Goal: Task Accomplishment & Management: Use online tool/utility

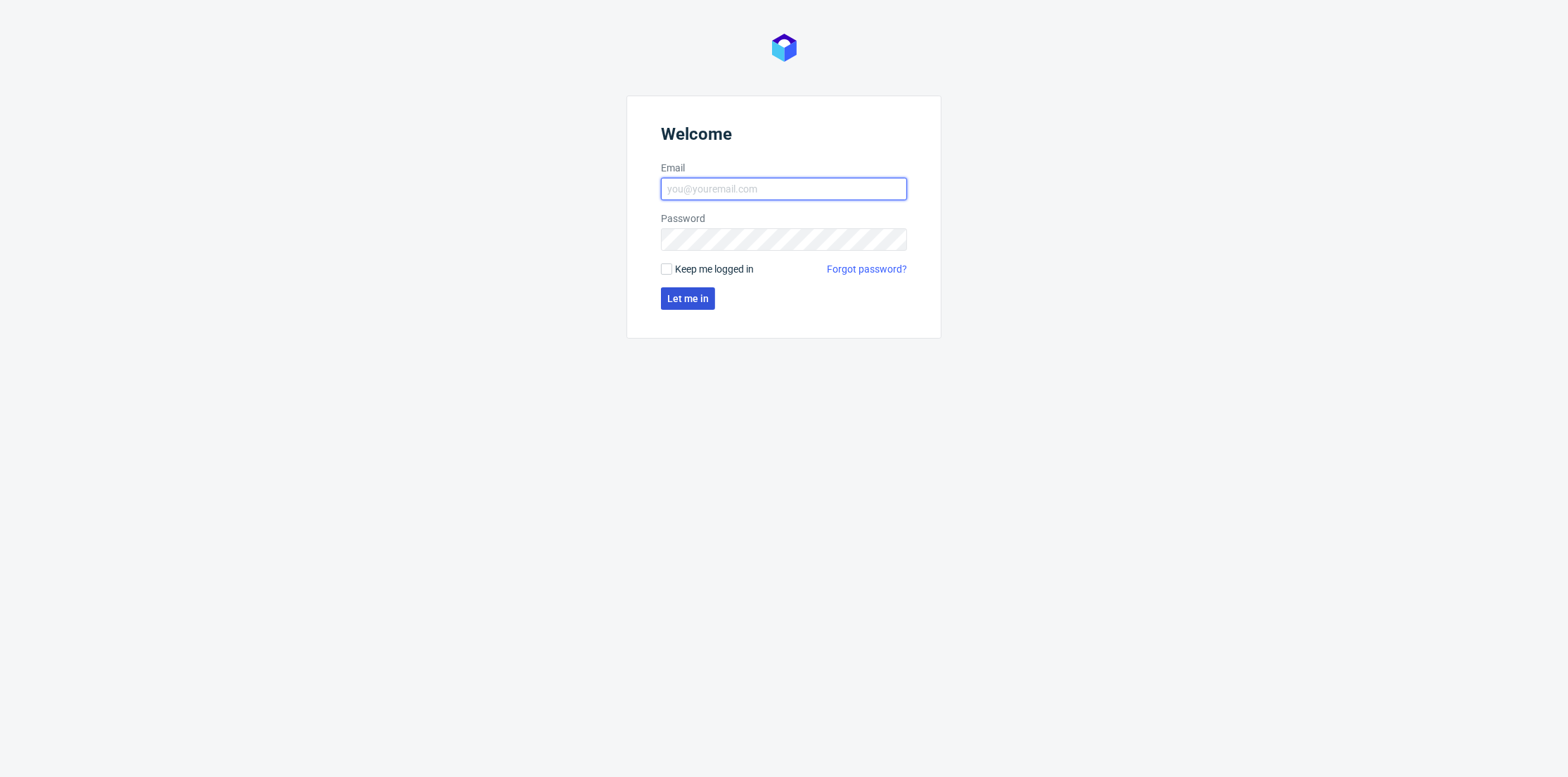
type input "[PERSON_NAME][EMAIL_ADDRESS][DOMAIN_NAME]"
click at [682, 301] on span "Let me in" at bounding box center [687, 299] width 41 height 10
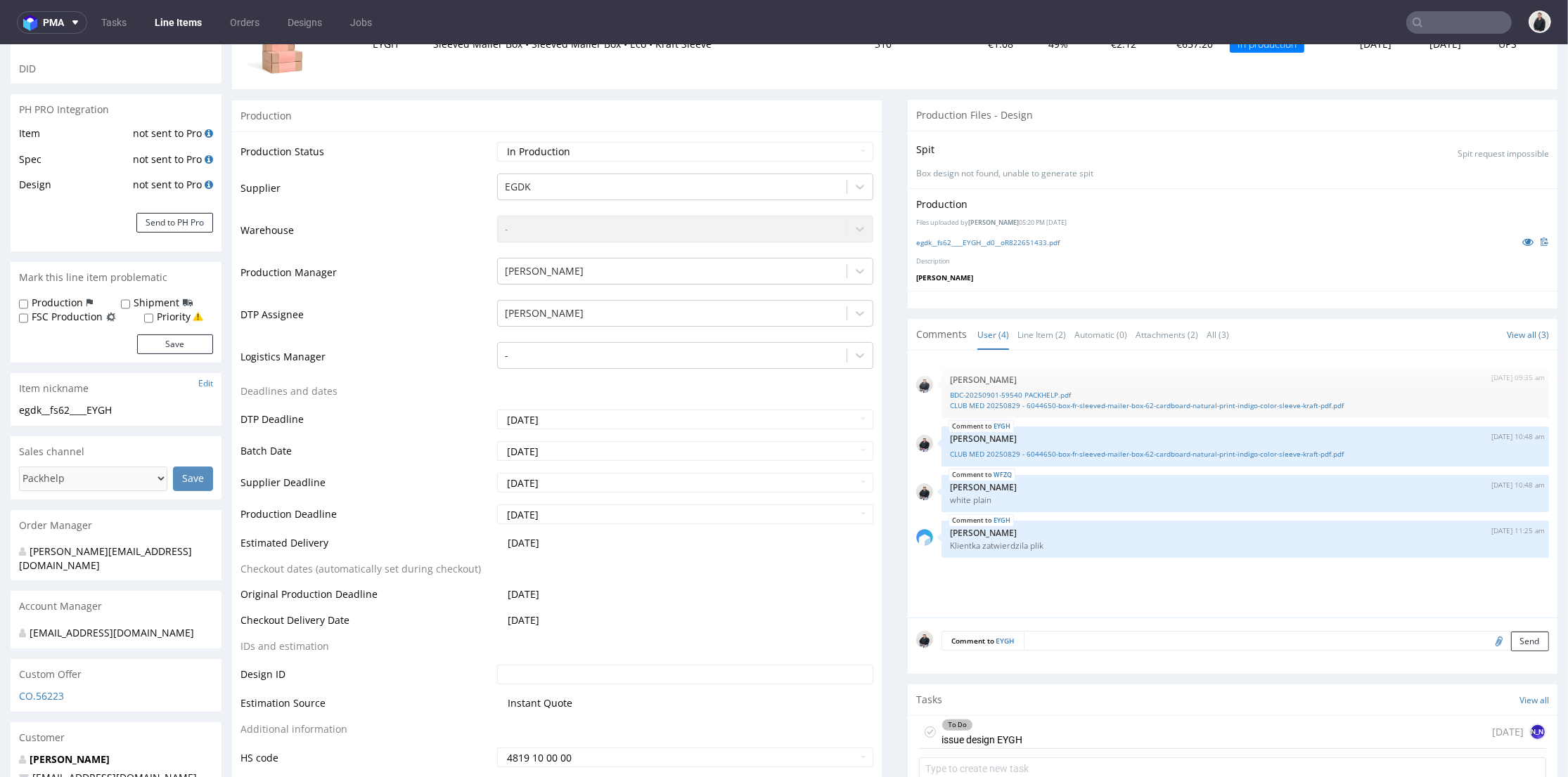
scroll to position [468, 0]
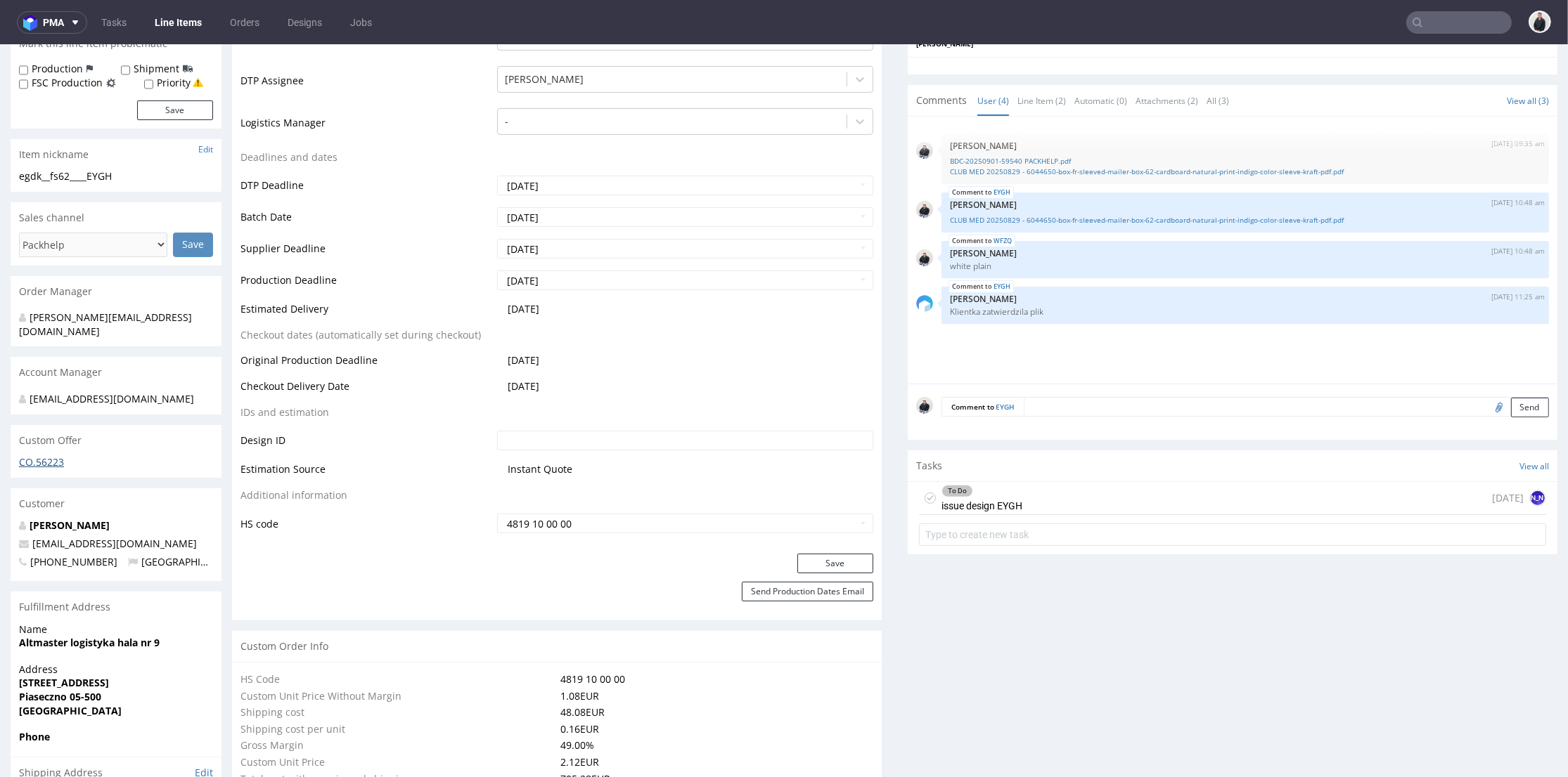
click at [41, 456] on div "CO.56223" at bounding box center [116, 467] width 211 height 23
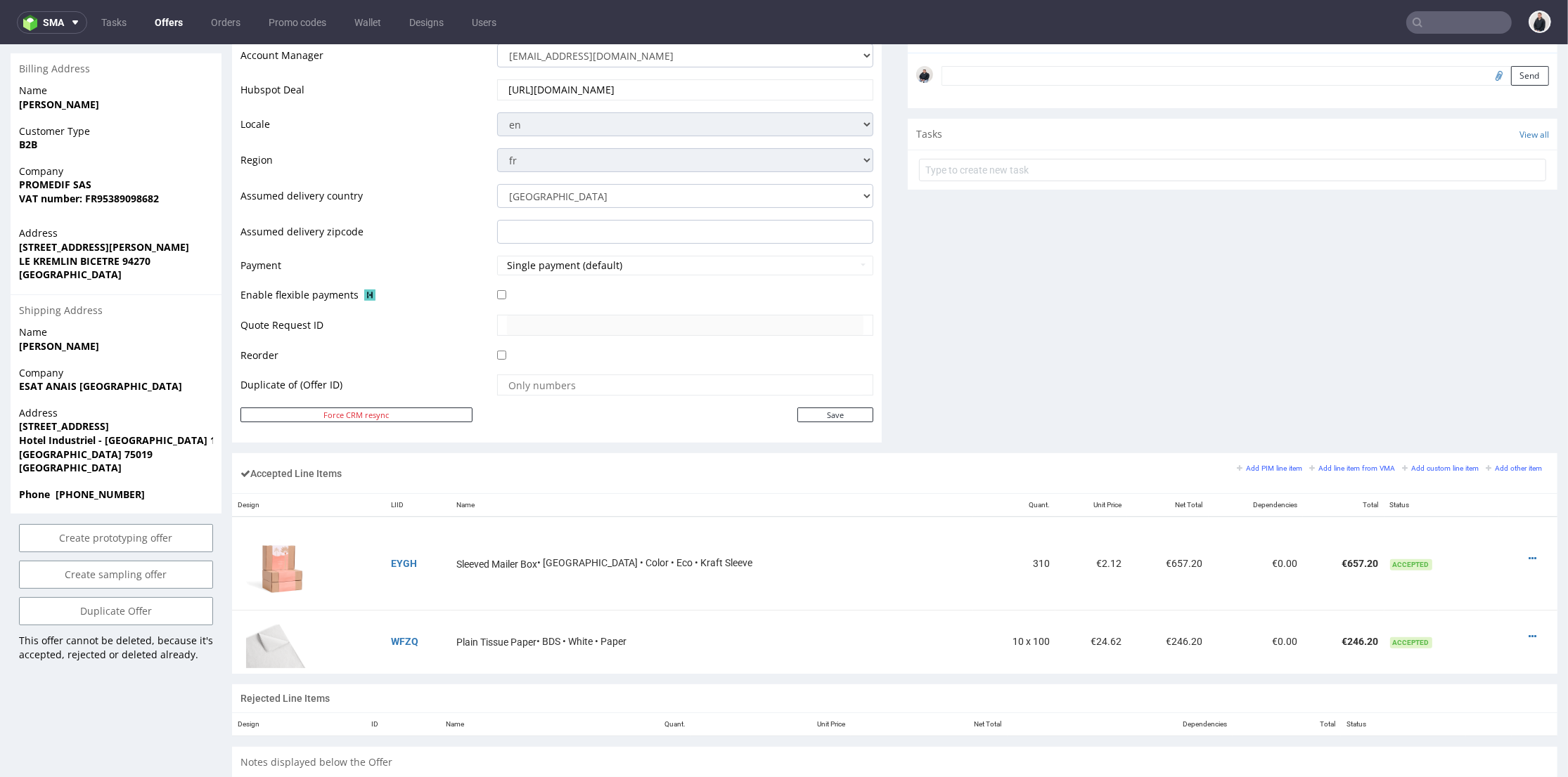
scroll to position [624, 0]
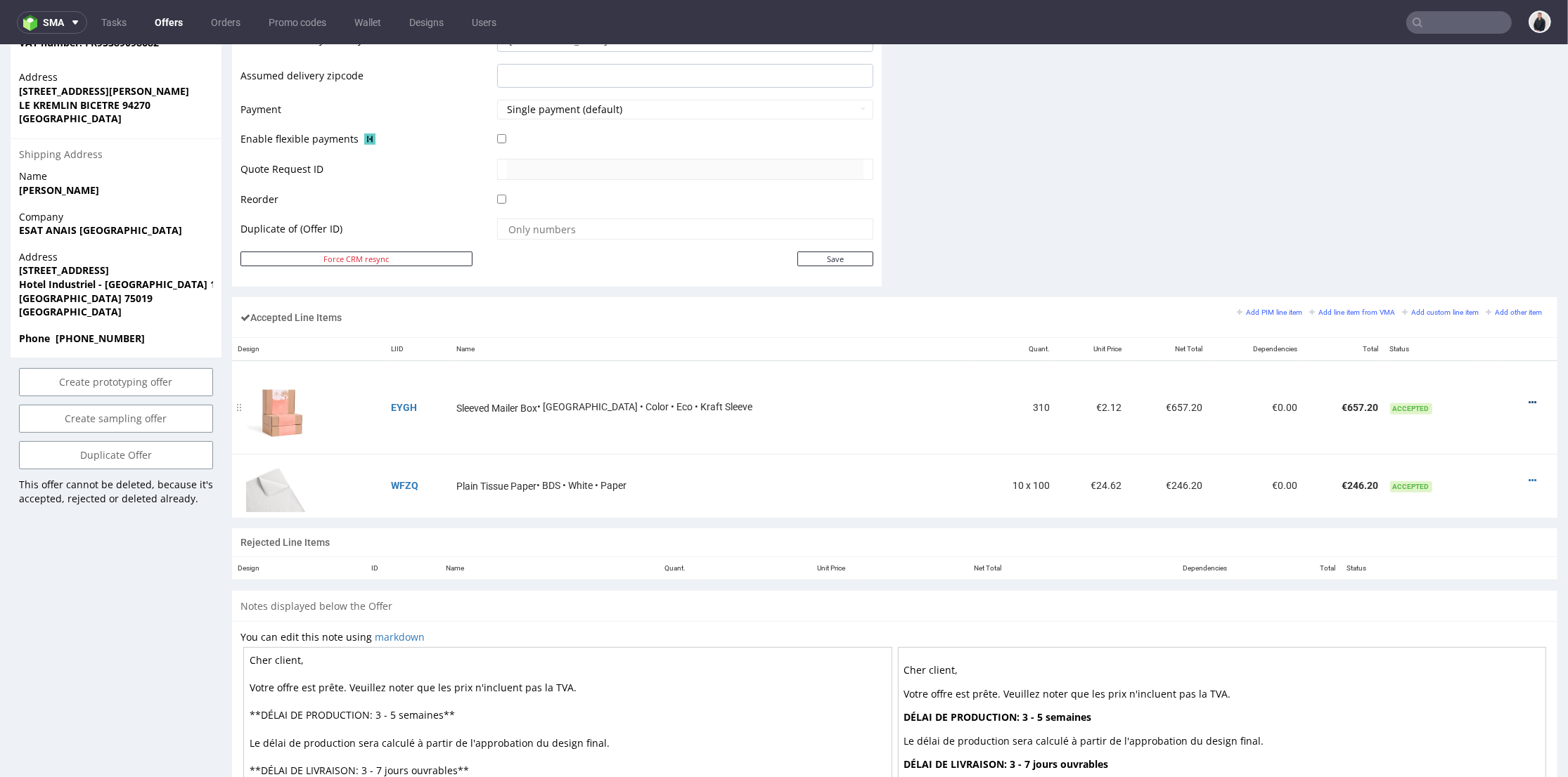
click at [1529, 399] on icon at bounding box center [1532, 403] width 8 height 10
click at [1445, 223] on span "Edit item specification" at bounding box center [1473, 221] width 106 height 14
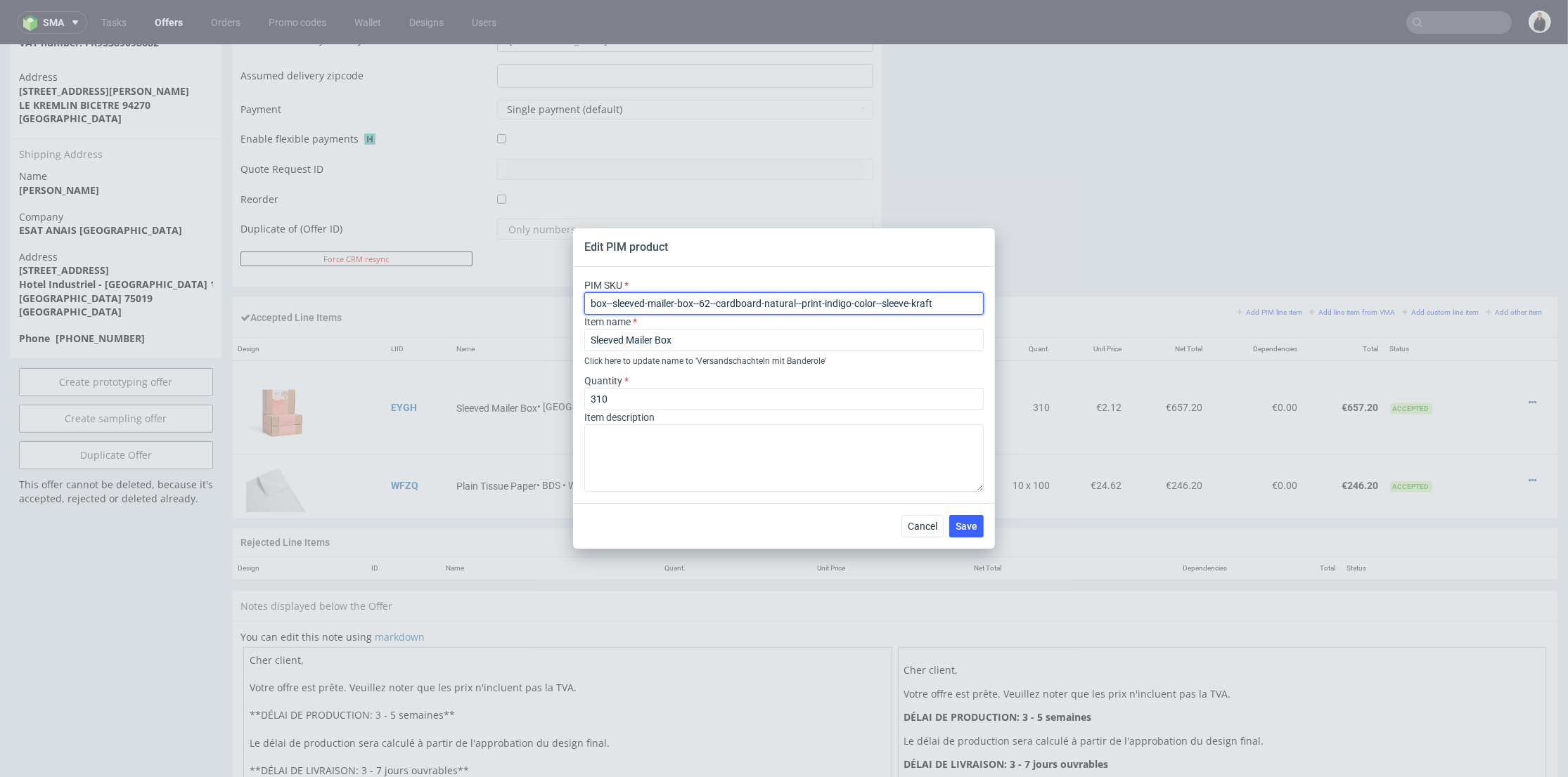
click at [735, 303] on input "box--sleeved-mailer-box--62--cardboard-natural--print-indigo-color--sleeve-kraft" at bounding box center [784, 303] width 400 height 23
drag, startPoint x: 923, startPoint y: 524, endPoint x: 908, endPoint y: 405, distance: 119.9
click at [923, 524] on span "Cancel" at bounding box center [922, 526] width 29 height 10
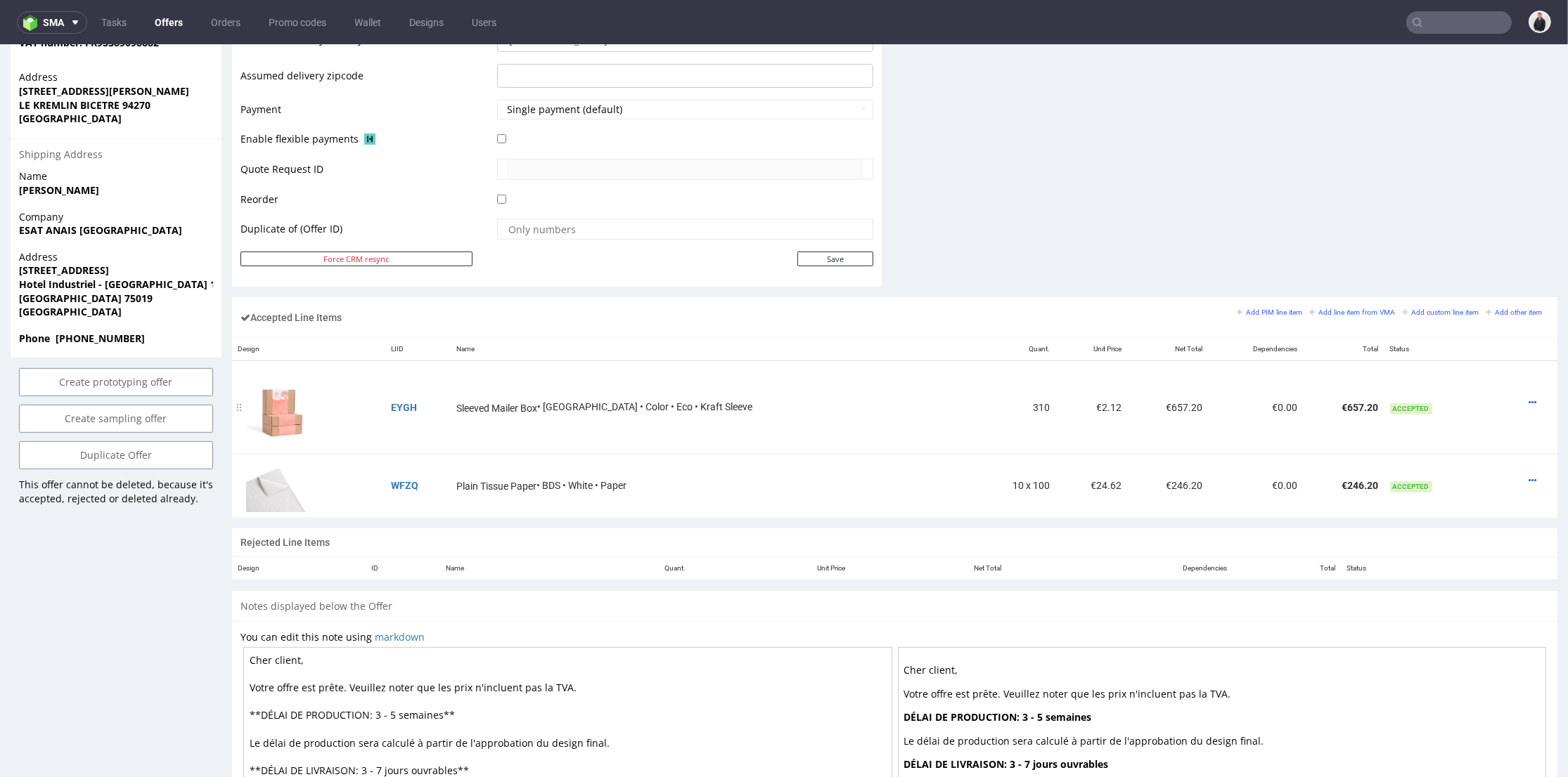
click at [1514, 397] on div at bounding box center [1524, 403] width 39 height 14
click at [1529, 398] on icon at bounding box center [1532, 403] width 8 height 10
click at [1461, 222] on span "Edit item specification" at bounding box center [1473, 221] width 106 height 14
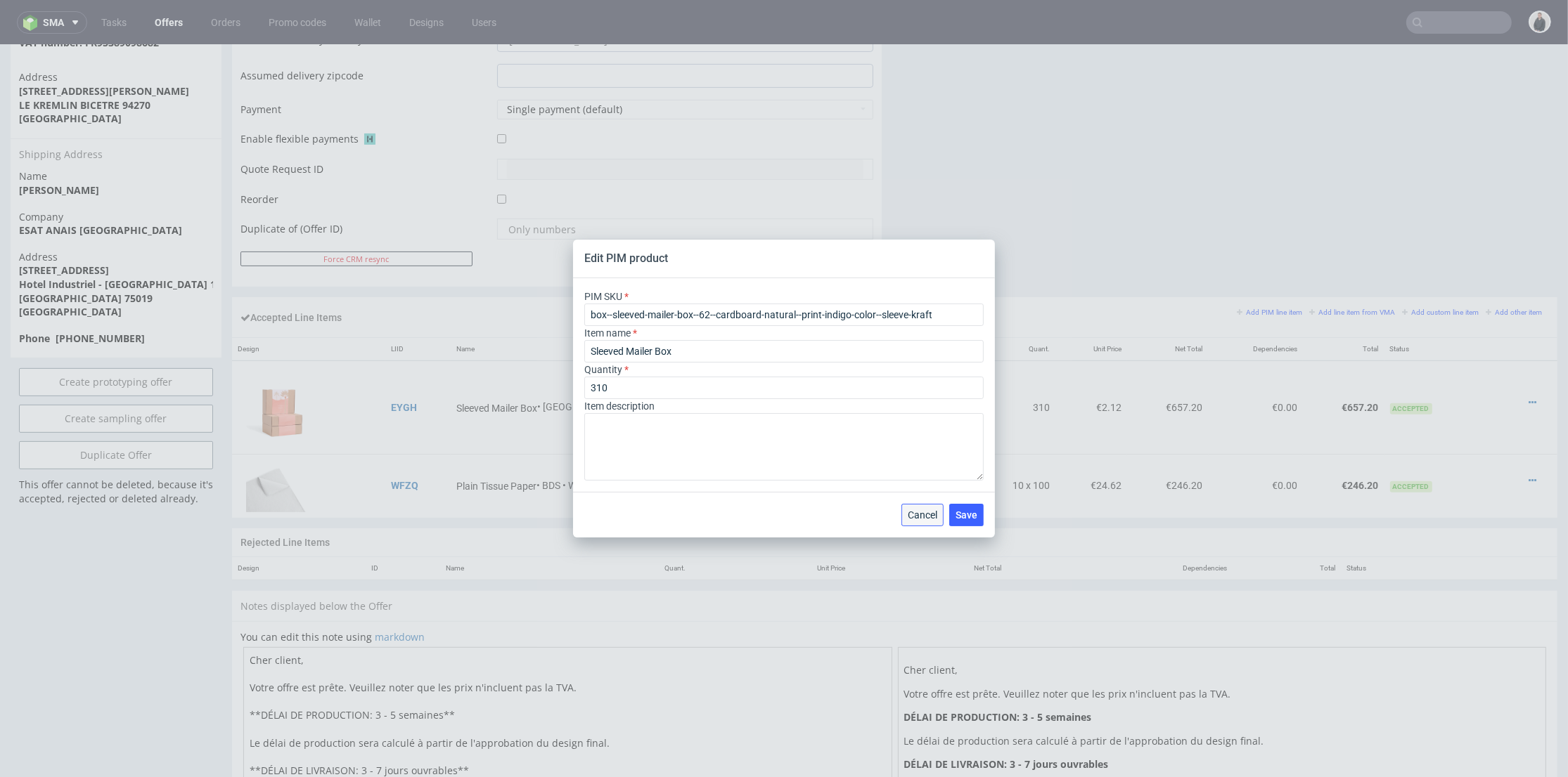
drag, startPoint x: 924, startPoint y: 516, endPoint x: 1337, endPoint y: 409, distance: 426.6
click at [924, 516] on span "Cancel" at bounding box center [922, 515] width 29 height 10
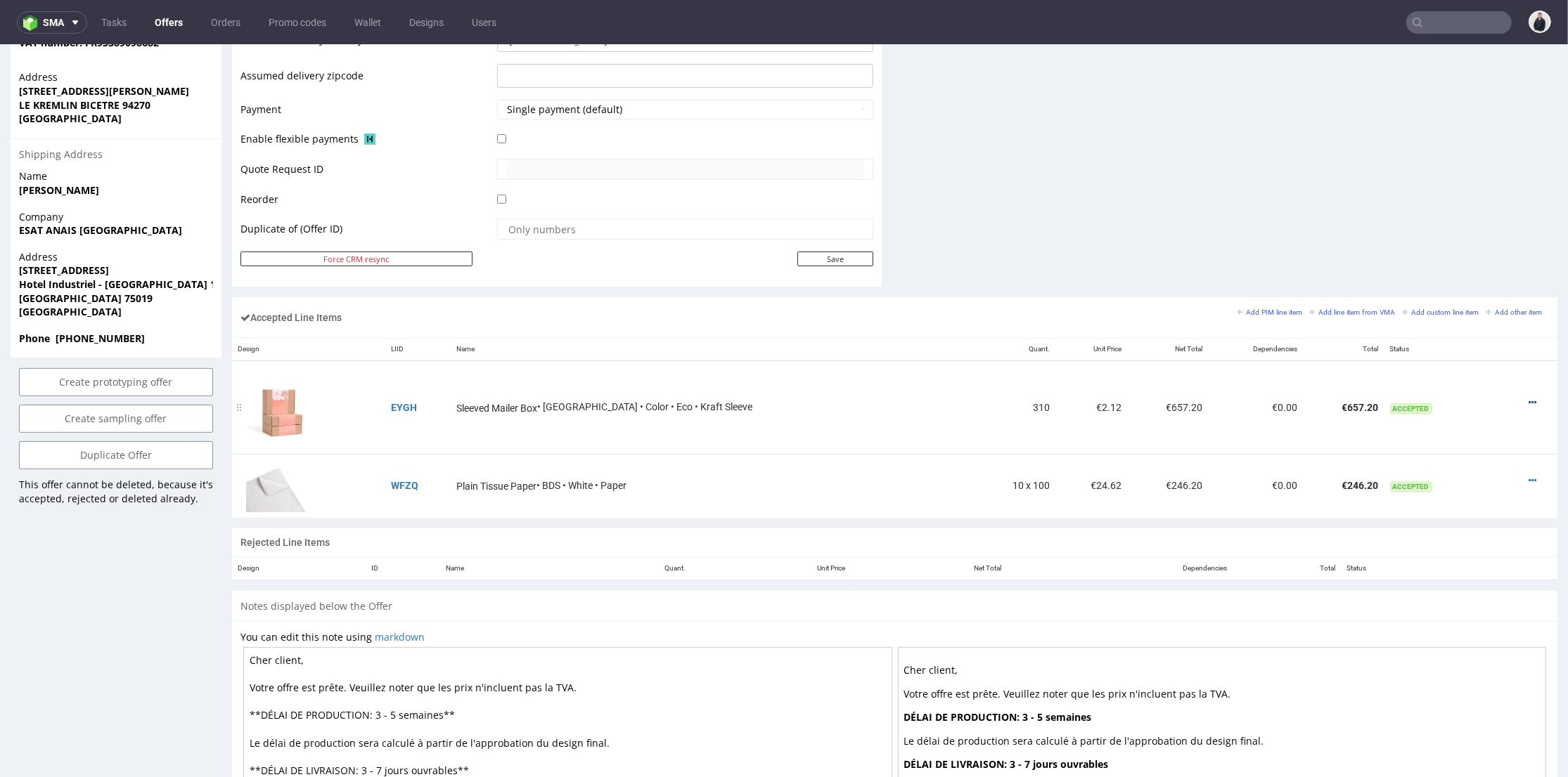
click at [1529, 402] on icon at bounding box center [1532, 403] width 8 height 10
click at [1441, 249] on span "Edit item price" at bounding box center [1475, 247] width 102 height 14
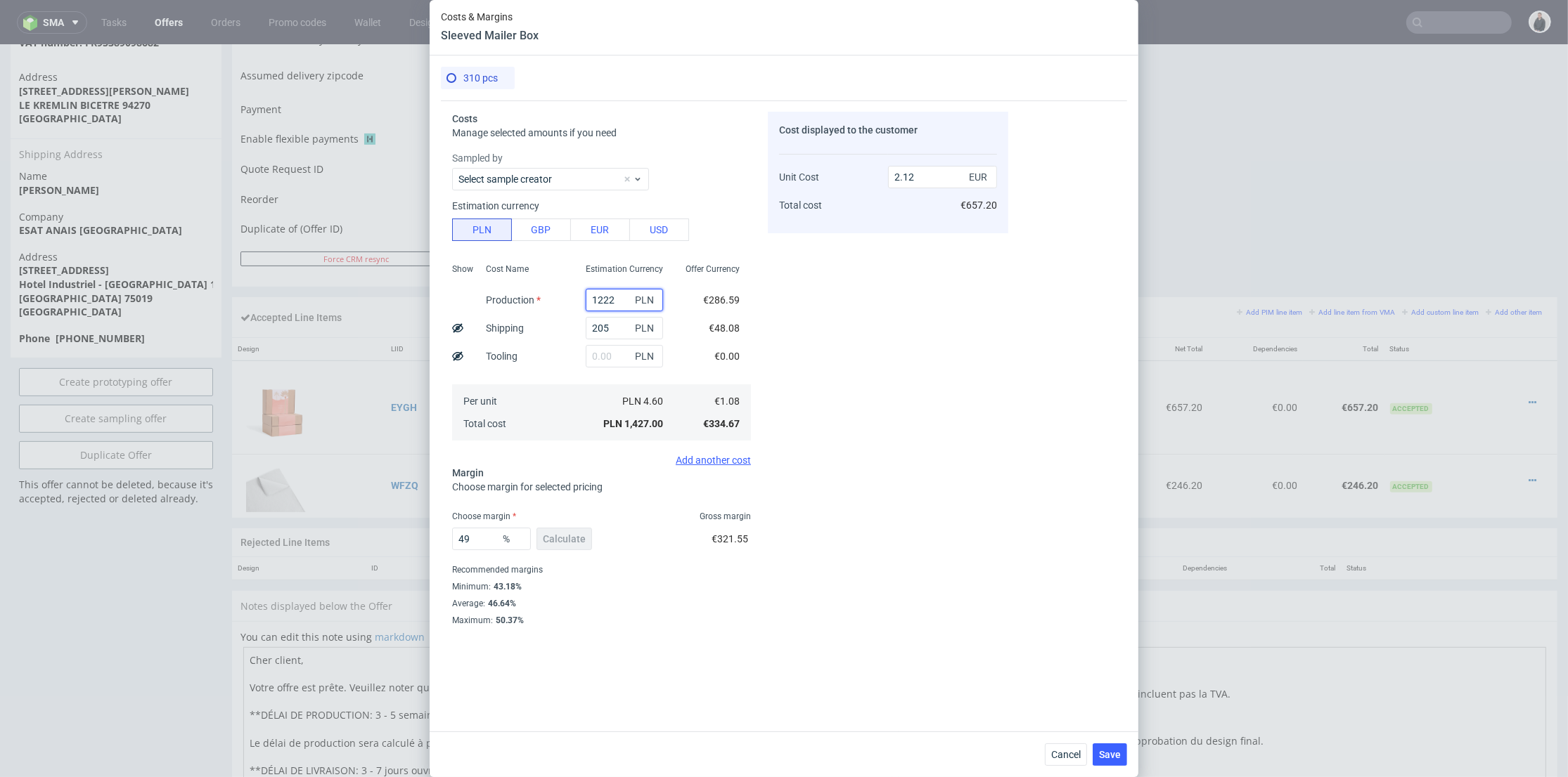
click at [595, 298] on input "1222" at bounding box center [625, 300] width 77 height 23
drag, startPoint x: 604, startPoint y: 325, endPoint x: 562, endPoint y: 326, distance: 42.0
click at [562, 326] on div "Show Cost Name Production Shipping Tooling Per unit Total cost Estimation Curre…" at bounding box center [602, 350] width 299 height 185
type input "171"
type input "2.07"
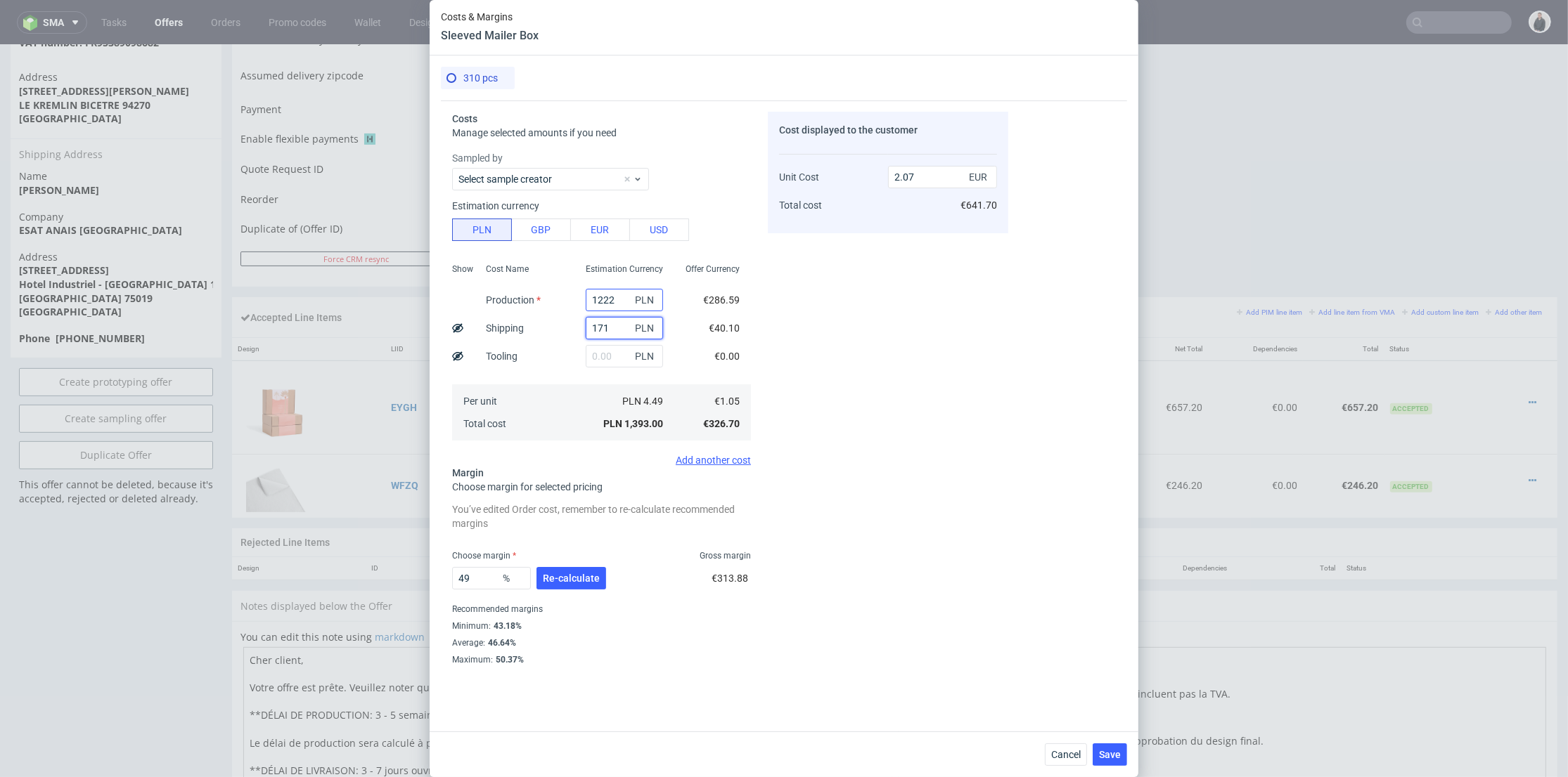
type input "171"
drag, startPoint x: 603, startPoint y: 298, endPoint x: 595, endPoint y: 299, distance: 8.1
click at [595, 299] on input "1222" at bounding box center [625, 300] width 77 height 23
type input "1259"
click at [826, 326] on div "Cost displayed to the customer Unit Cost Total cost 2.07 EUR €641.70" at bounding box center [888, 394] width 240 height 564
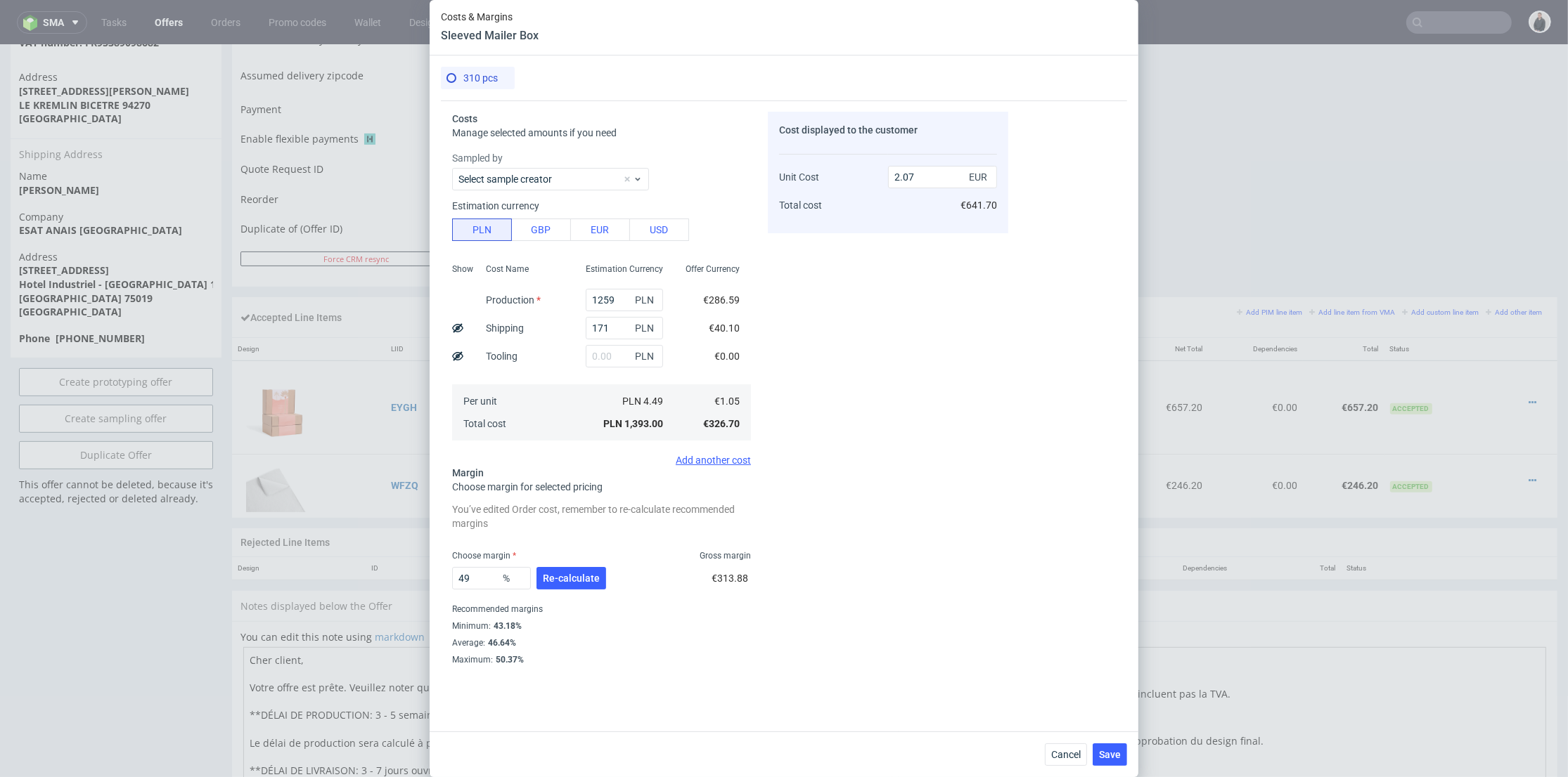
type input "2.12"
click at [583, 577] on span "Re-calculate" at bounding box center [572, 578] width 57 height 10
click at [1112, 757] on span "Save" at bounding box center [1110, 755] width 22 height 10
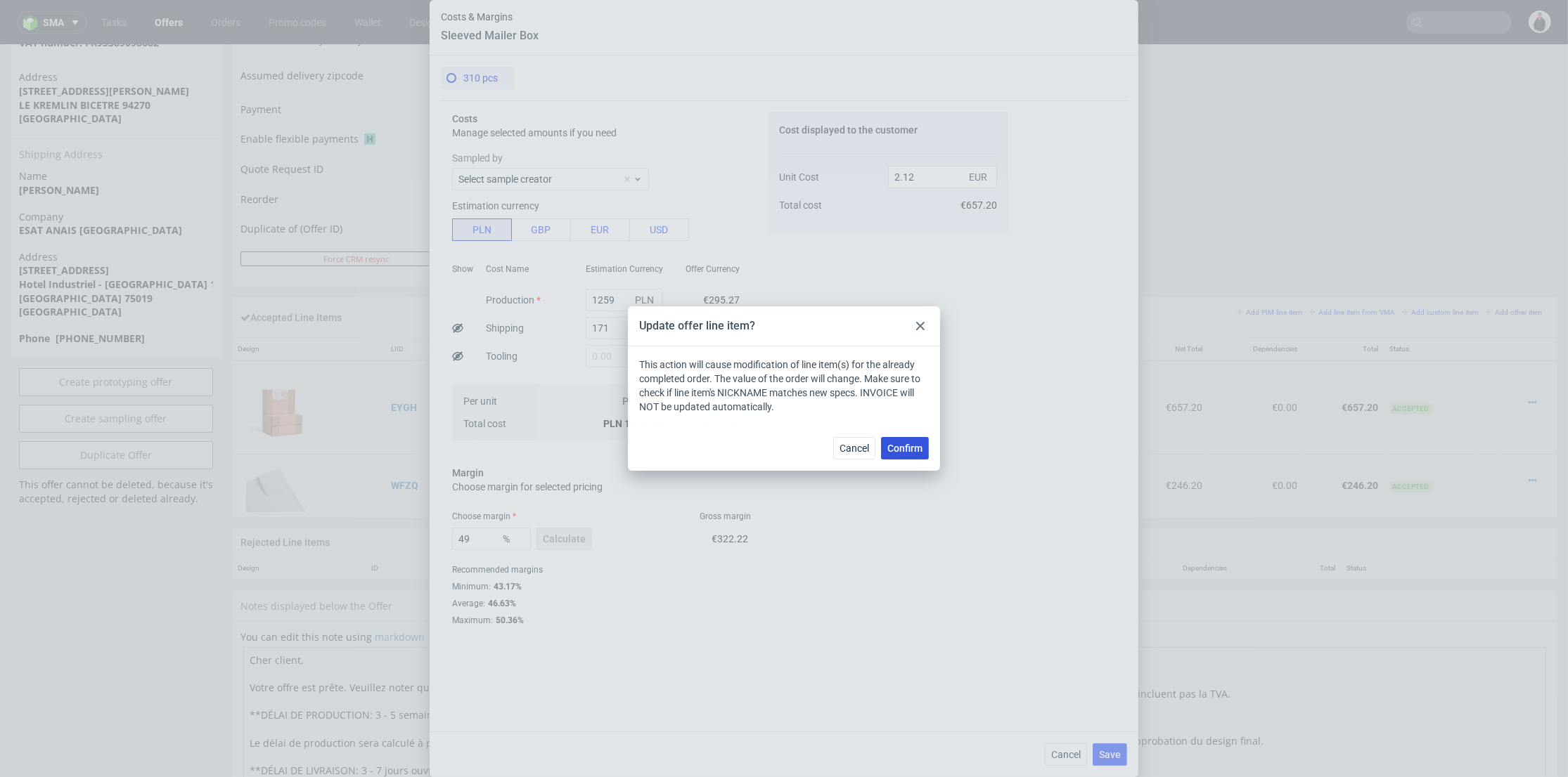
click at [918, 444] on span "Confirm" at bounding box center [905, 449] width 35 height 10
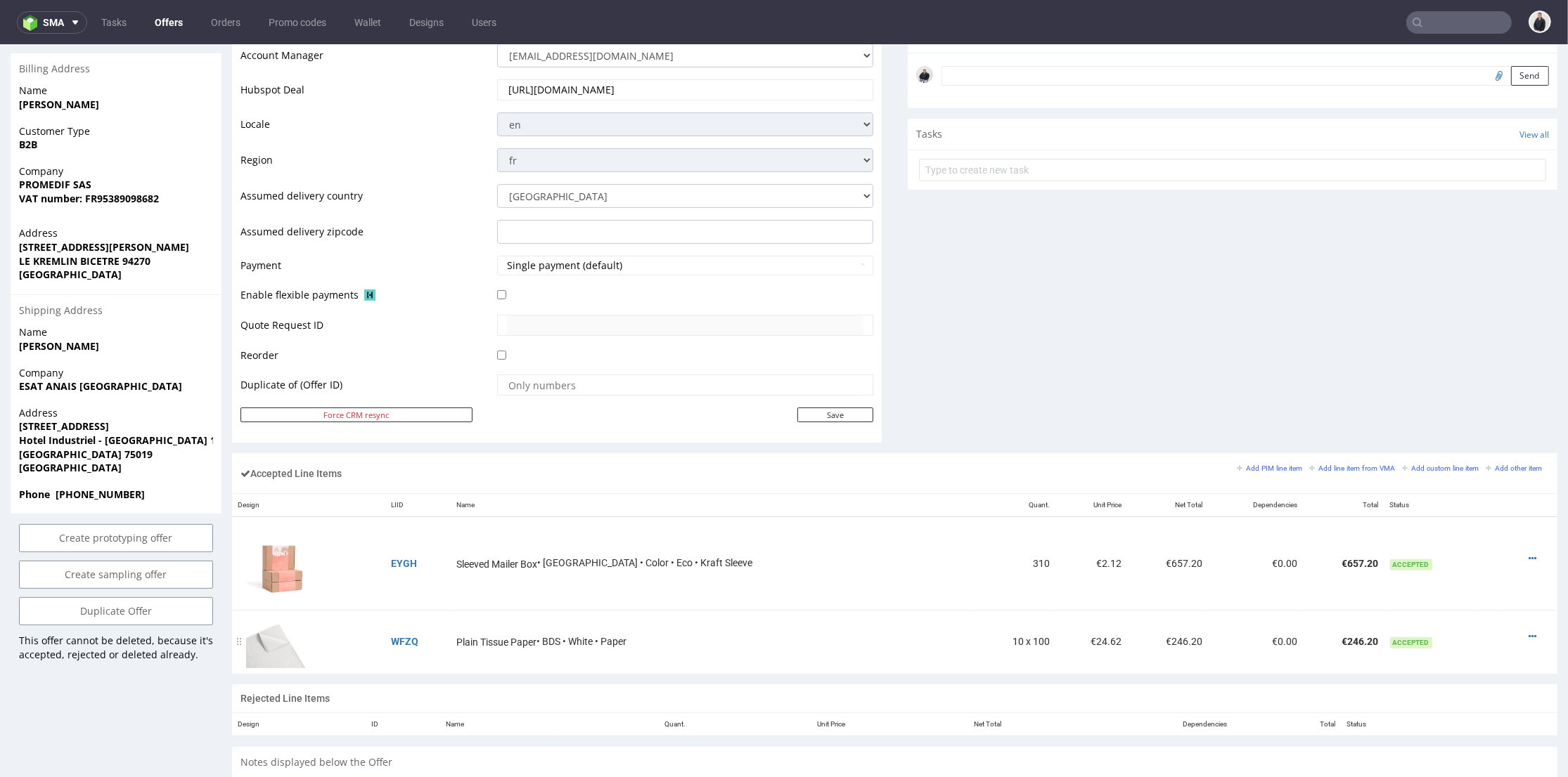
scroll to position [703, 0]
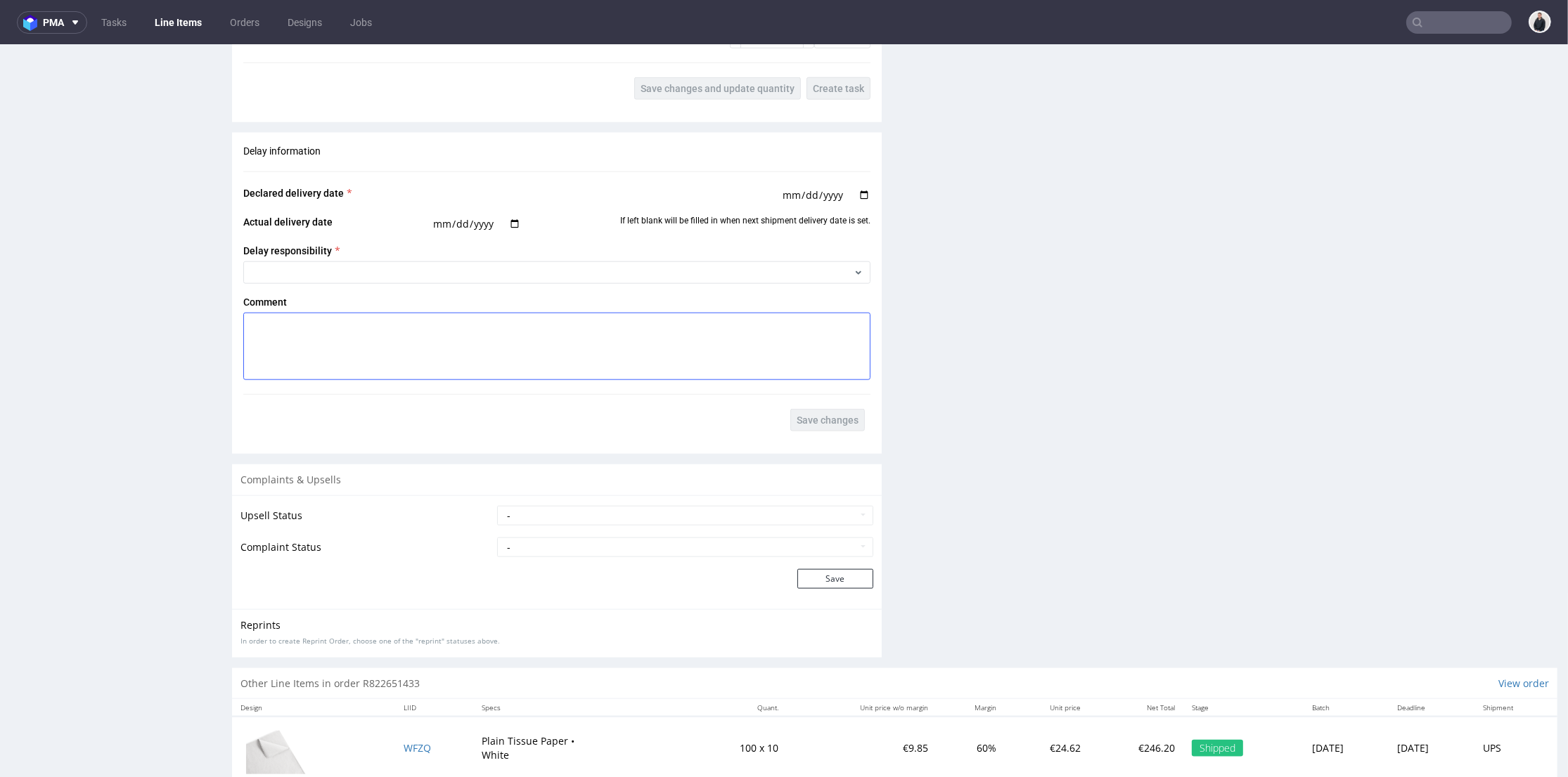
scroll to position [1983, 0]
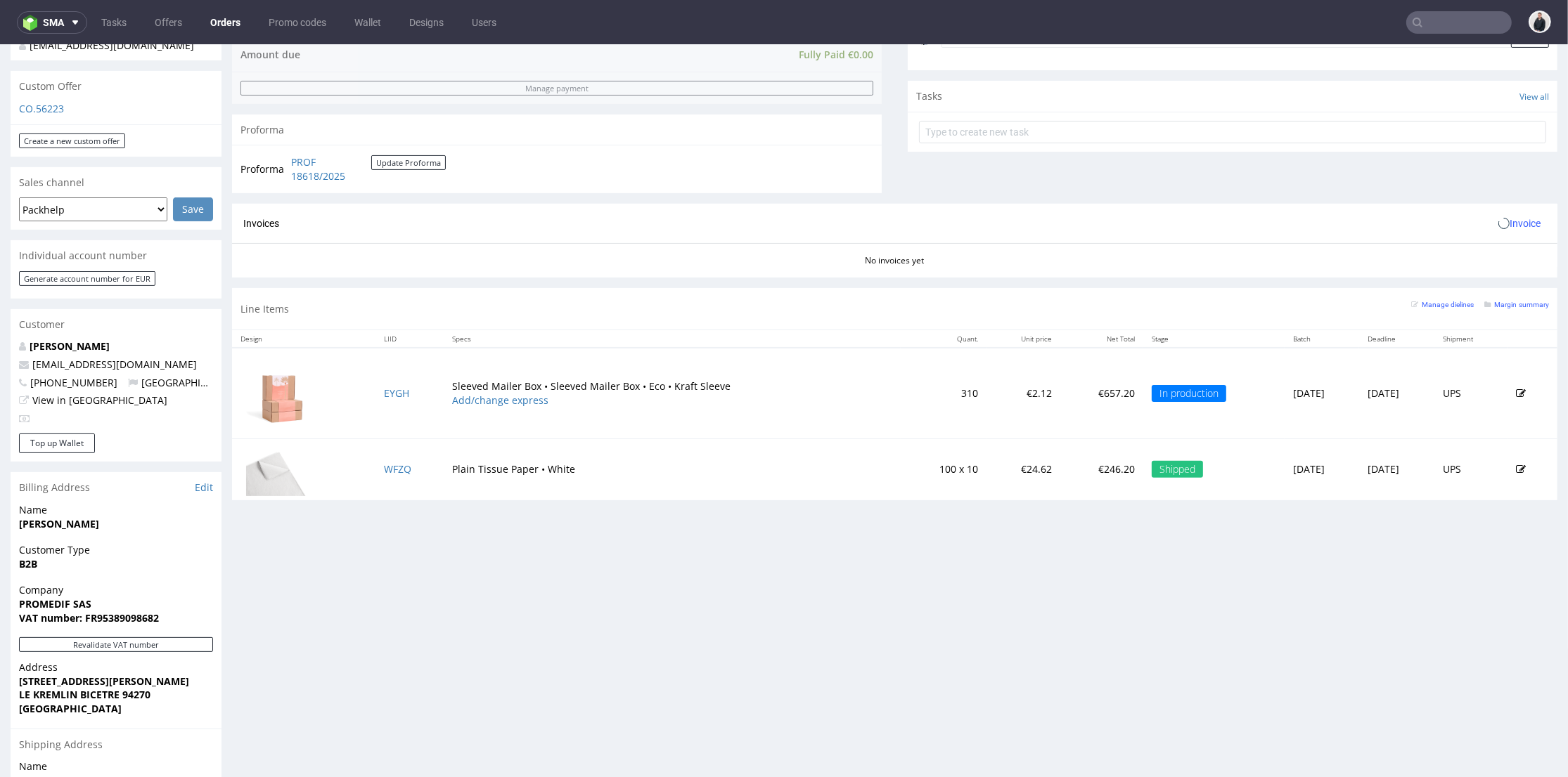
scroll to position [546, 0]
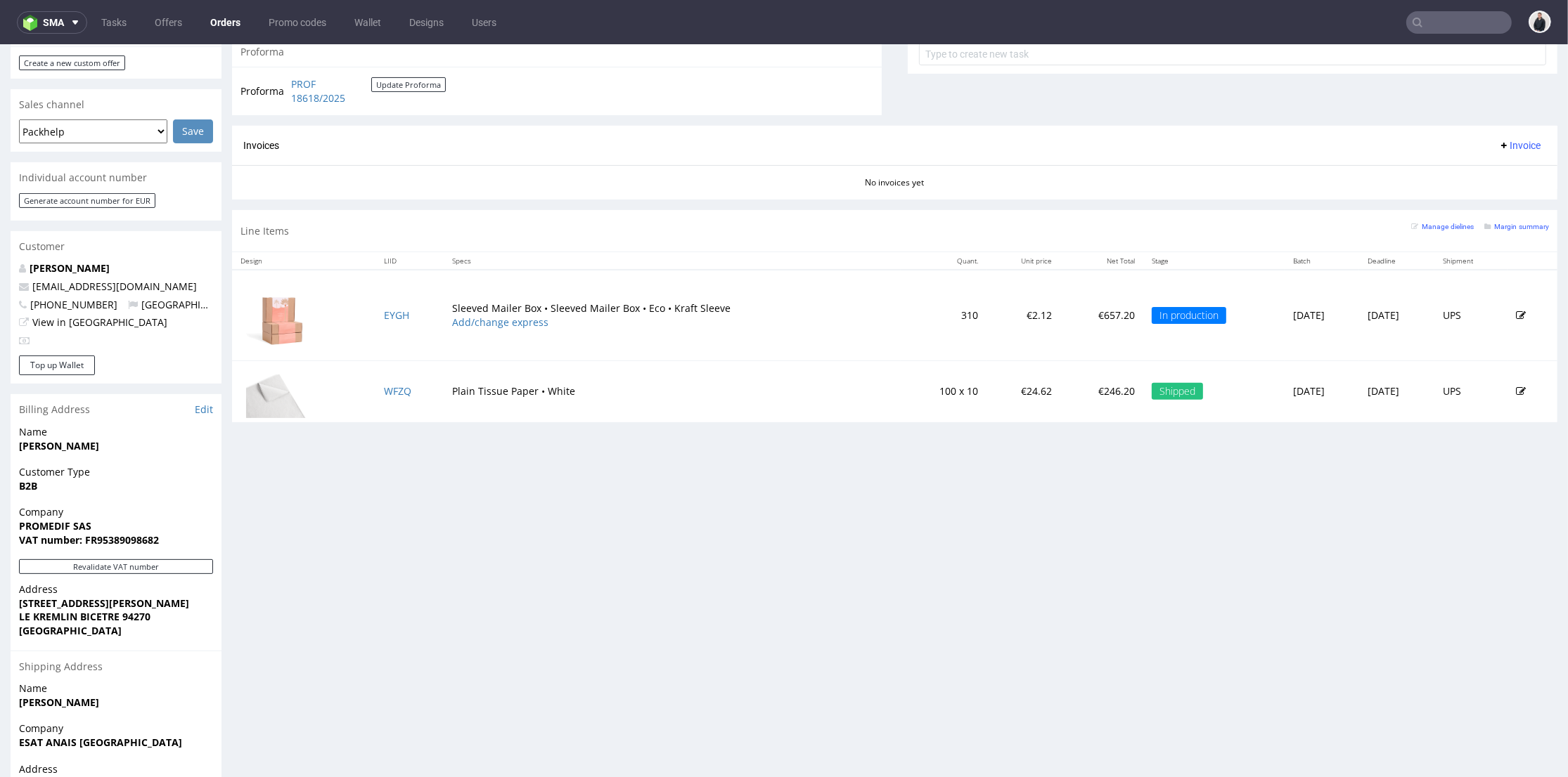
click at [1516, 317] on icon at bounding box center [1521, 315] width 10 height 10
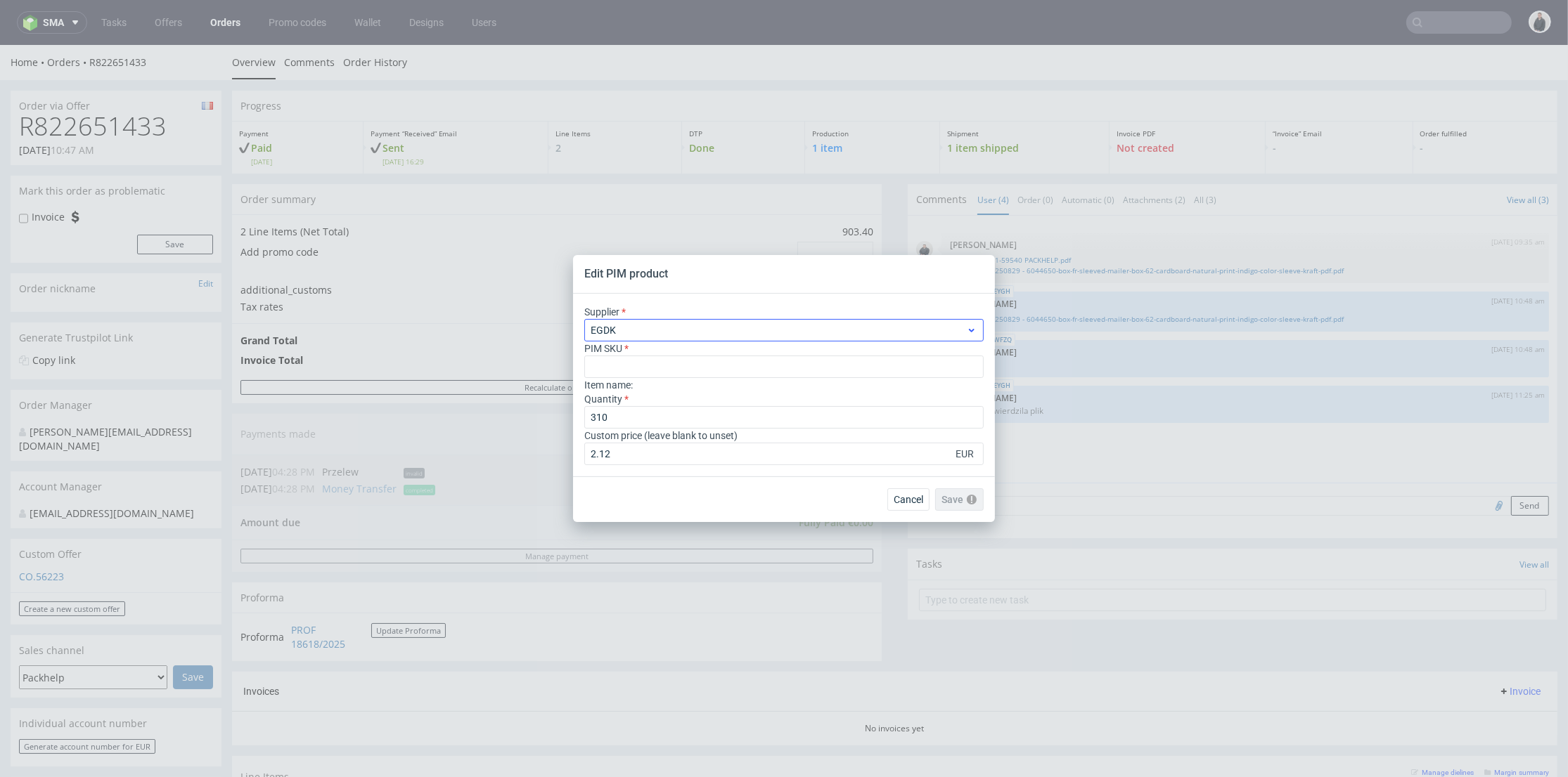
click at [746, 331] on span "EGDK" at bounding box center [778, 330] width 375 height 14
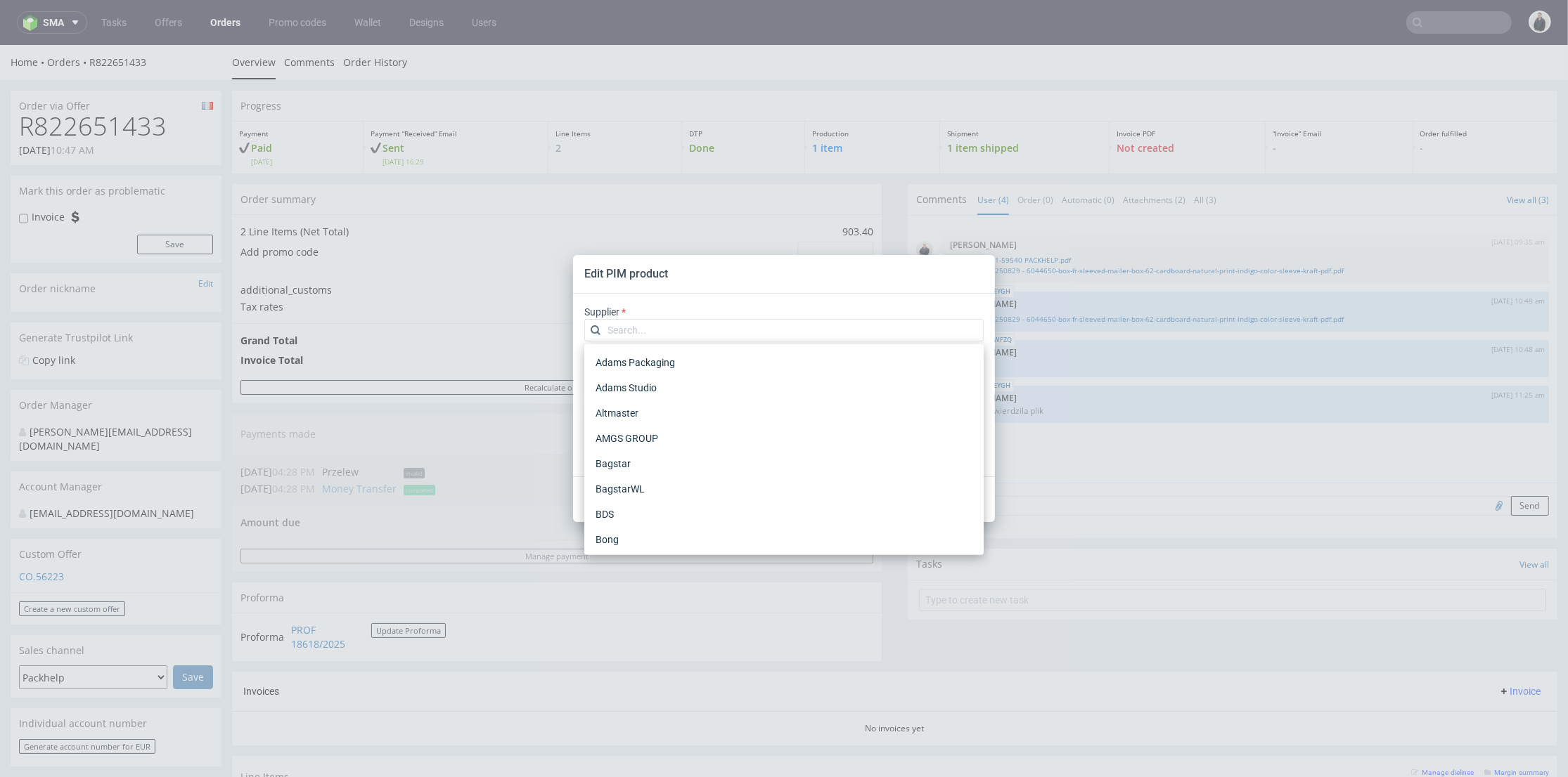
scroll to position [343, 0]
click at [751, 310] on div "Supplier PIM SKU" at bounding box center [784, 342] width 400 height 73
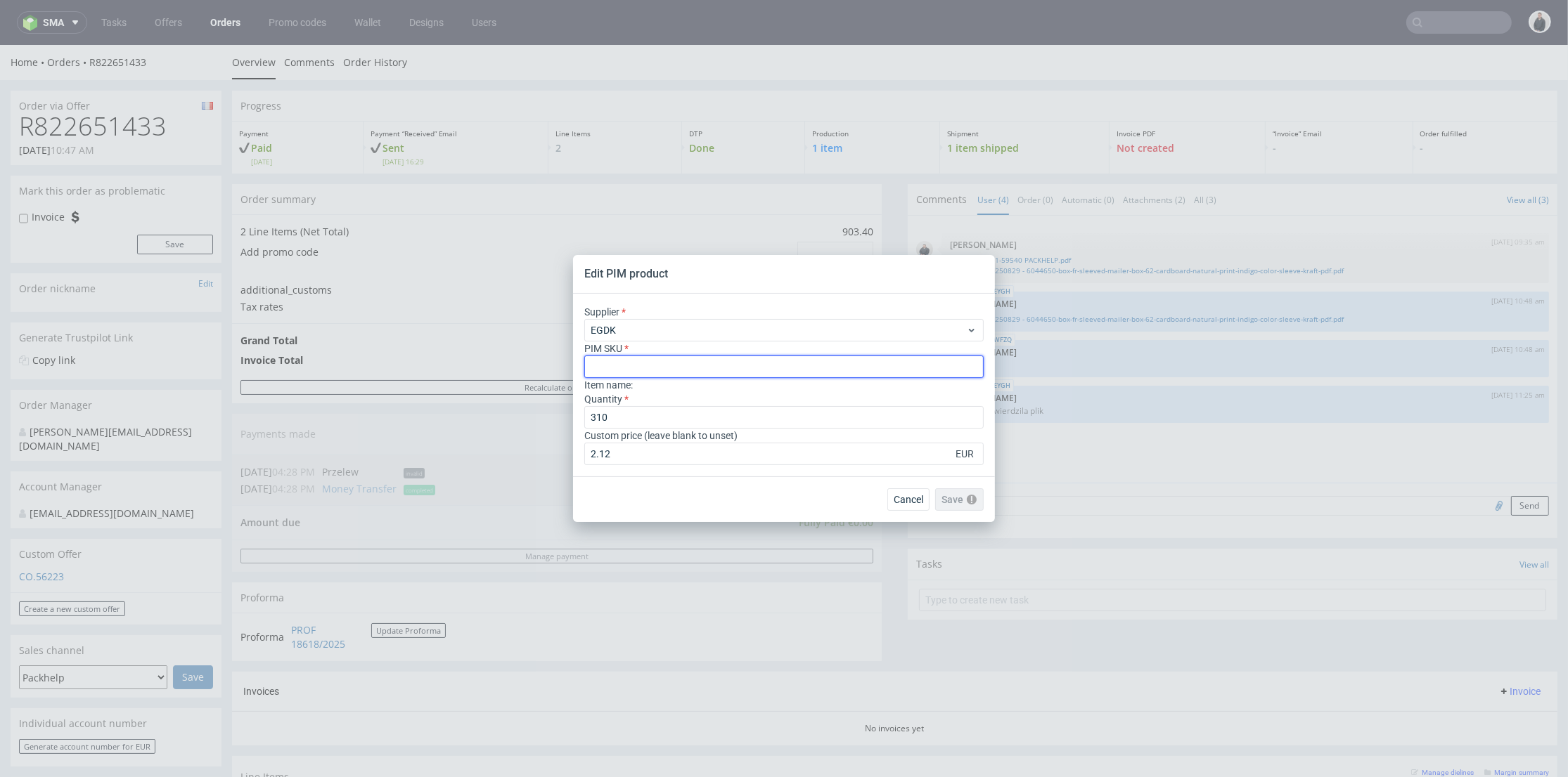
click at [752, 368] on input "text" at bounding box center [784, 367] width 400 height 23
click at [766, 367] on input "text" at bounding box center [784, 367] width 400 height 23
click at [786, 356] on input "text" at bounding box center [784, 367] width 400 height 23
click at [786, 358] on input "text" at bounding box center [784, 367] width 400 height 23
paste input "box--sleeved-mailer-box--62--cardboard-natural--print-indigo-color--sleeve-white"
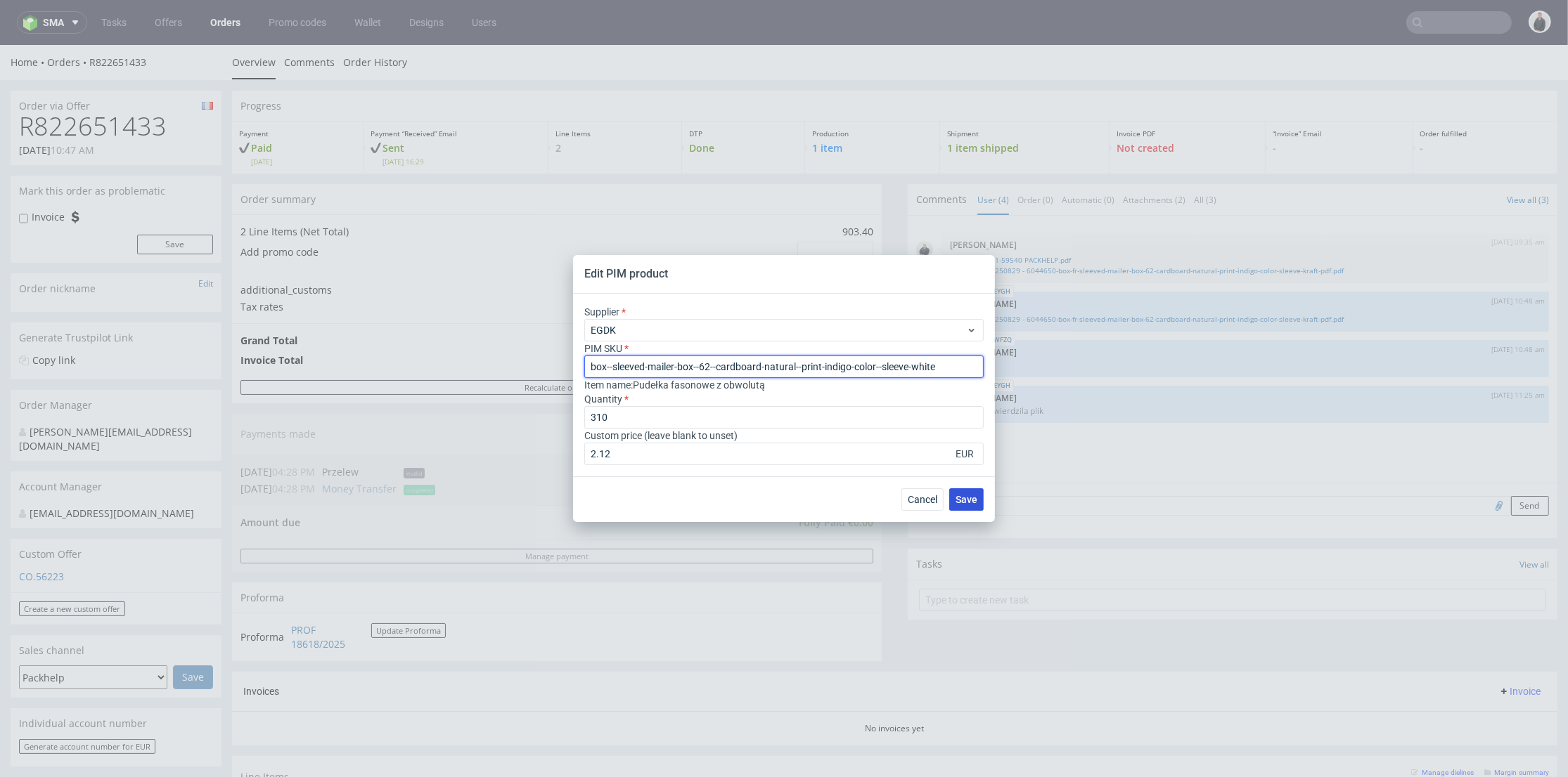
type input "box--sleeved-mailer-box--62--cardboard-natural--print-indigo-color--sleeve-white"
click at [953, 502] on button "Save" at bounding box center [966, 499] width 34 height 23
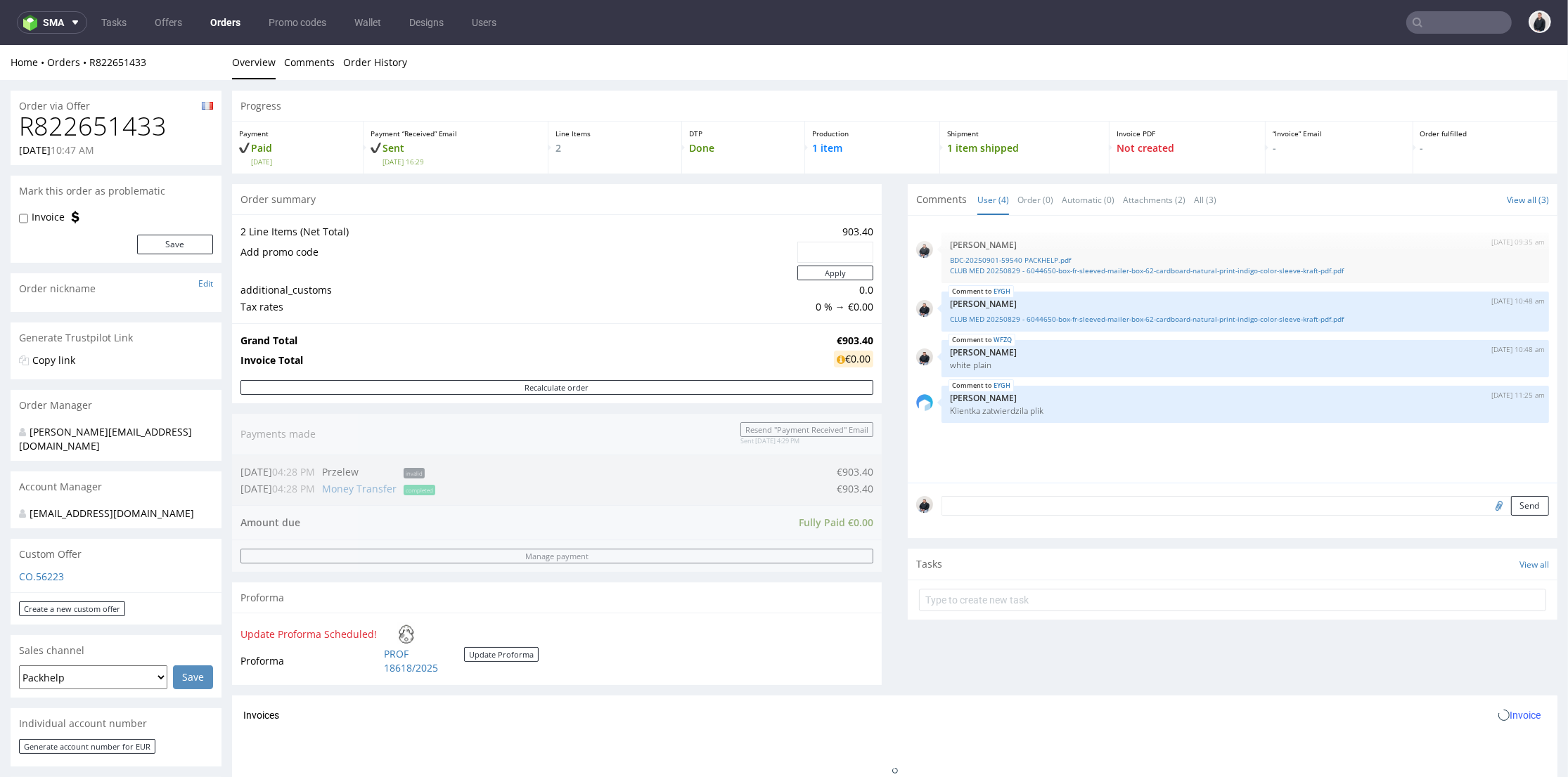
scroll to position [468, 0]
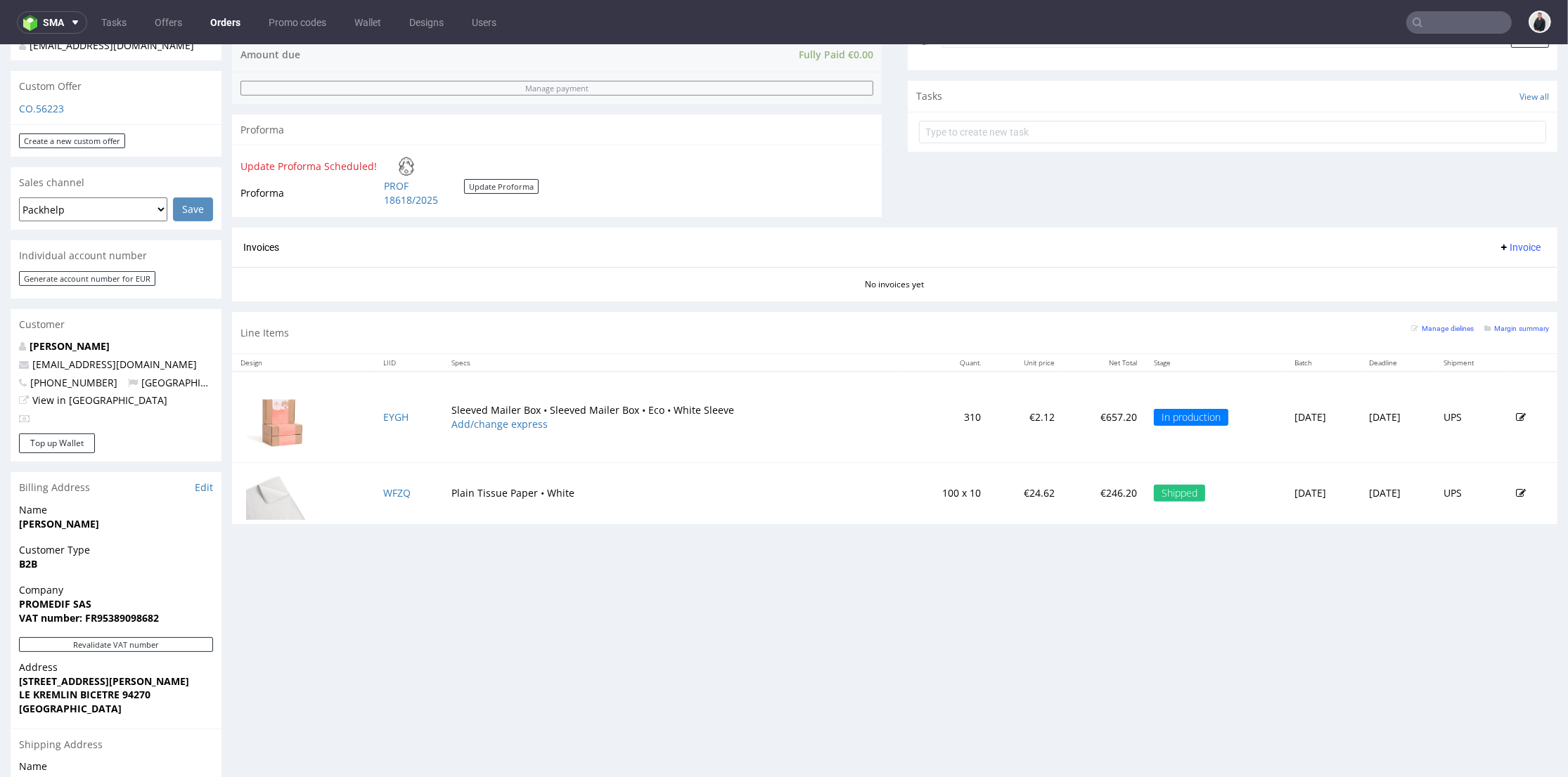
click at [1412, 18] on icon at bounding box center [1417, 22] width 11 height 11
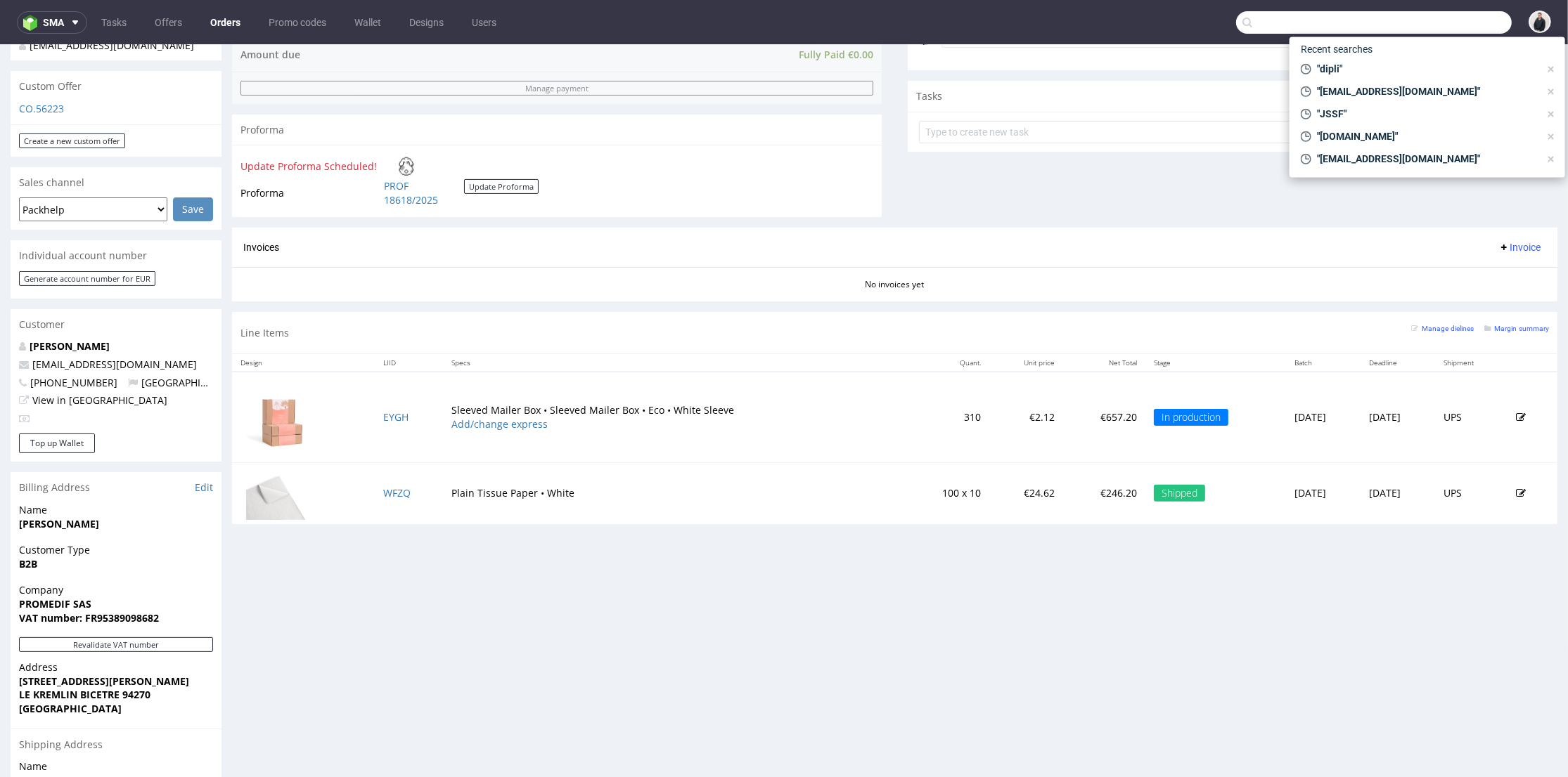
click at [1415, 21] on input "text" at bounding box center [1373, 22] width 275 height 23
paste input "nourishedcommunities.com"
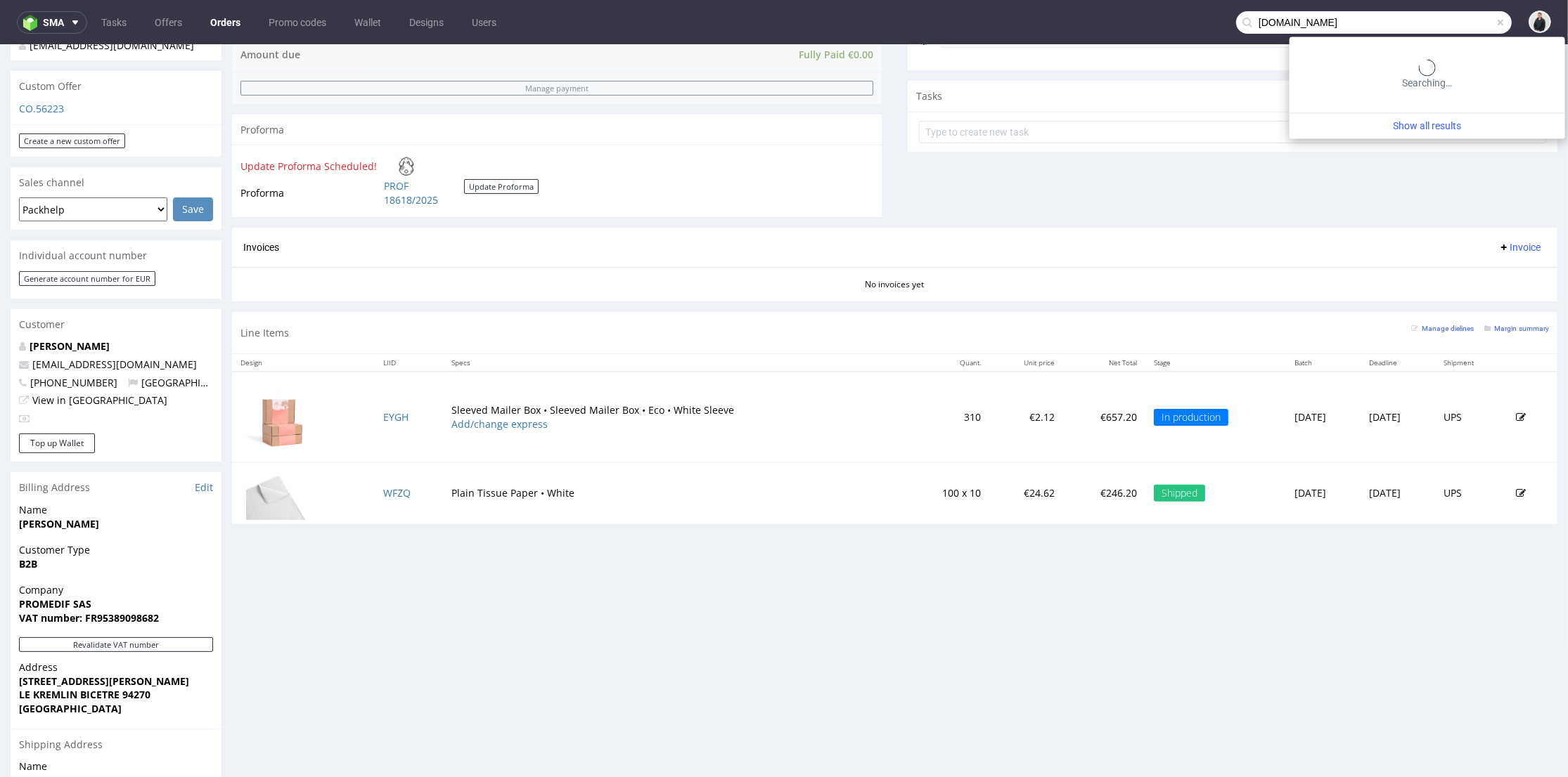
type input "nourishedcommunities.com"
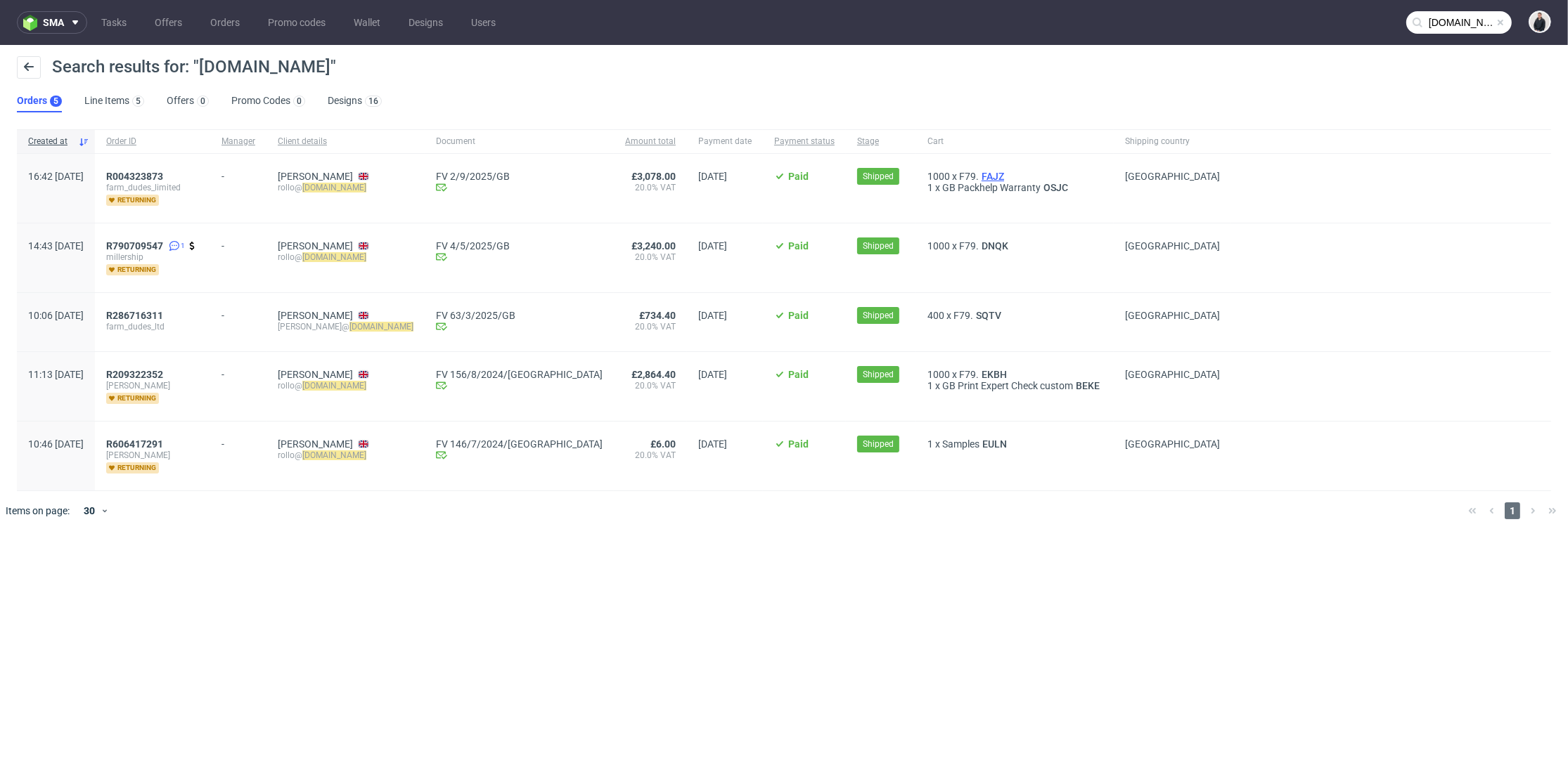
click at [979, 175] on span "FAJZ" at bounding box center [993, 176] width 29 height 11
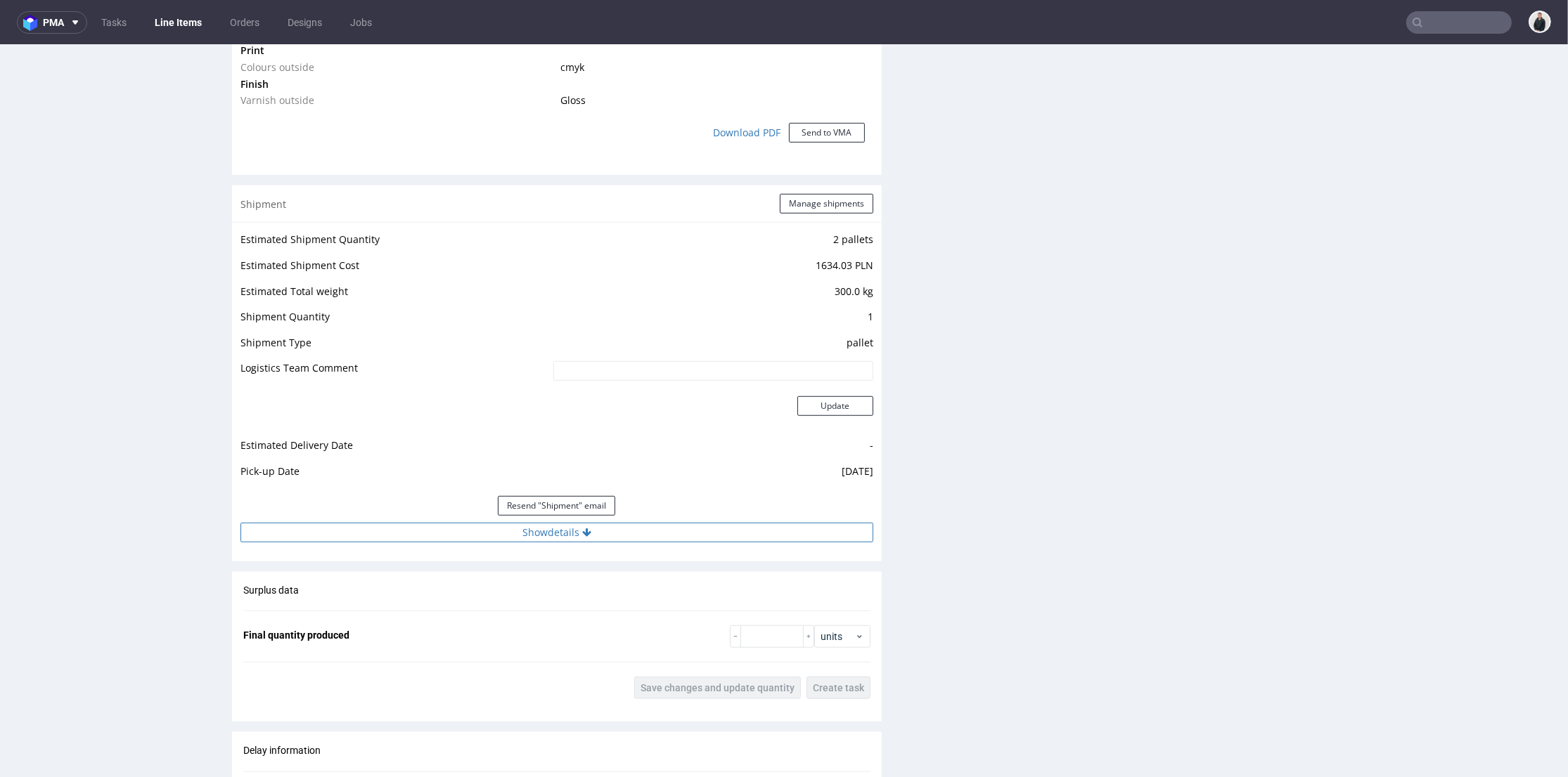
click at [601, 529] on button "Show details" at bounding box center [557, 532] width 633 height 19
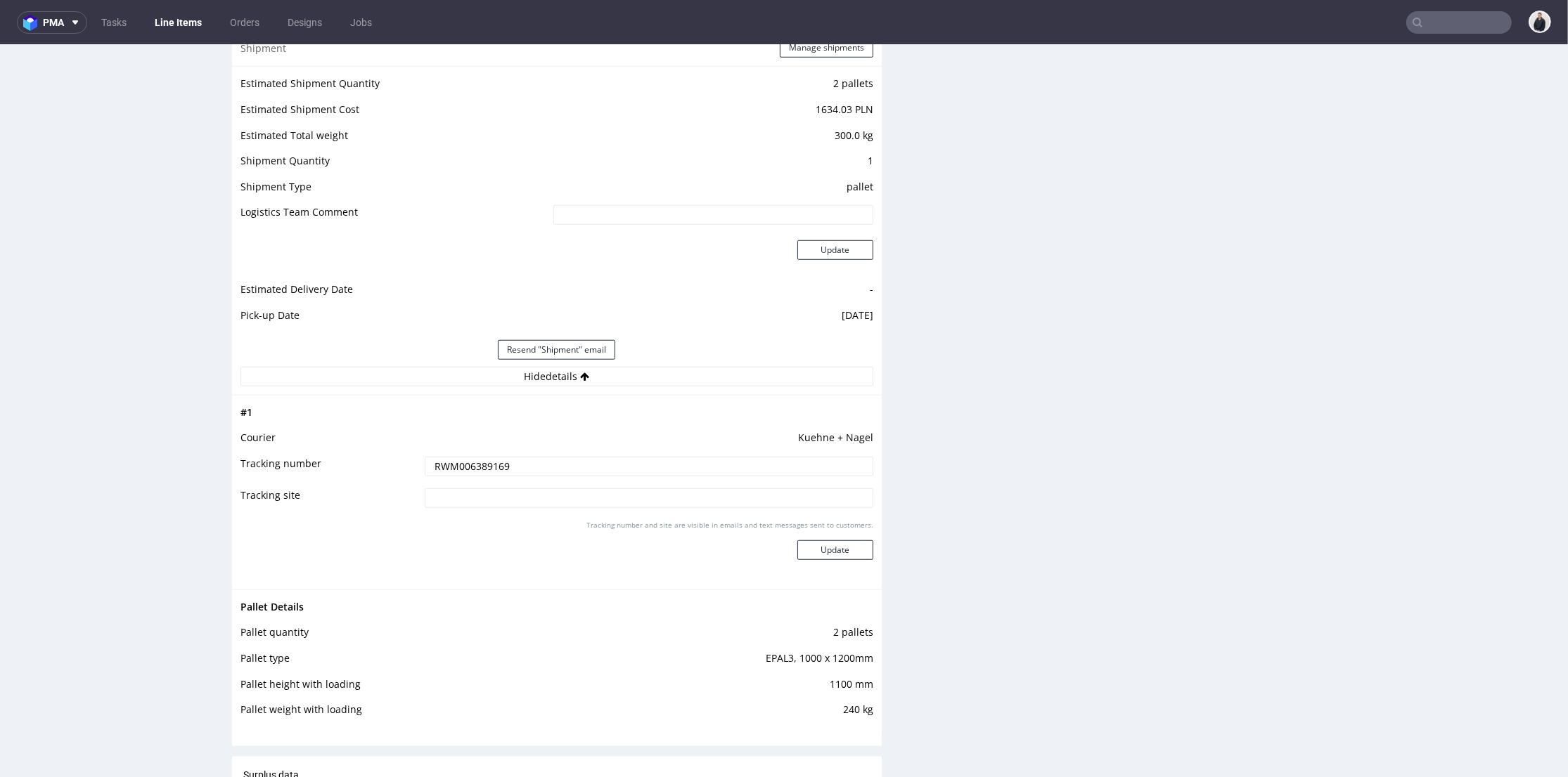
drag, startPoint x: 448, startPoint y: 457, endPoint x: 426, endPoint y: 440, distance: 27.8
click at [402, 456] on tr "Tracking number RWM006389169" at bounding box center [557, 472] width 633 height 32
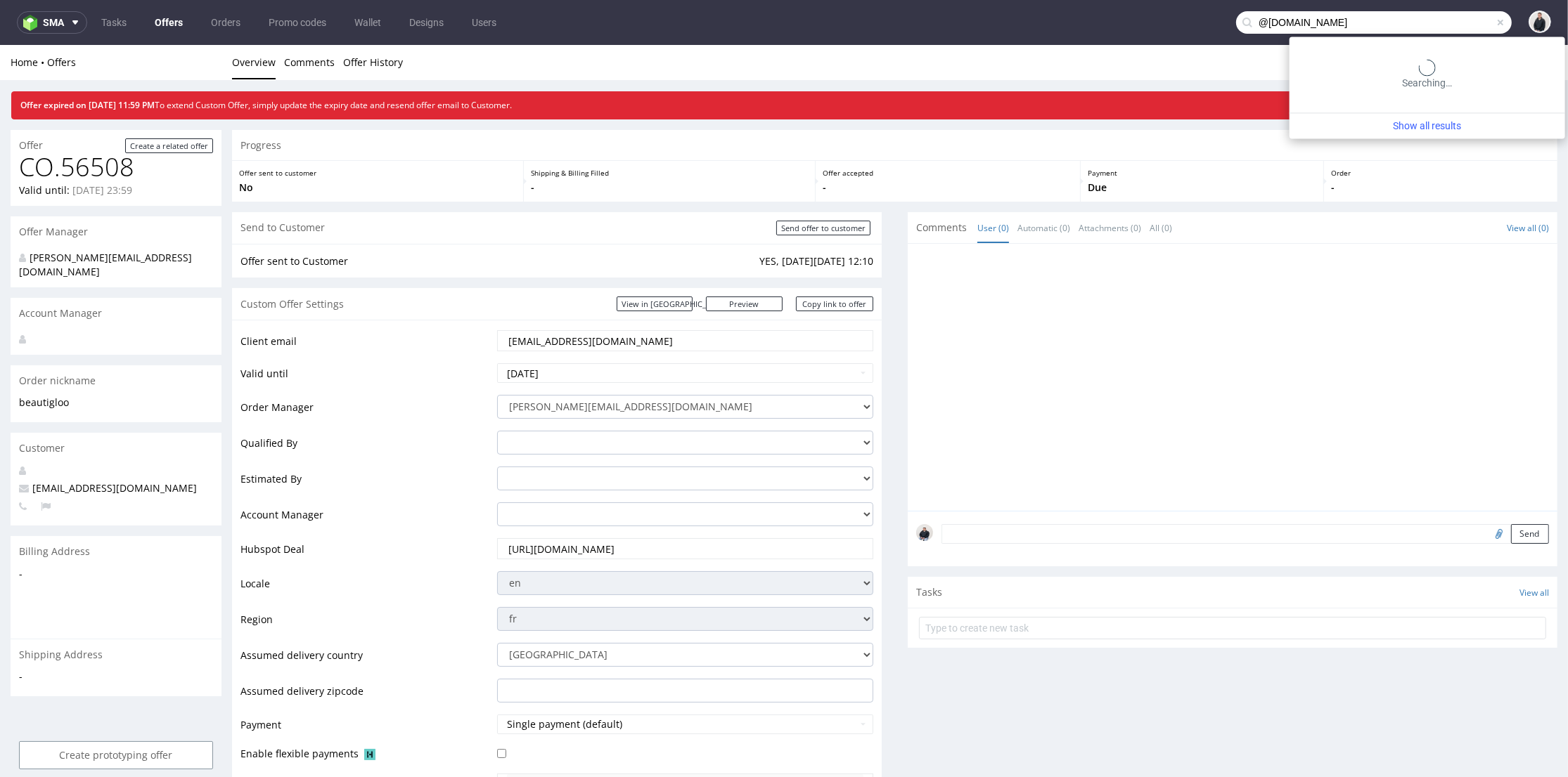
scroll to position [377, 0]
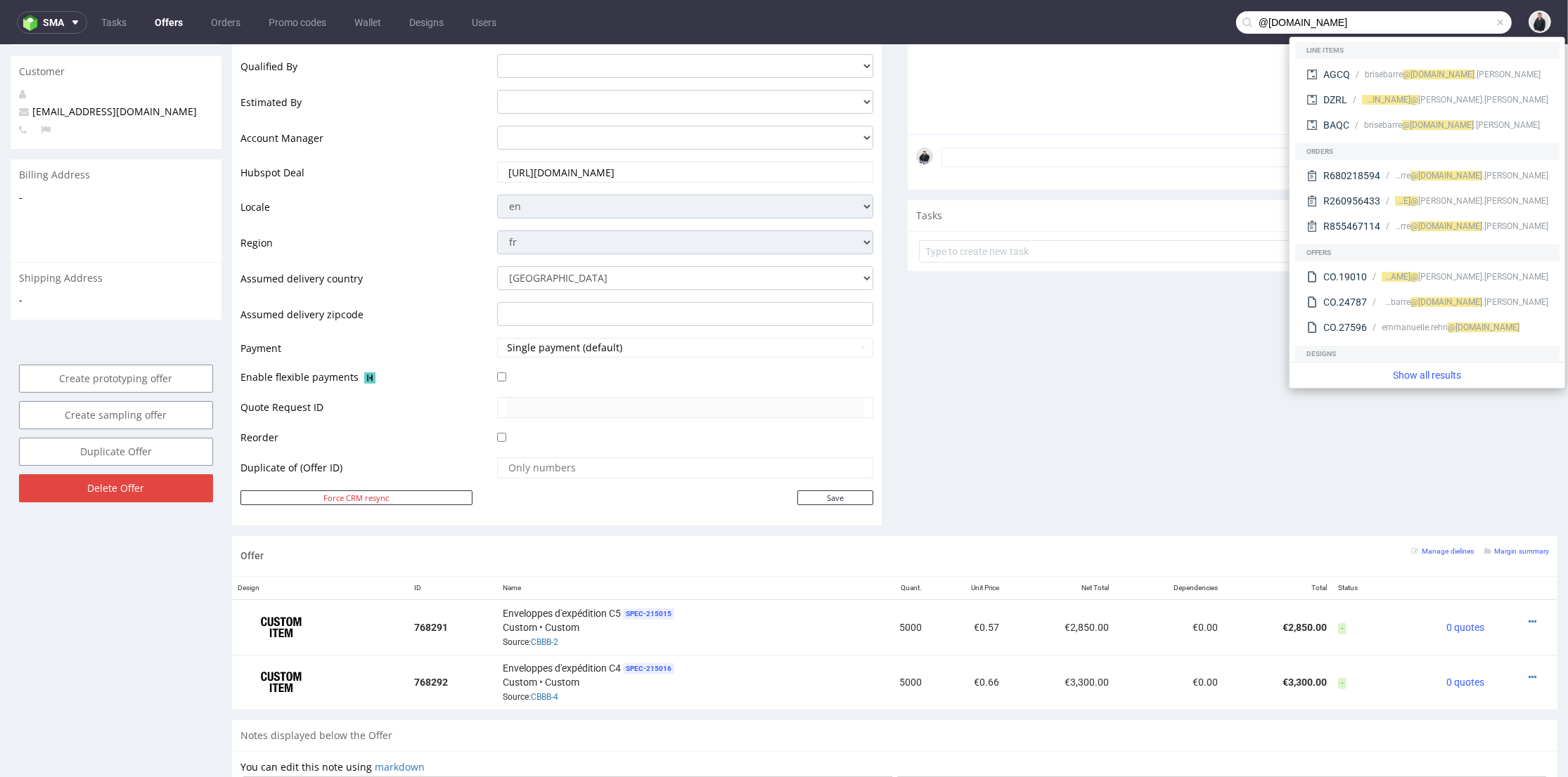
click at [1253, 19] on input "@grainecreative.com" at bounding box center [1373, 22] width 275 height 23
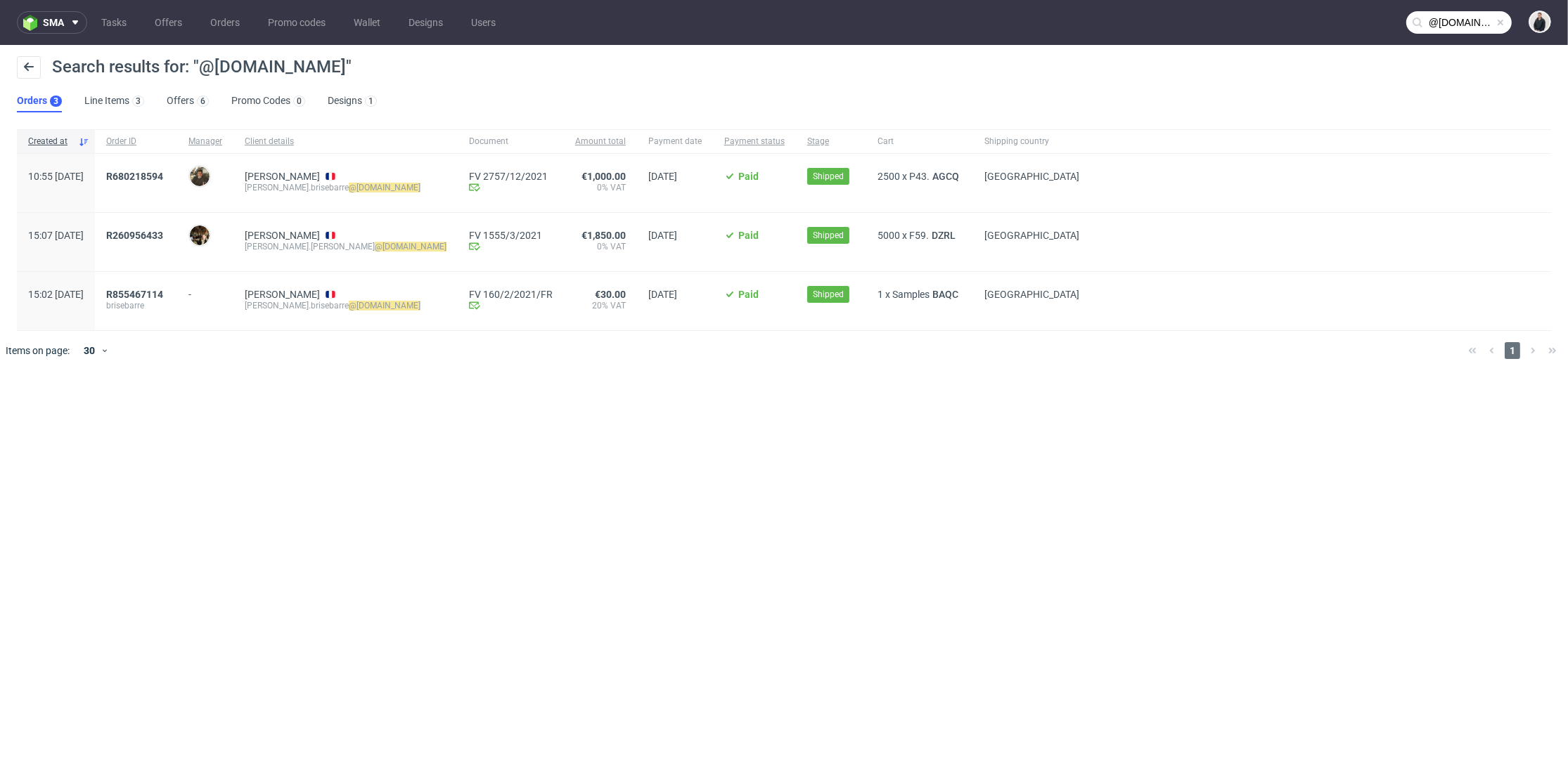
click at [1429, 18] on input "@grainecreative.com" at bounding box center [1459, 22] width 106 height 23
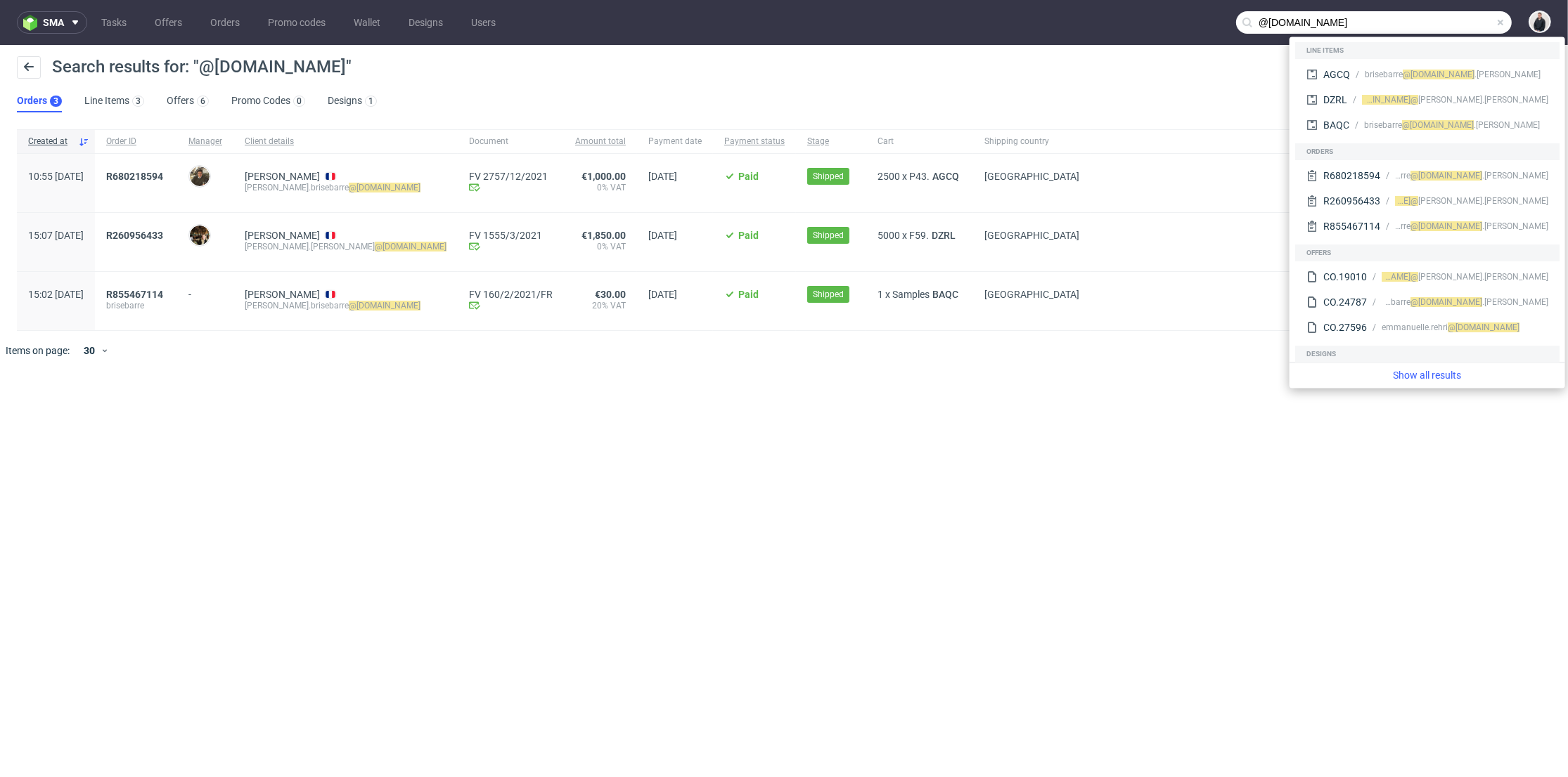
click at [1270, 19] on input "@grainecreative.com" at bounding box center [1373, 22] width 275 height 23
type input "grainecreative.com"
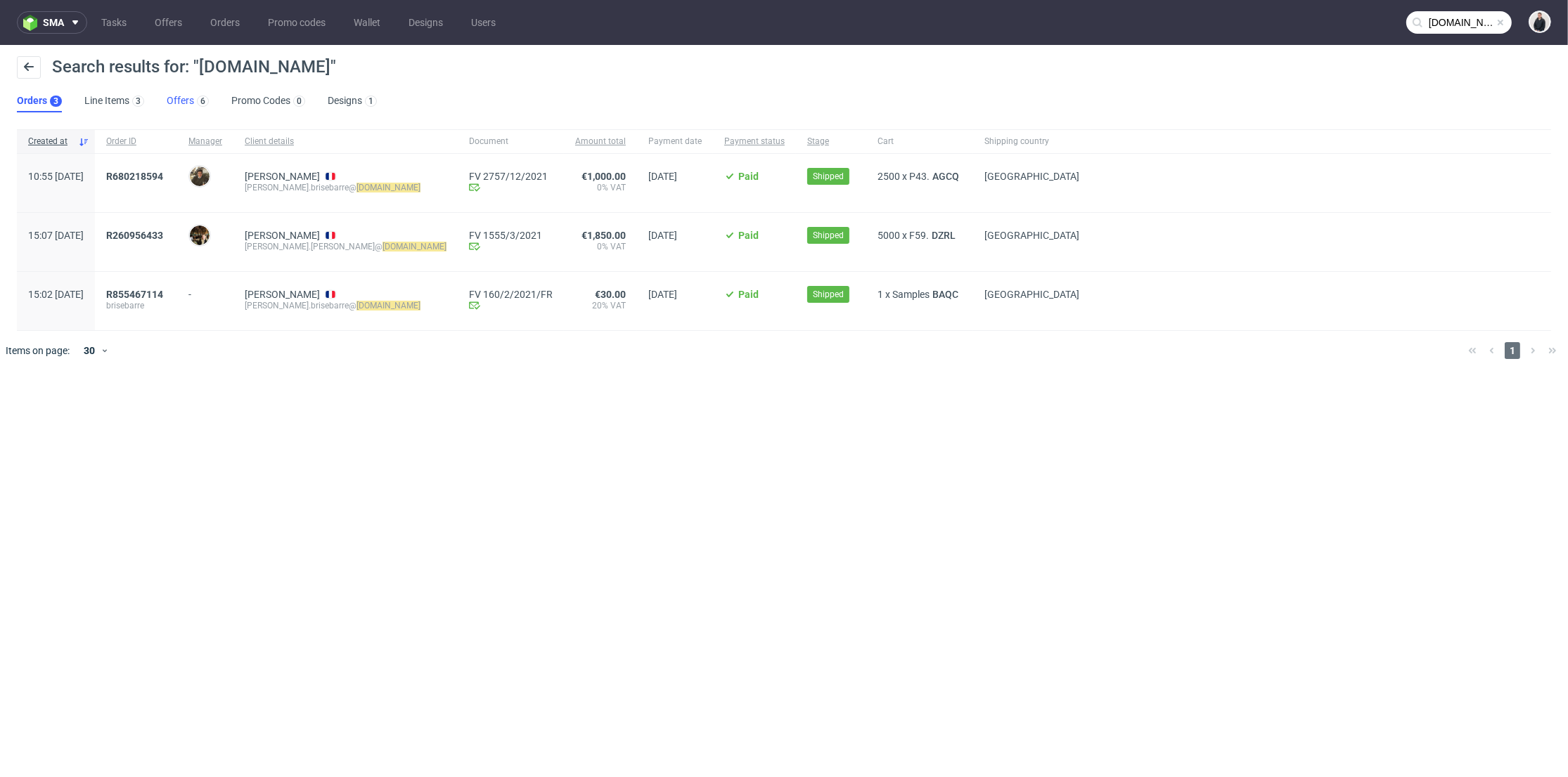
click at [187, 98] on link "Offers 6" at bounding box center [188, 101] width 42 height 23
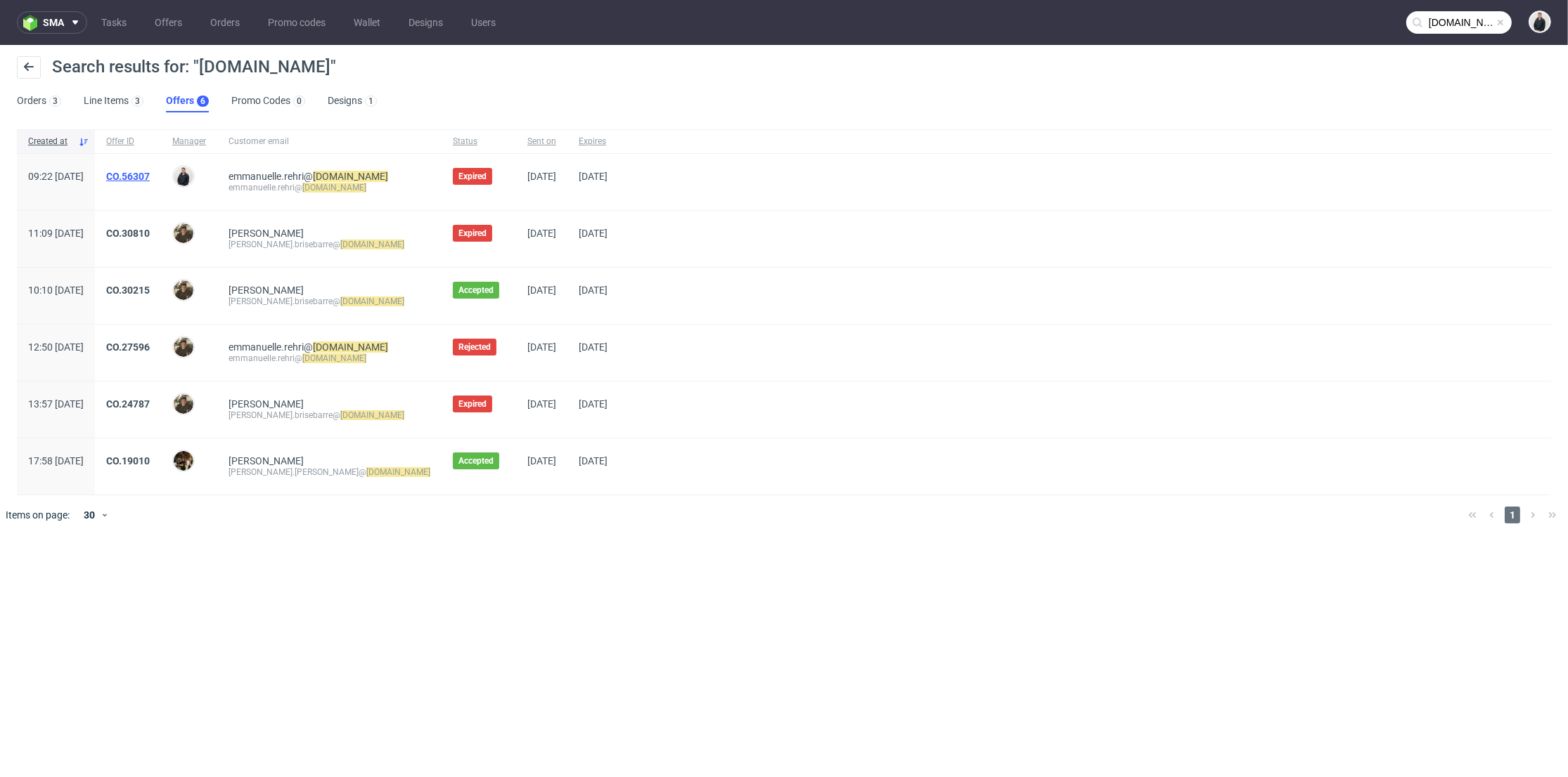
click at [149, 174] on link "CO.56307" at bounding box center [128, 176] width 44 height 11
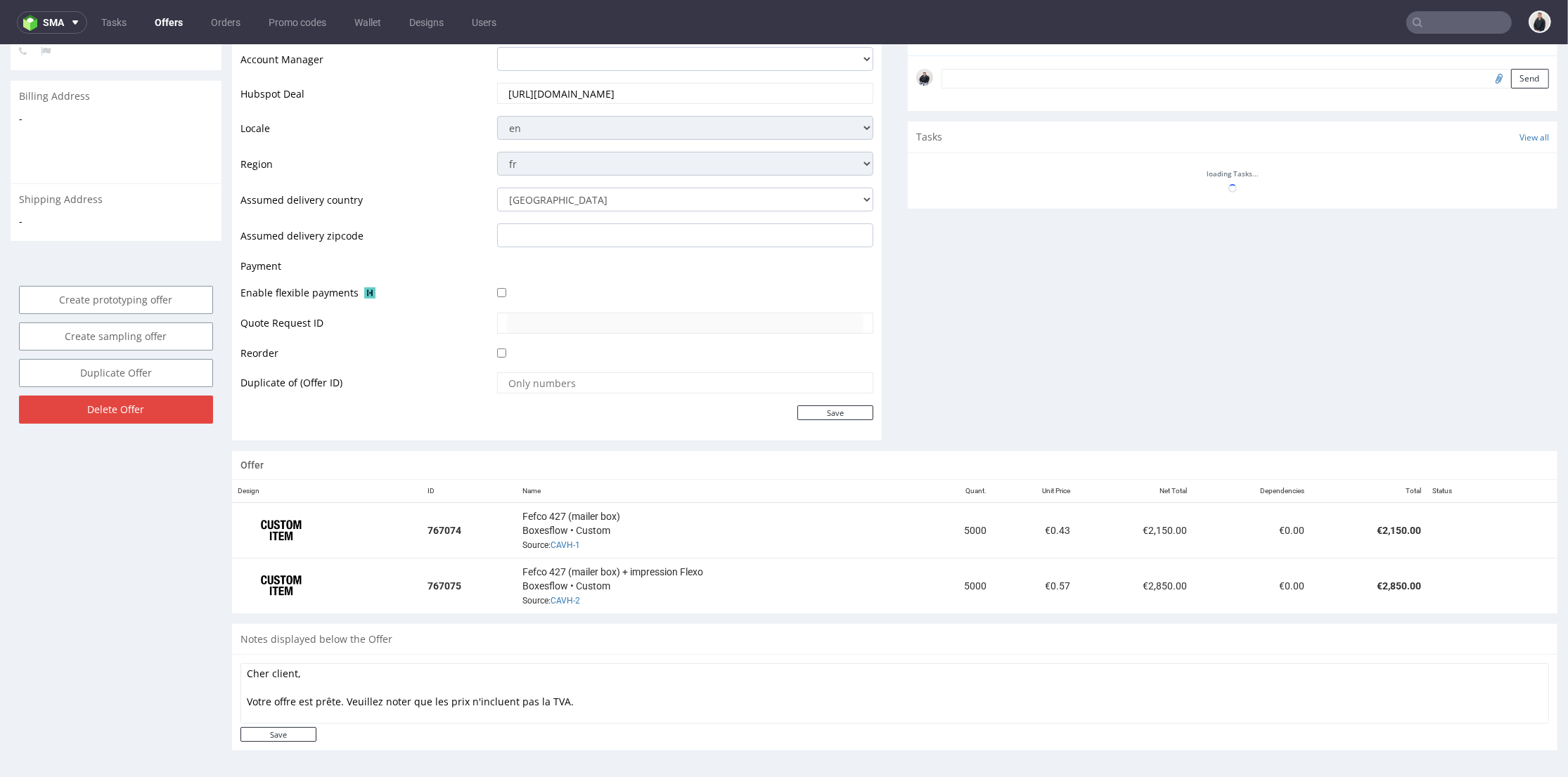
scroll to position [455, 0]
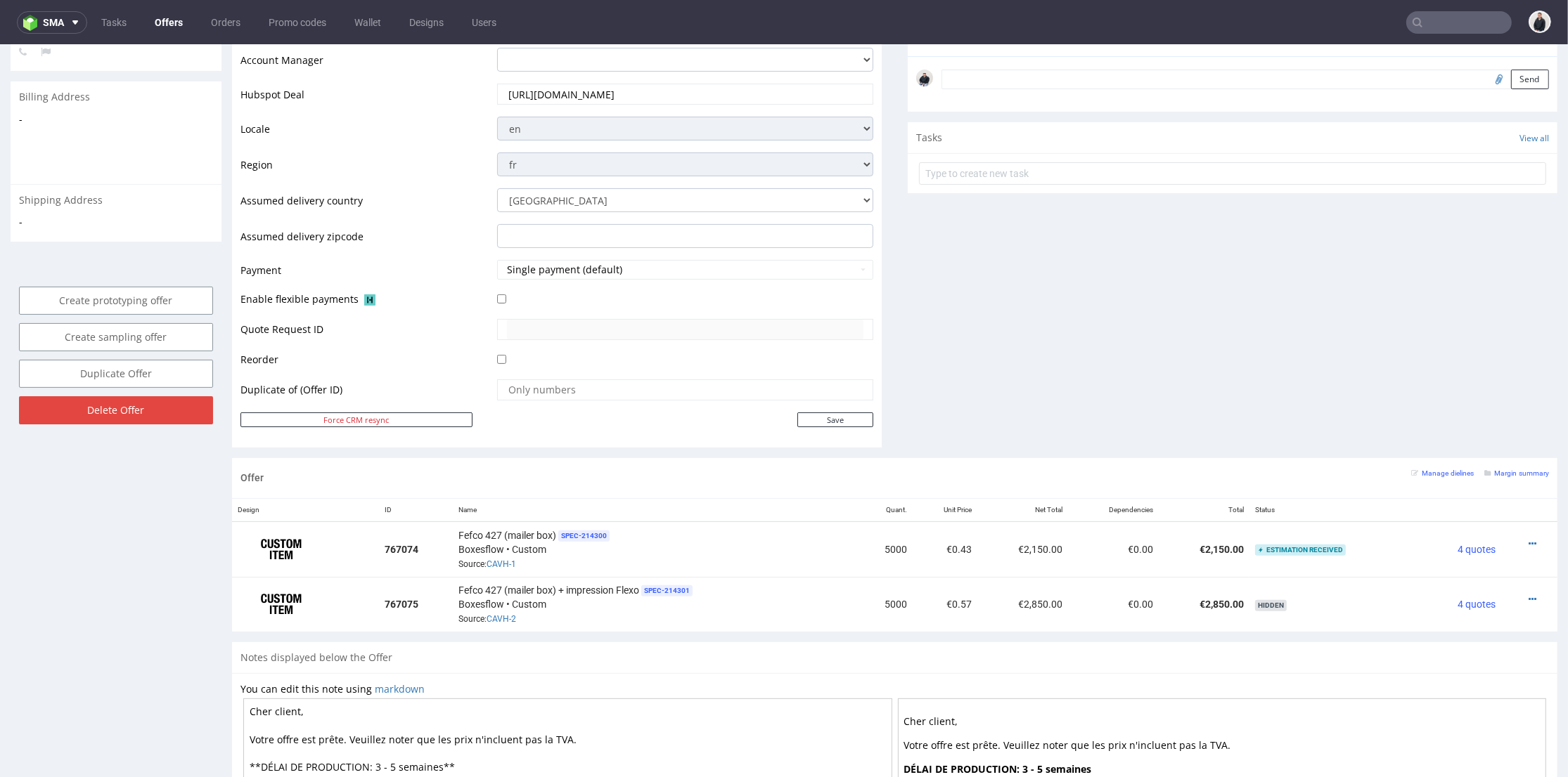
click at [1444, 30] on input "text" at bounding box center [1459, 22] width 106 height 23
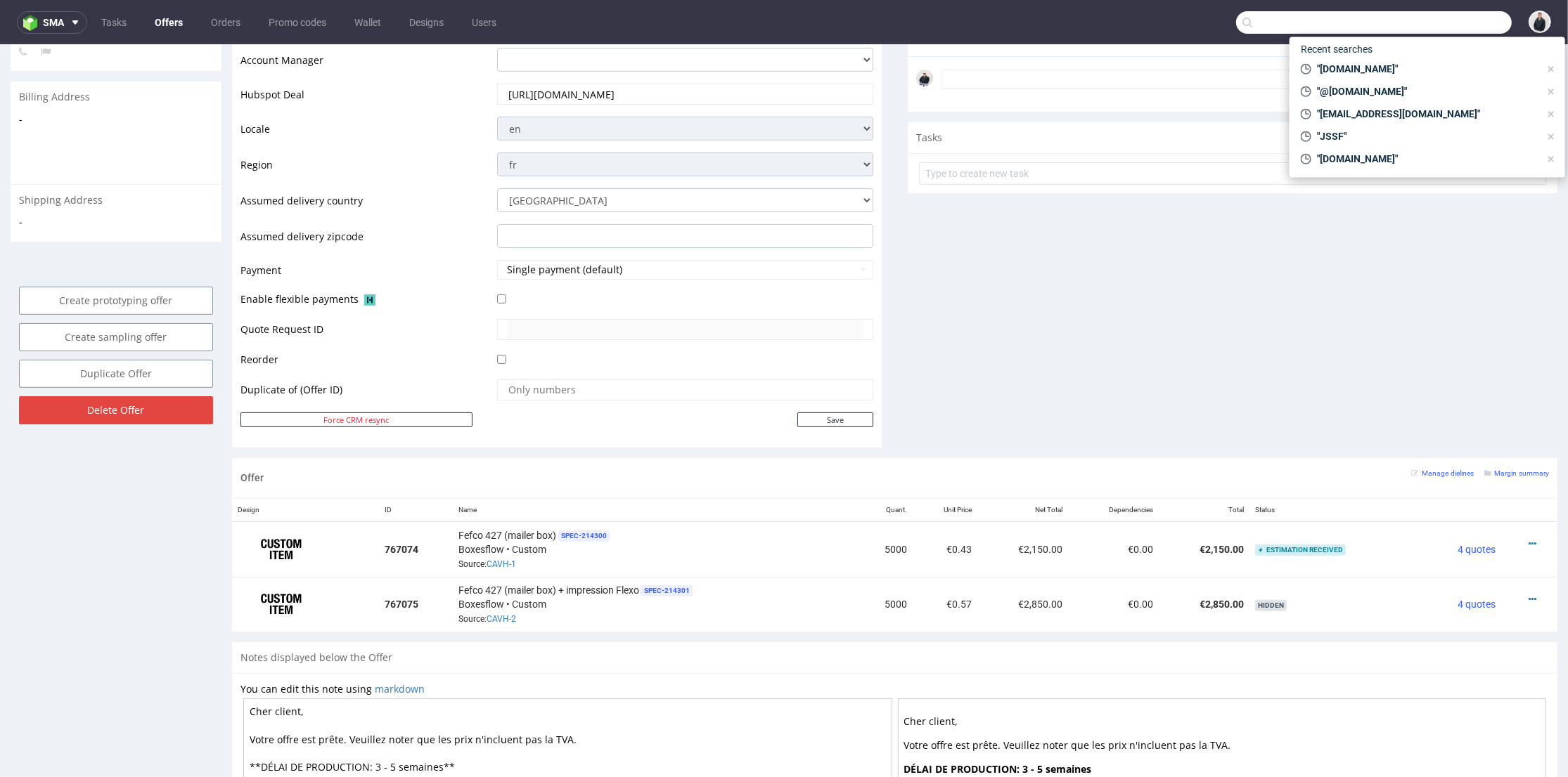
paste input "[EMAIL_ADDRESS][PERSON_NAME]"
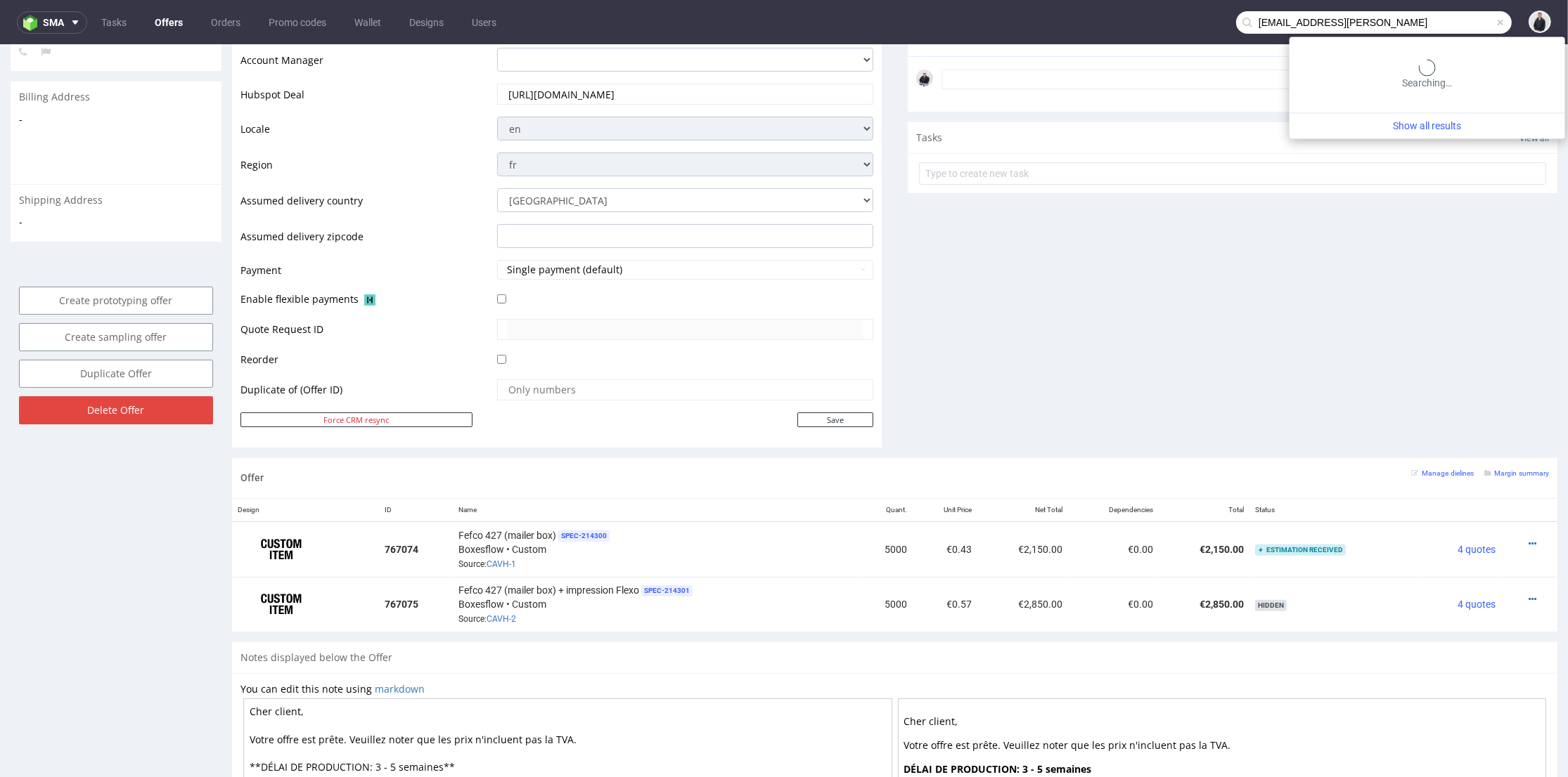
type input "[EMAIL_ADDRESS][PERSON_NAME]"
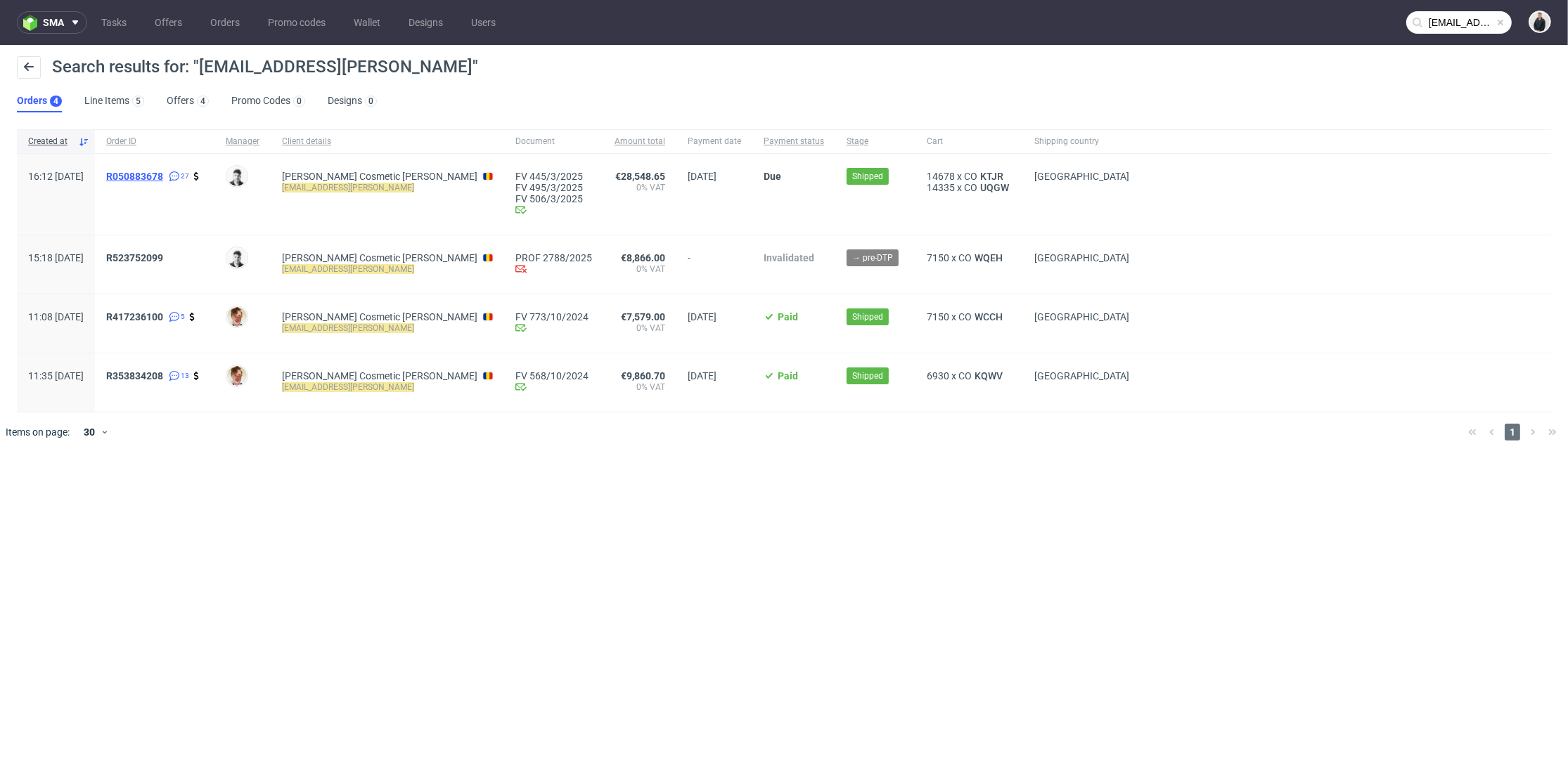
click at [163, 175] on span "R050883678" at bounding box center [134, 176] width 57 height 11
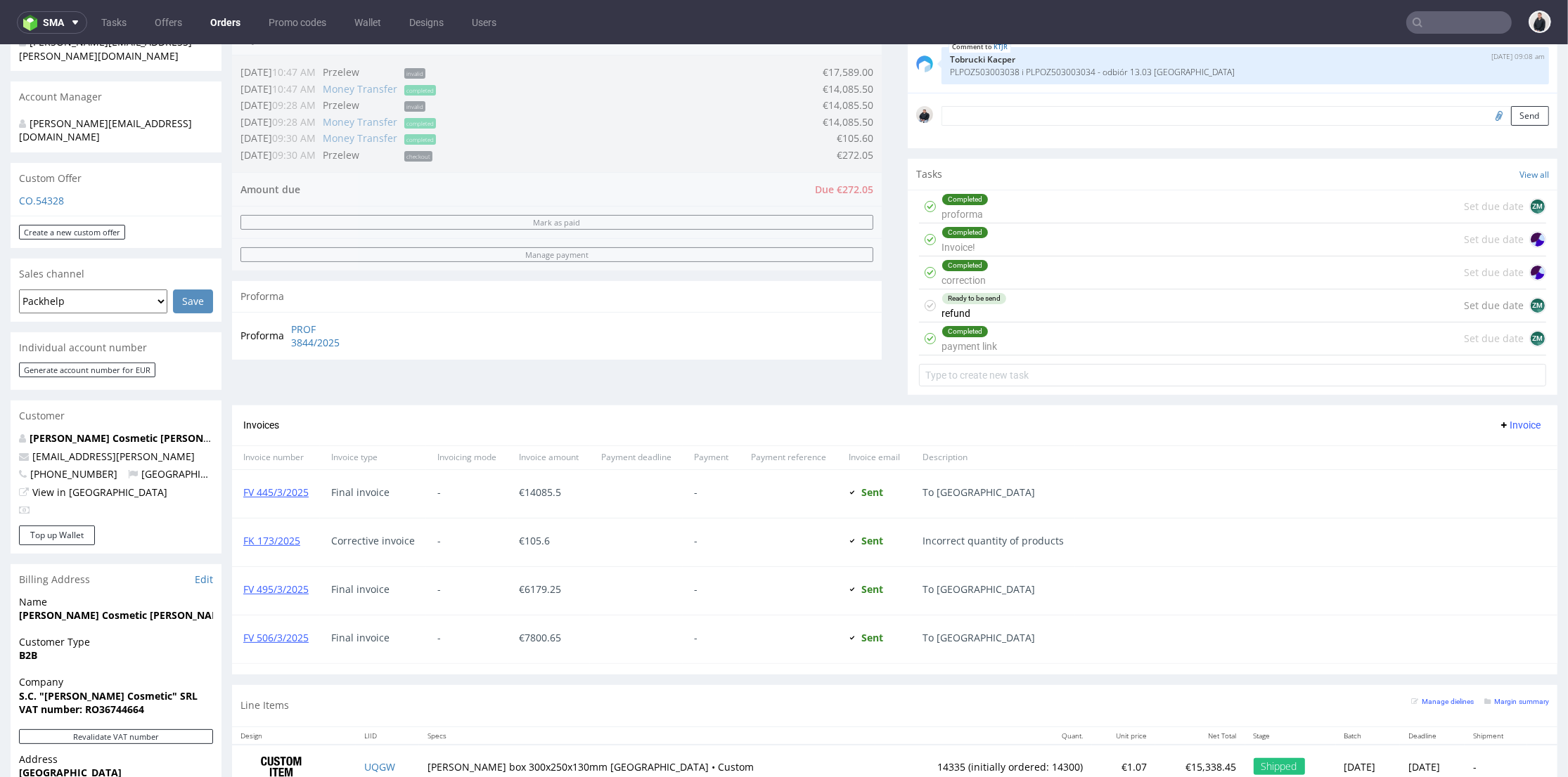
scroll to position [156, 0]
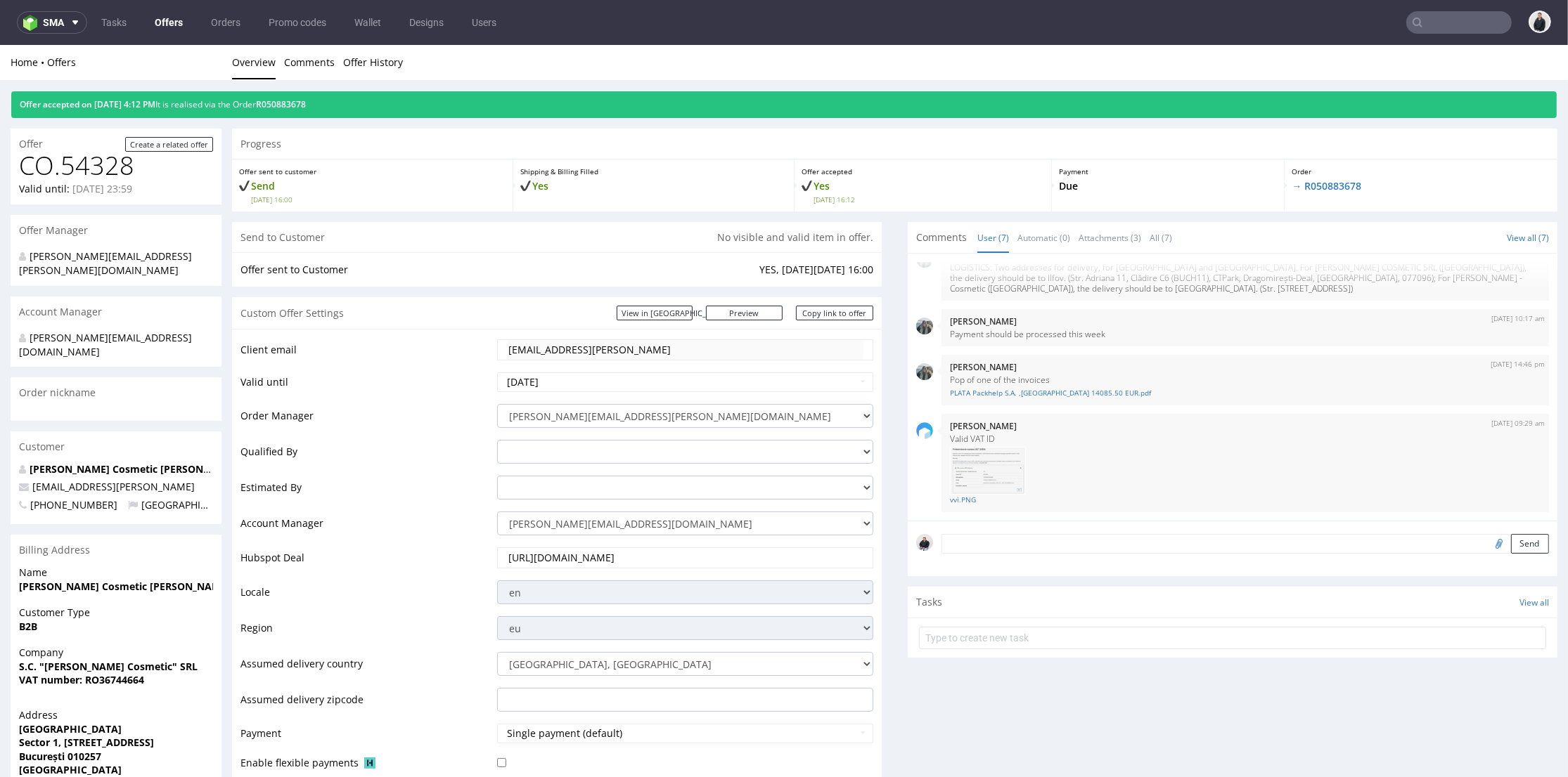
scroll to position [624, 0]
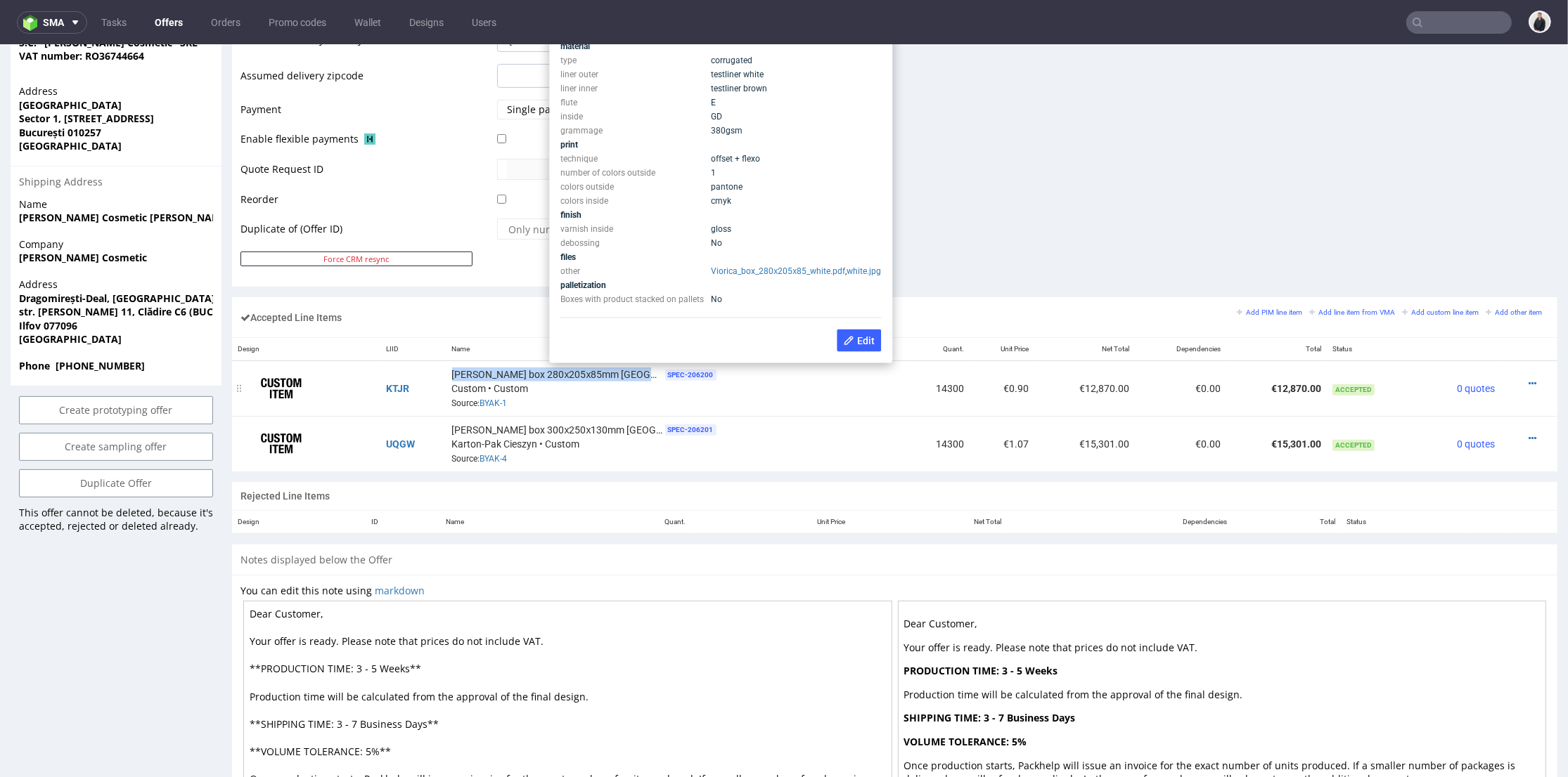
drag, startPoint x: 476, startPoint y: 373, endPoint x: 641, endPoint y: 370, distance: 165.0
click at [641, 370] on td "Viorica white box 280х205х85mm Moldova SPEC- 206200 Custom • Custom Source: BYA…" at bounding box center [676, 389] width 458 height 55
copy span "[PERSON_NAME] box 280х205х85mm [GEOGRAPHIC_DATA]"
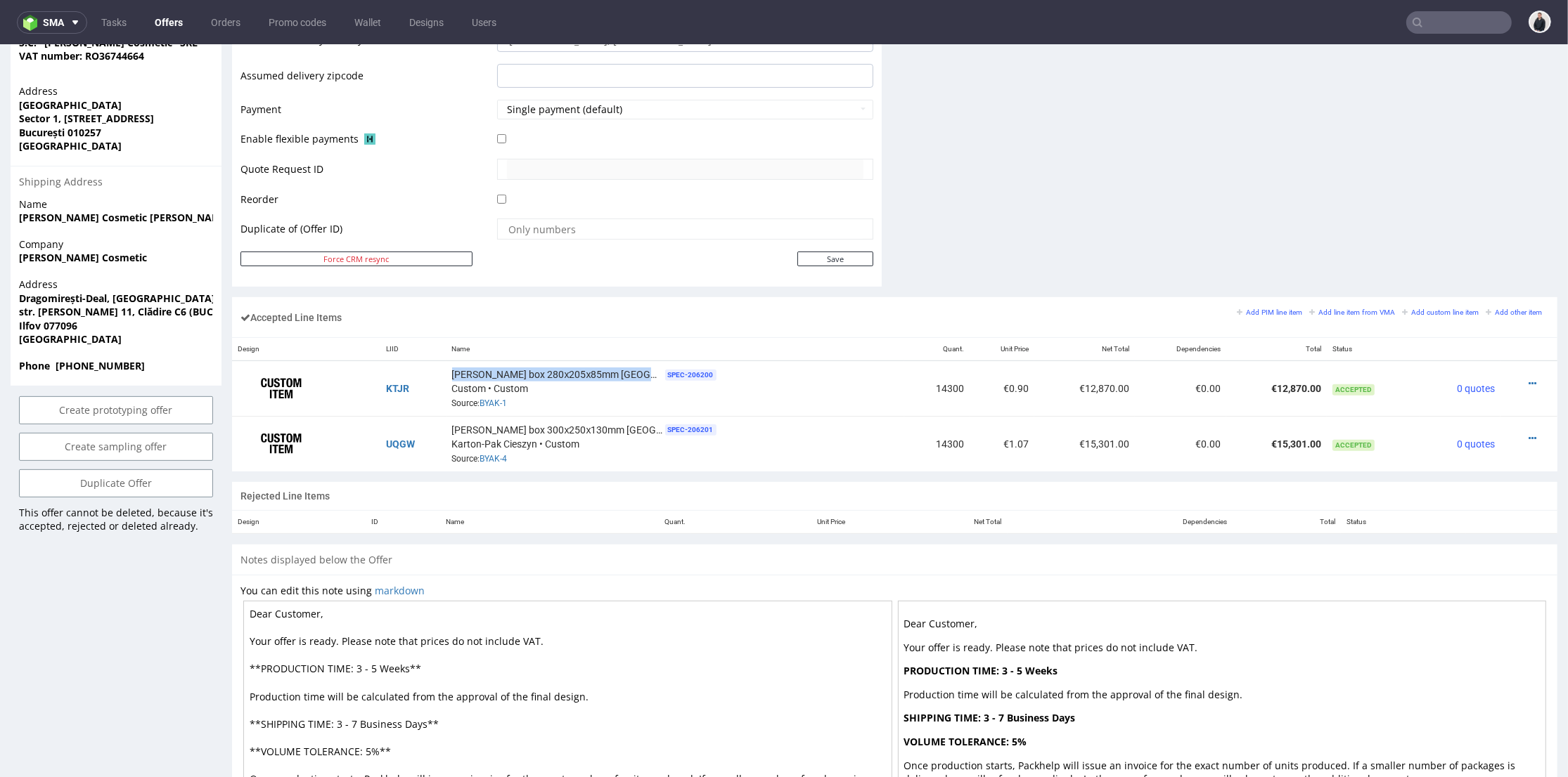
scroll to position [390, 0]
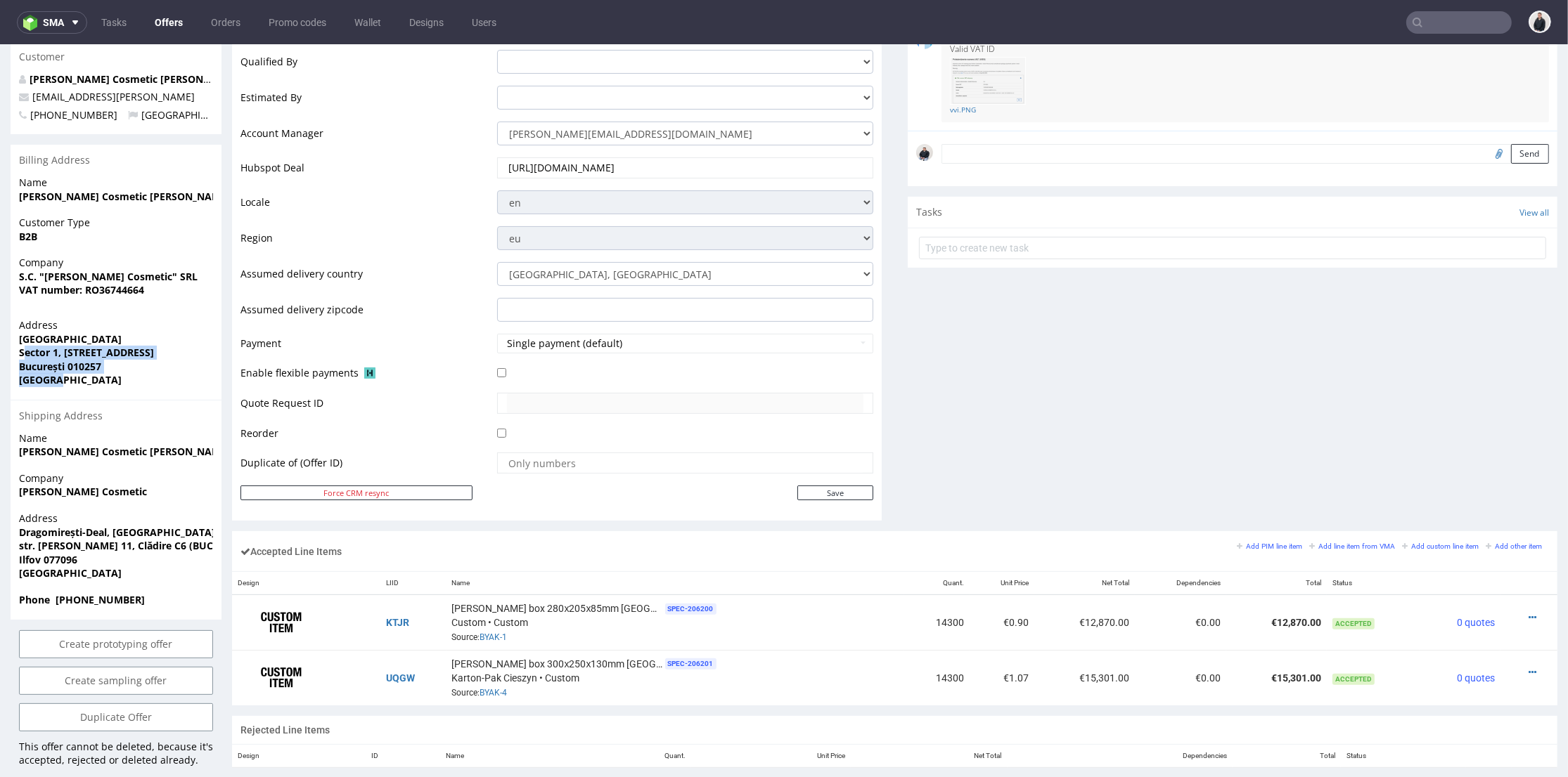
drag, startPoint x: 71, startPoint y: 352, endPoint x: 25, endPoint y: 326, distance: 52.8
click at [25, 326] on p "Address București Sector 1, strada Berzei, nr. 20, Mansarda București 010257 Ro…" at bounding box center [116, 352] width 194 height 69
click at [98, 373] on span "[GEOGRAPHIC_DATA]" at bounding box center [116, 380] width 194 height 14
click at [1505, 623] on td at bounding box center [1529, 623] width 57 height 55
click at [1506, 611] on div at bounding box center [1524, 618] width 37 height 14
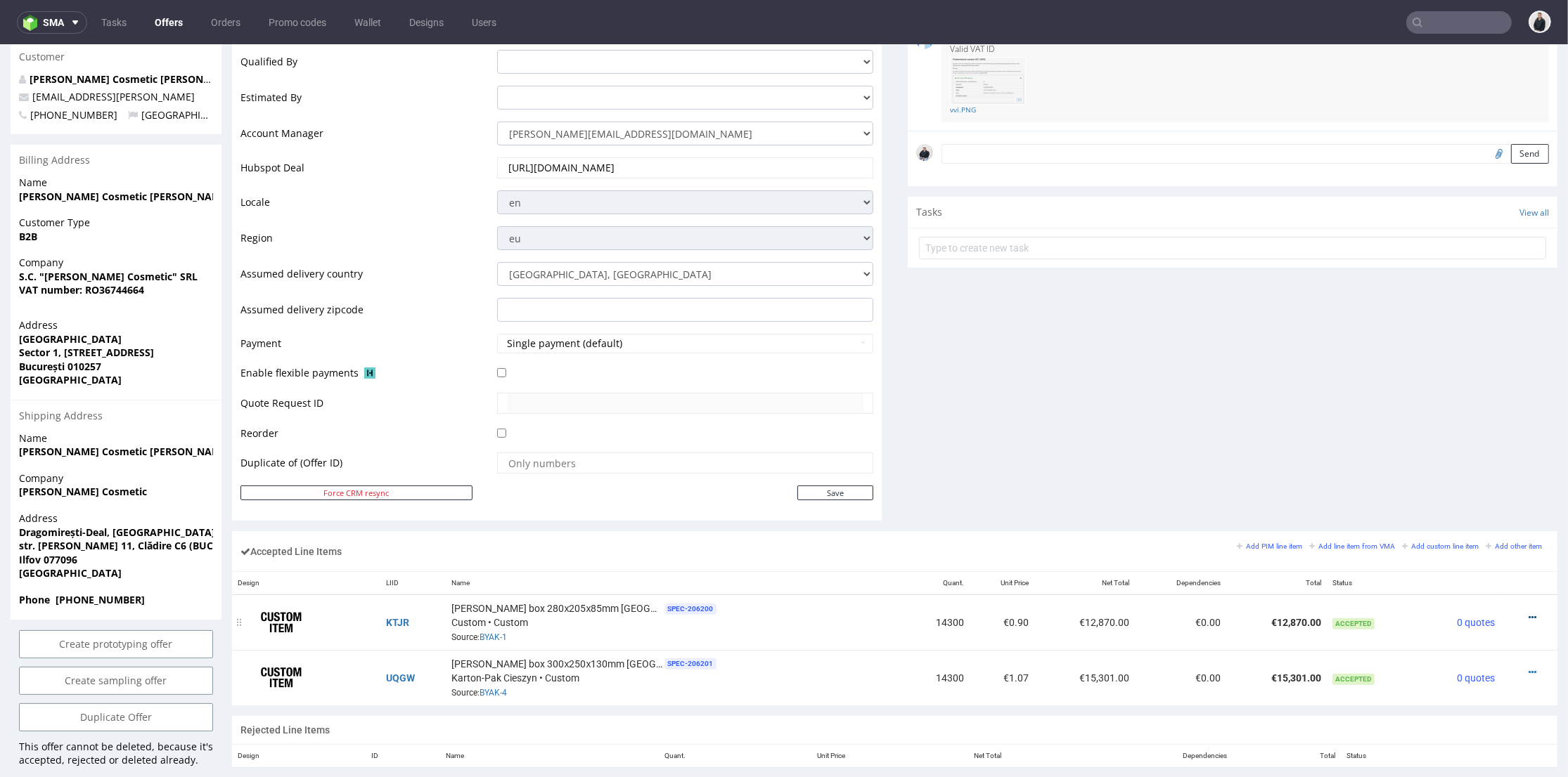
click at [1529, 614] on icon at bounding box center [1532, 618] width 8 height 10
click at [1461, 467] on span "Edit item price" at bounding box center [1475, 461] width 102 height 14
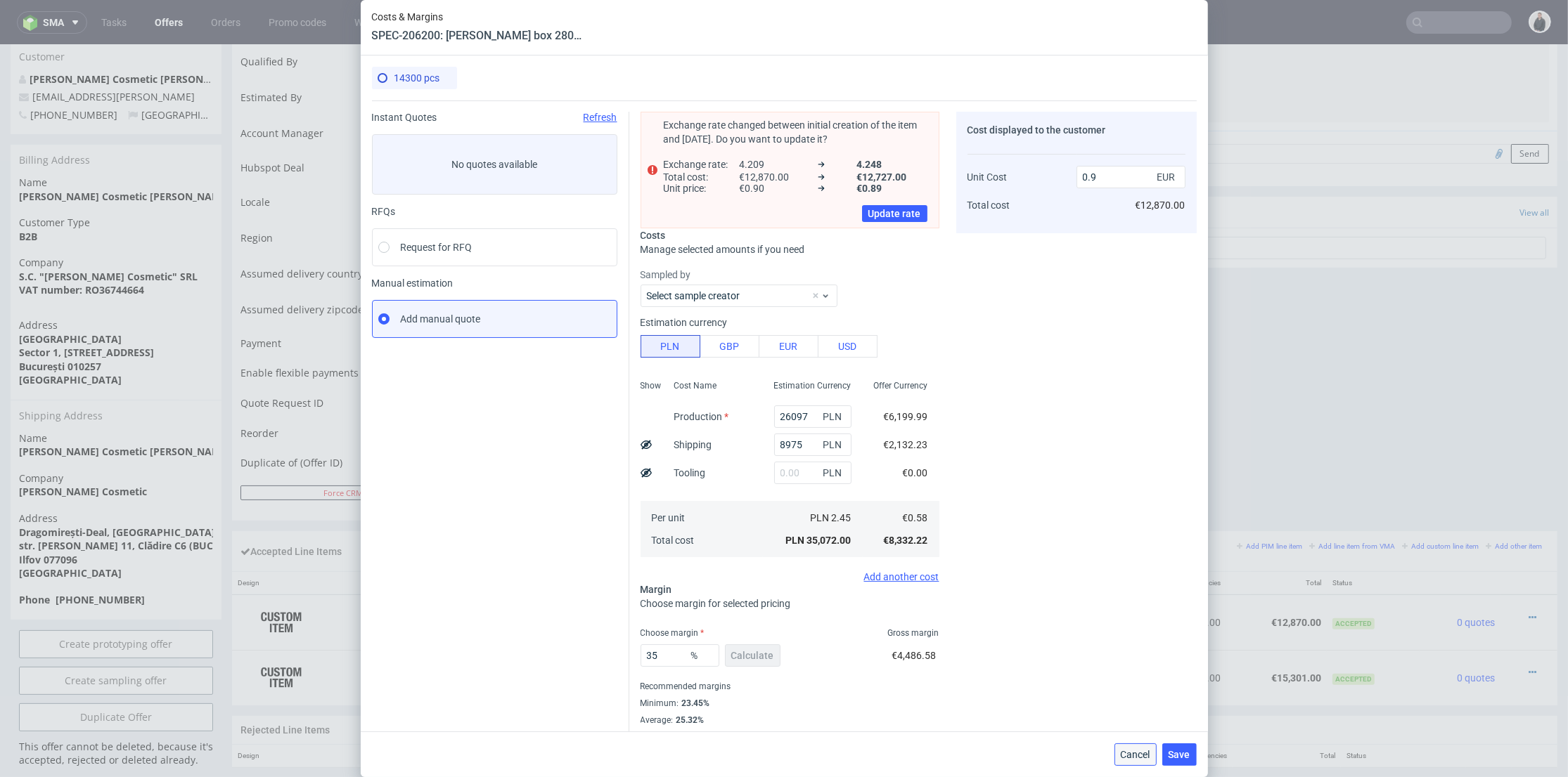
click at [1132, 757] on span "Cancel" at bounding box center [1135, 755] width 29 height 10
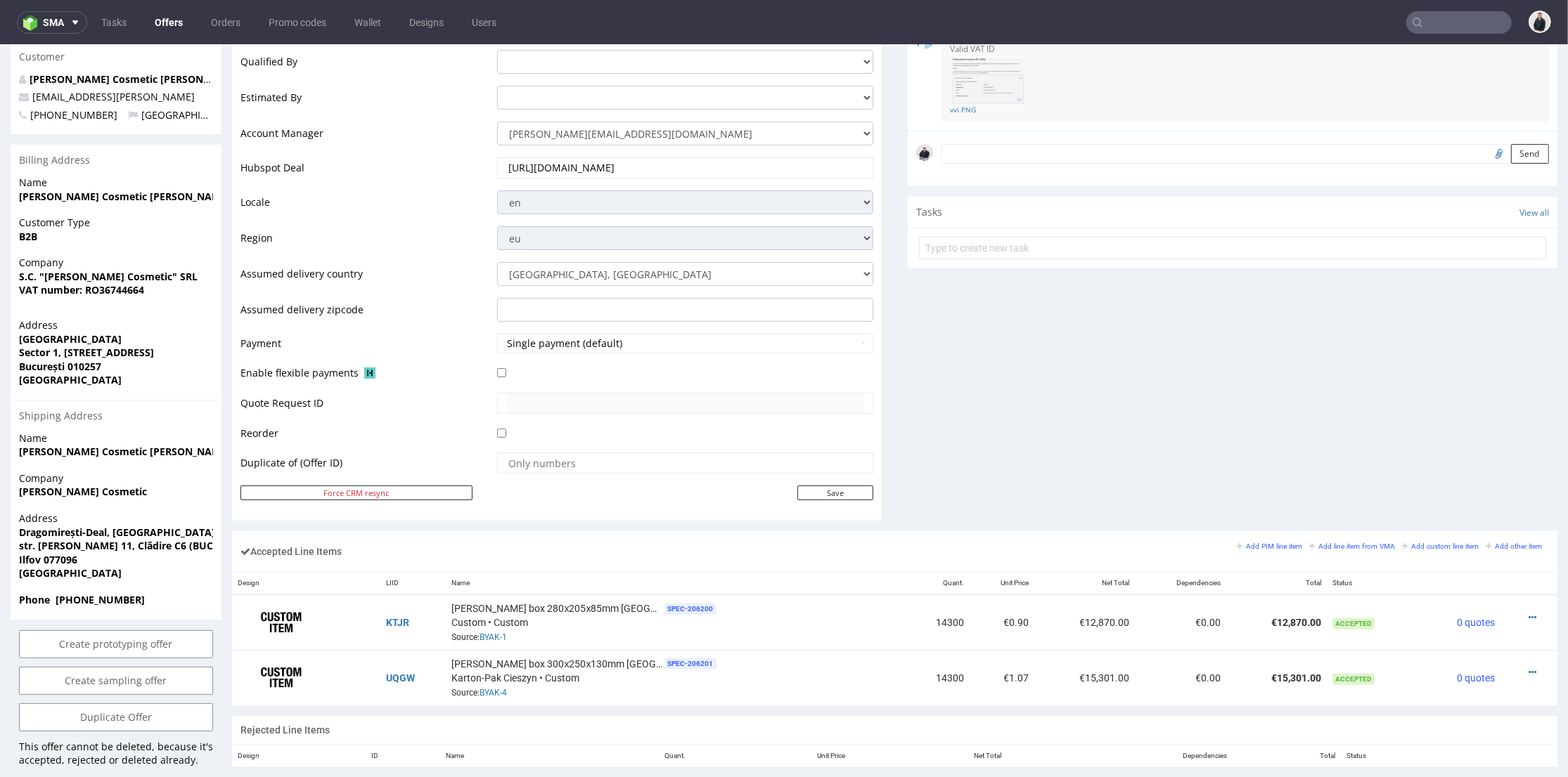
scroll to position [546, 0]
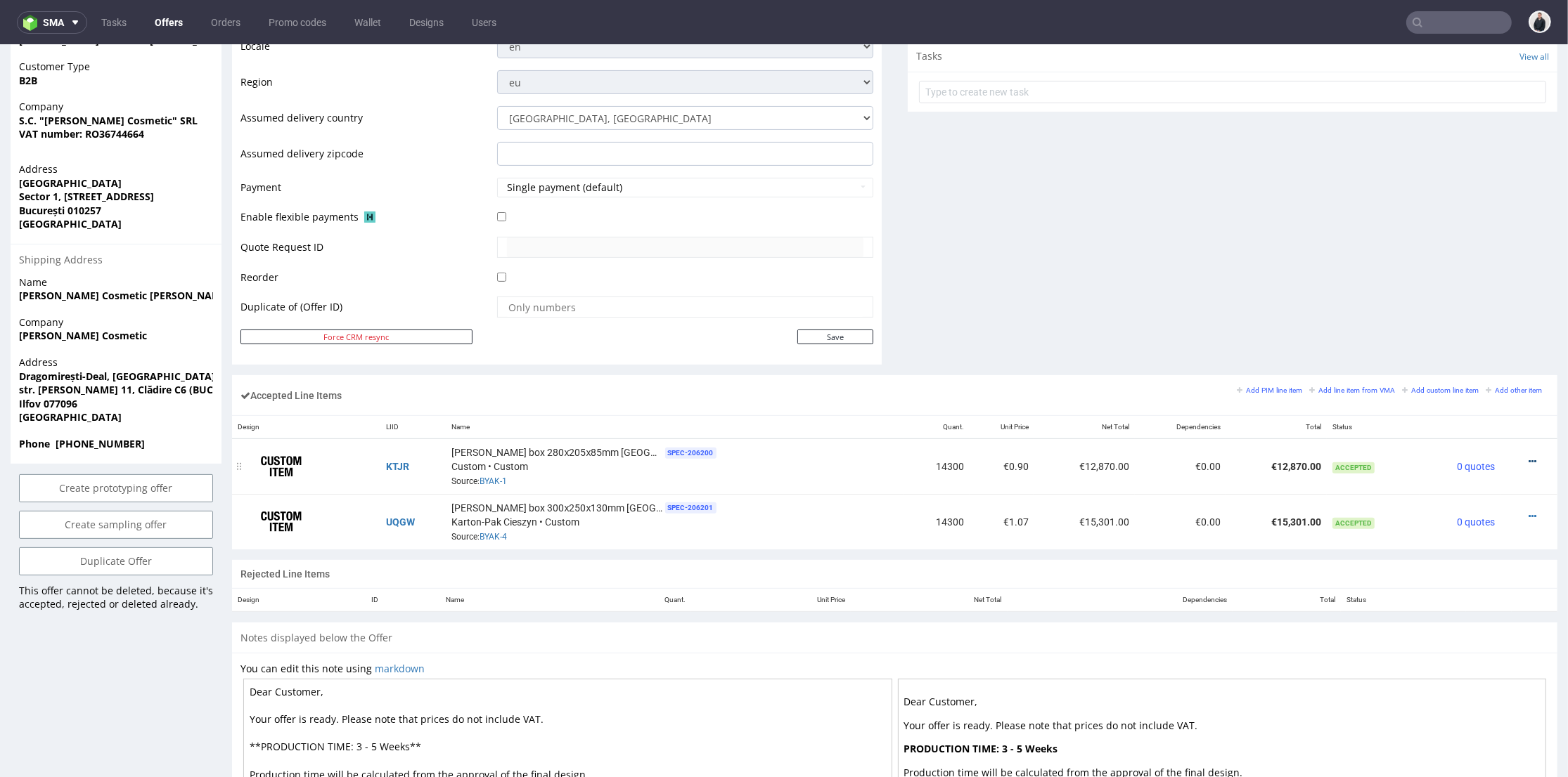
click at [1529, 460] on icon at bounding box center [1532, 462] width 8 height 10
click at [1470, 307] on span "Edit item price" at bounding box center [1475, 305] width 102 height 14
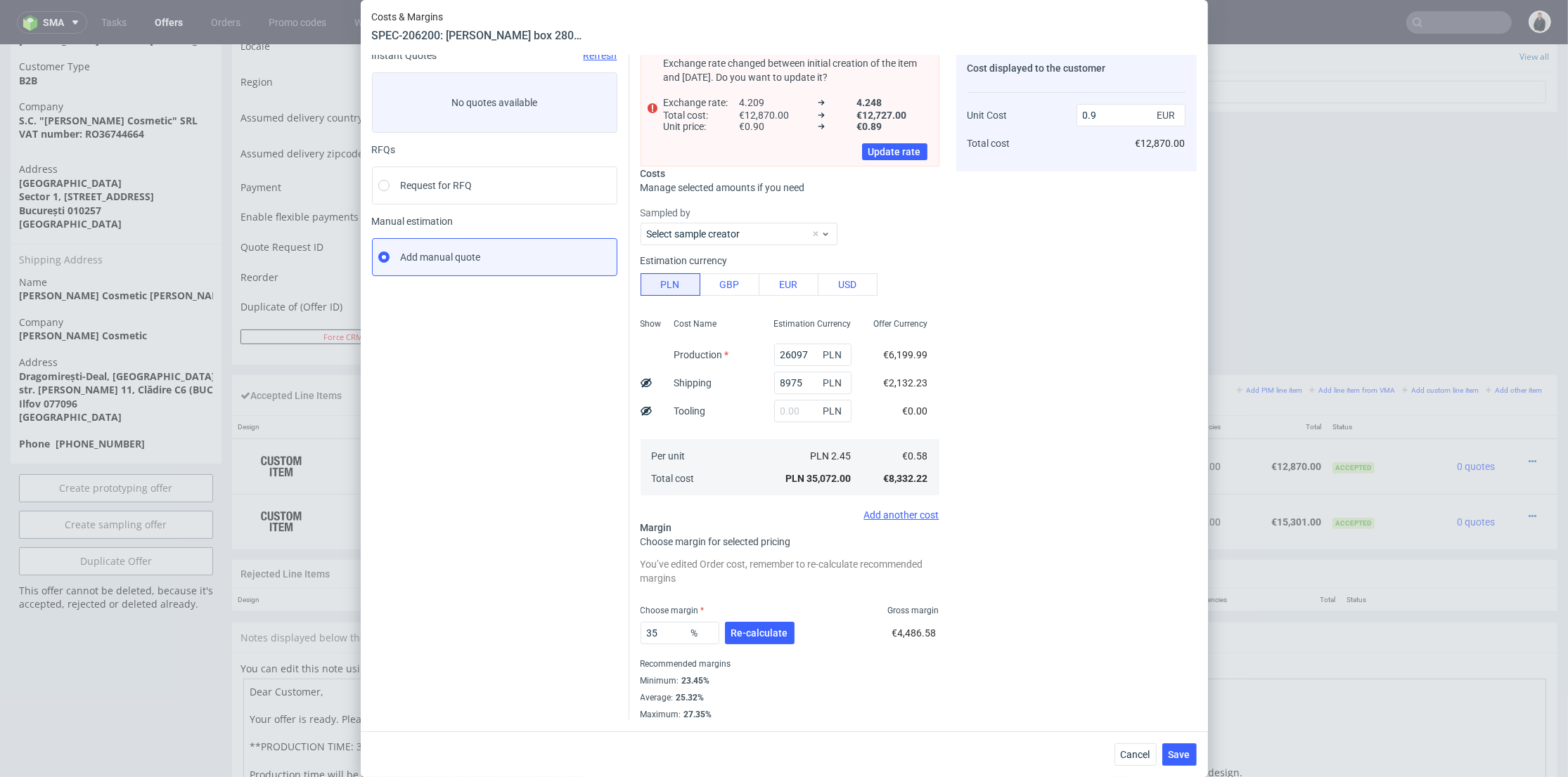
scroll to position [0, 0]
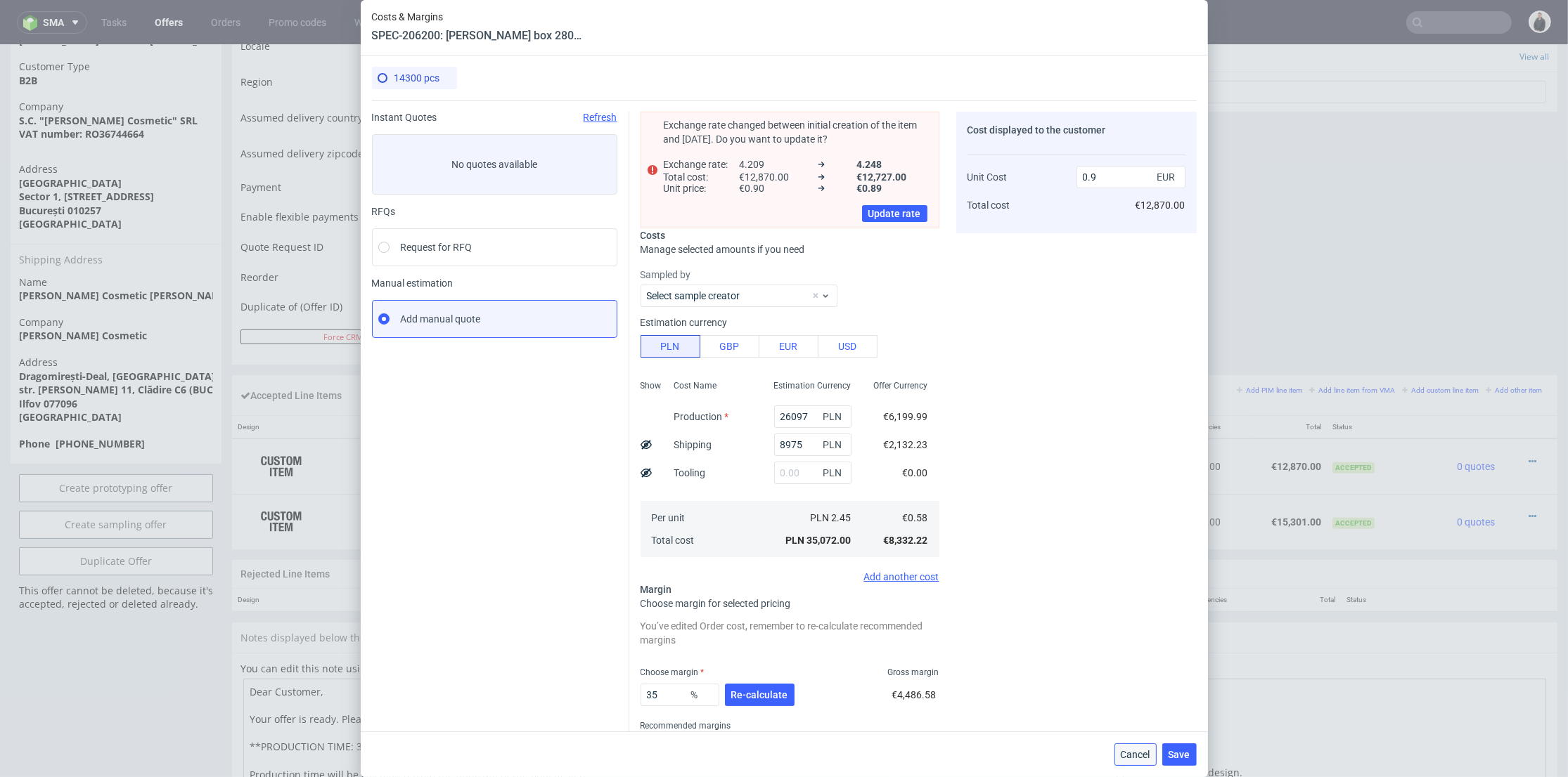
click at [1128, 750] on span "Cancel" at bounding box center [1135, 755] width 29 height 10
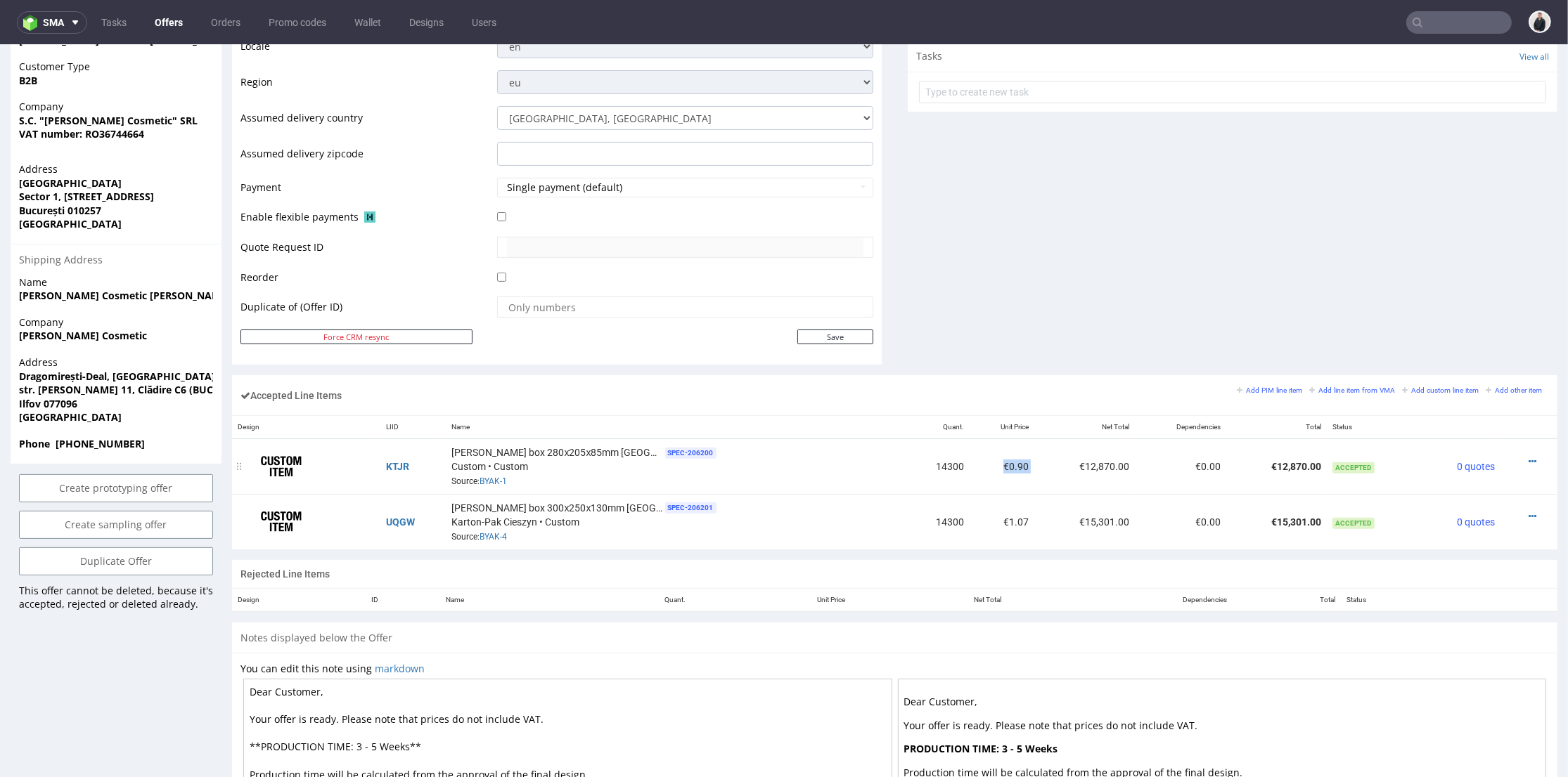
click at [1032, 462] on tr "KTJR Viorica white box 280х205х85mm Moldova SPEC- 206200 Custom • Custom Source…" at bounding box center [894, 467] width 1325 height 55
click at [1053, 498] on td "€15,301.00" at bounding box center [1085, 521] width 101 height 55
click at [1514, 462] on div at bounding box center [1524, 462] width 37 height 14
click at [1513, 459] on div at bounding box center [1524, 462] width 37 height 14
click at [1529, 456] on icon at bounding box center [1532, 462] width 8 height 10
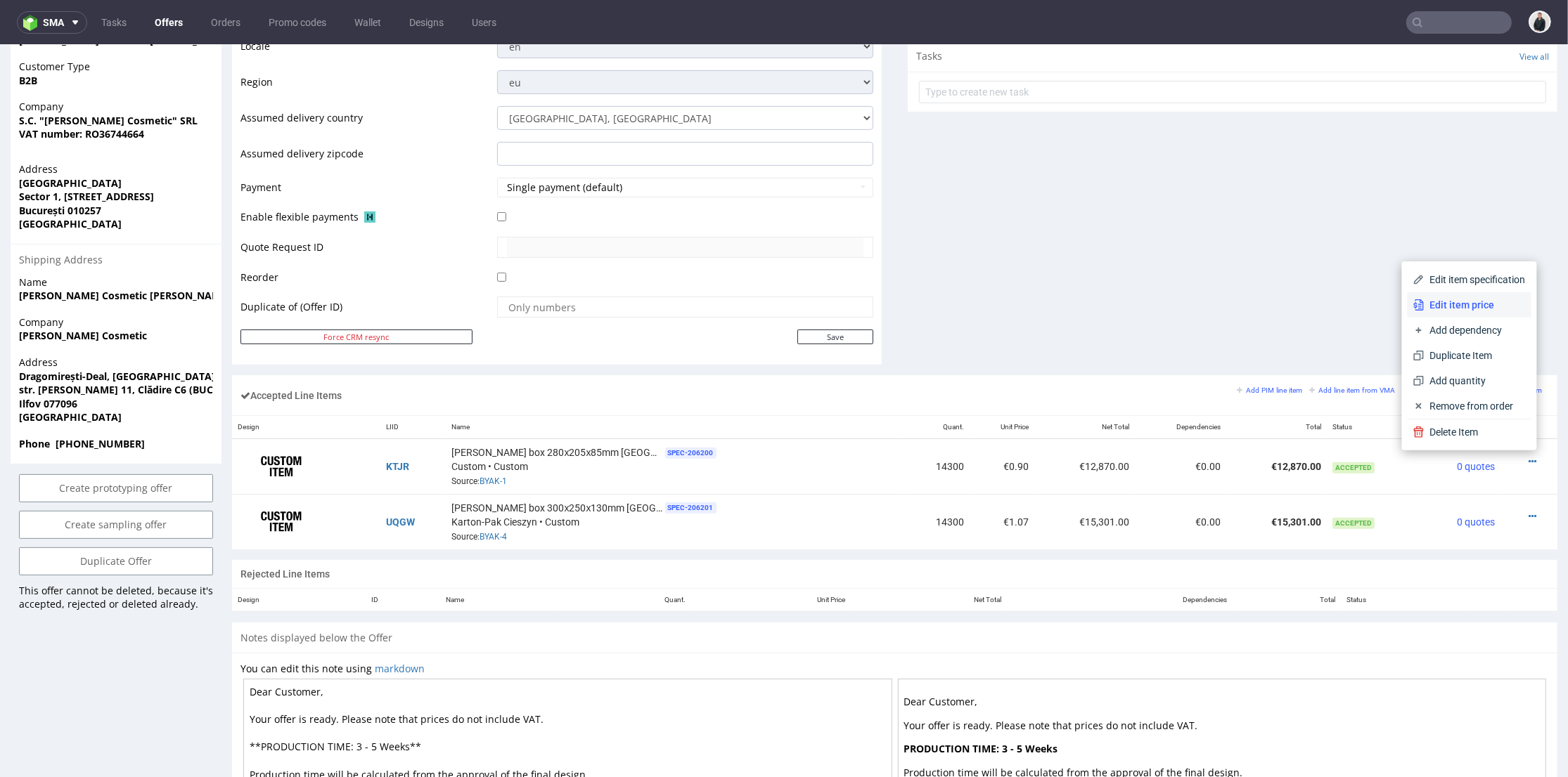
click at [1431, 304] on span "Edit item price" at bounding box center [1475, 305] width 102 height 14
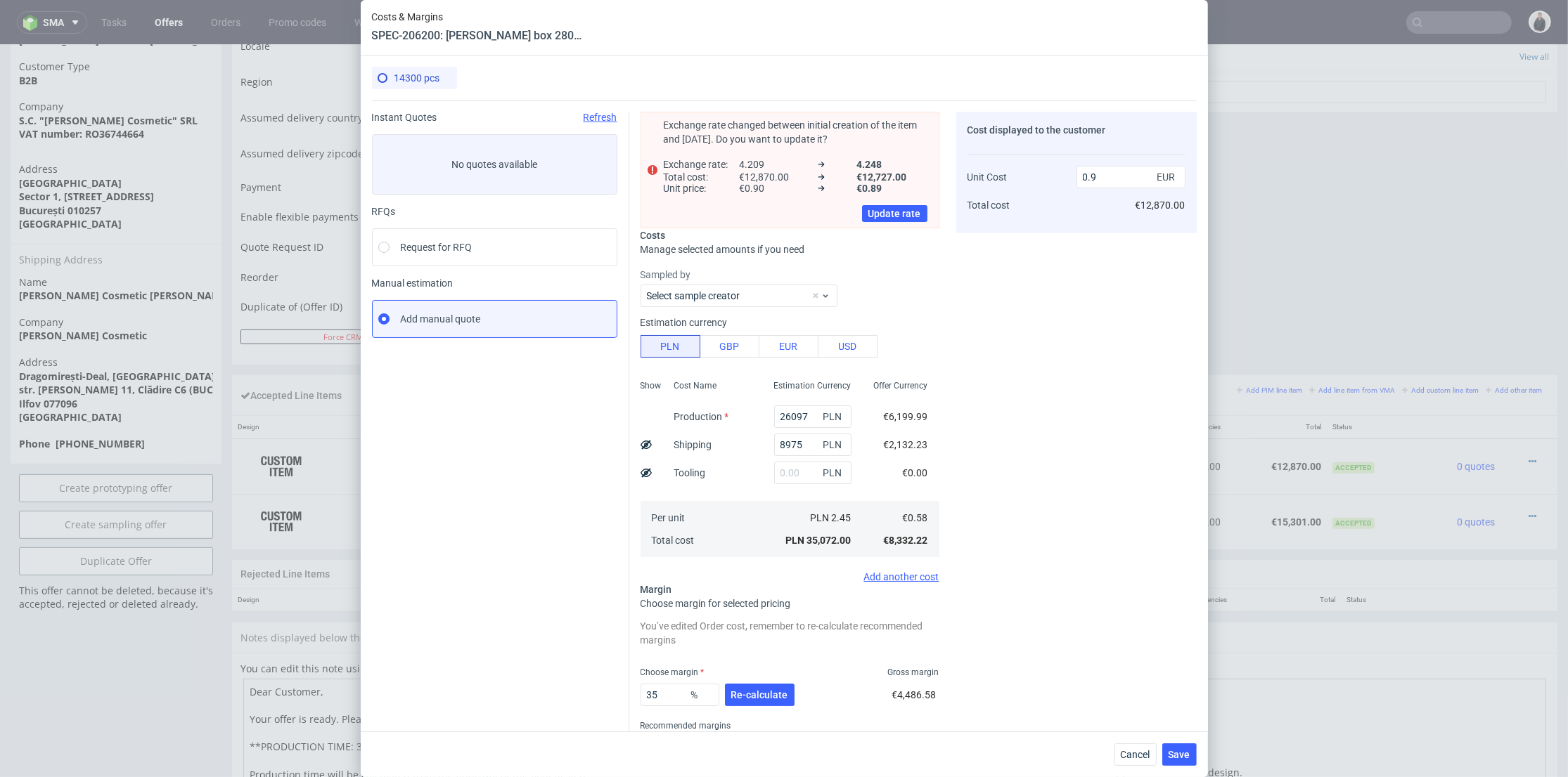
scroll to position [62, 0]
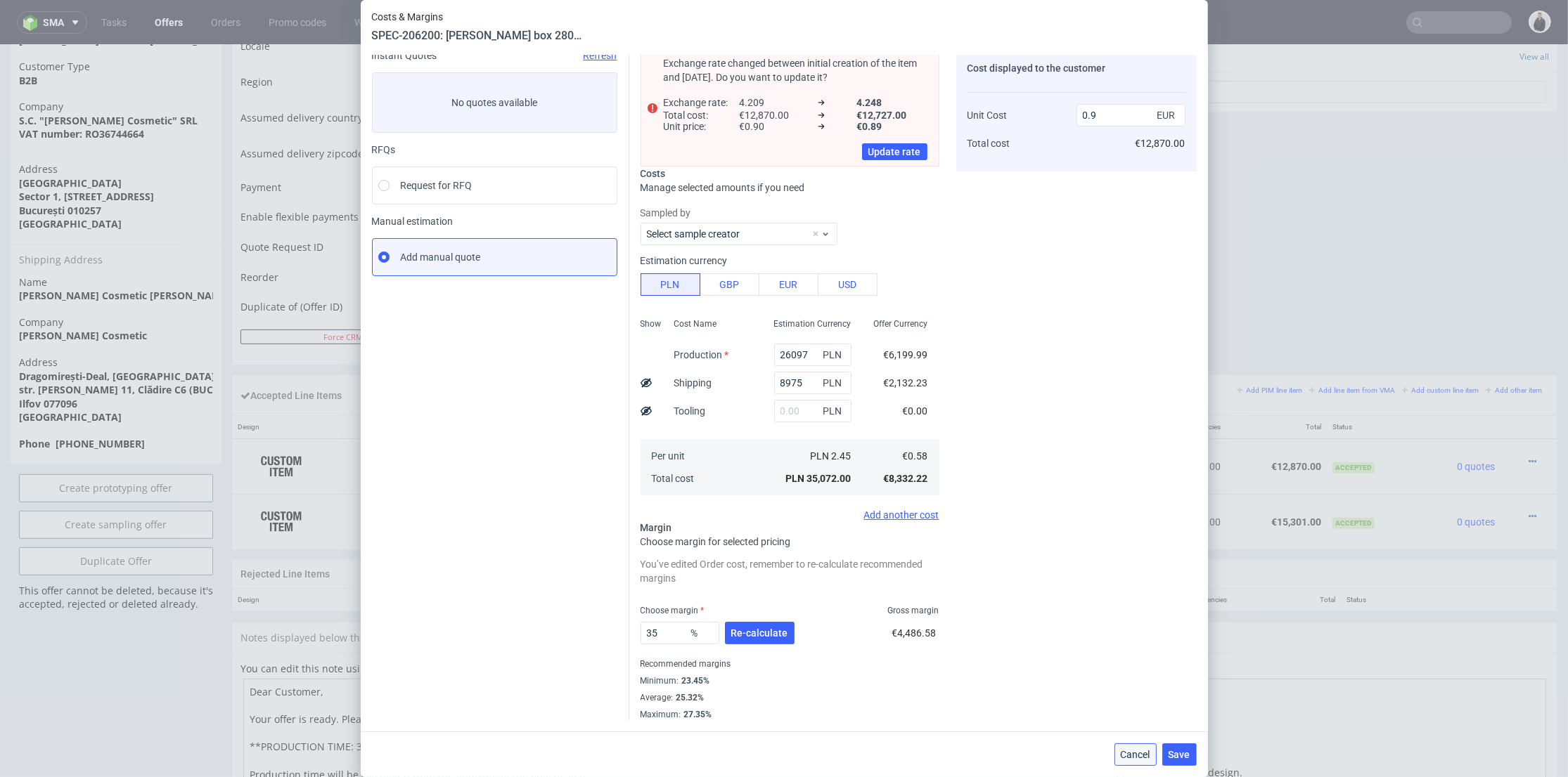
click at [1138, 750] on span "Cancel" at bounding box center [1135, 755] width 29 height 10
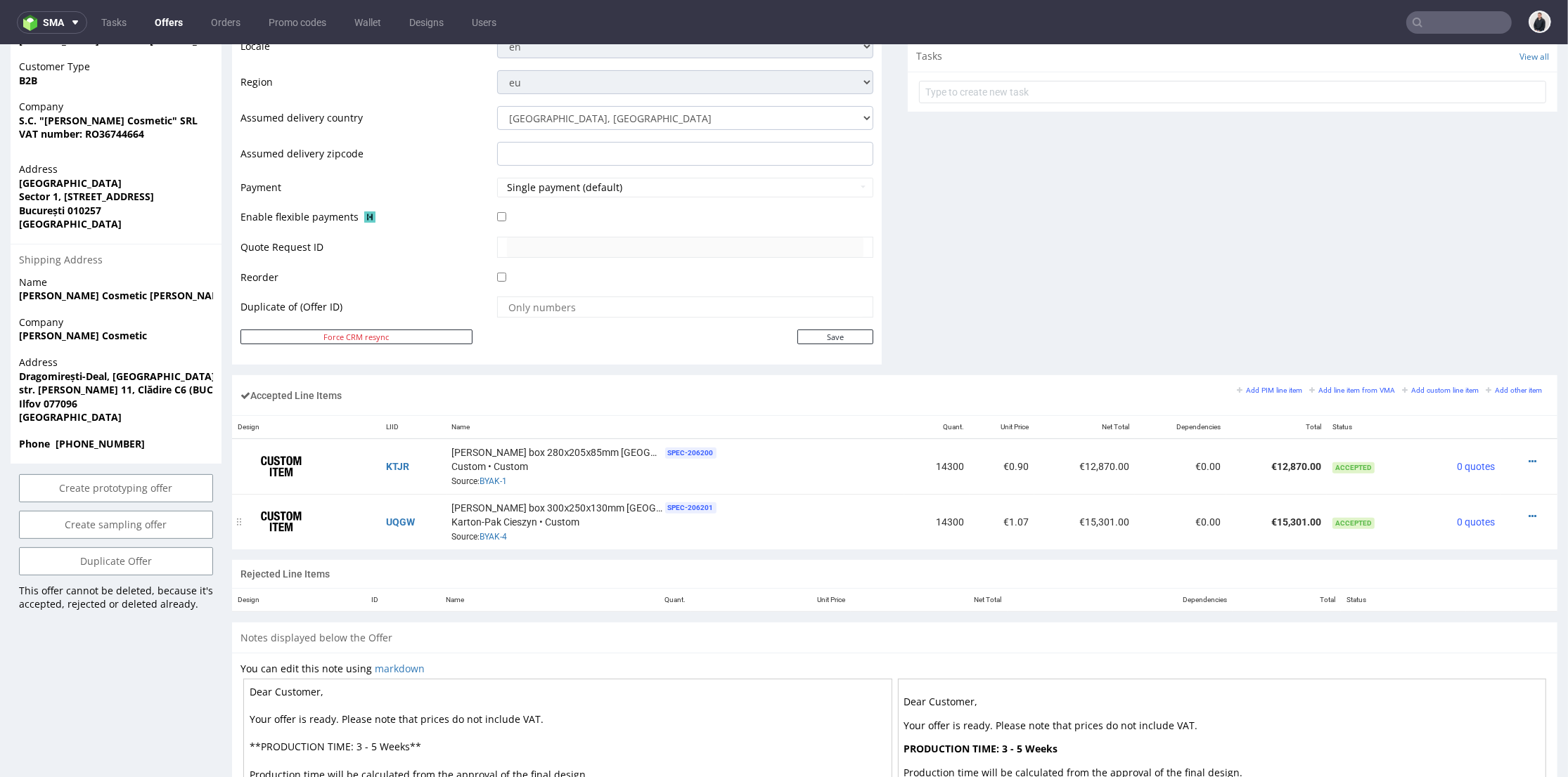
click at [1034, 494] on td "€15,301.00" at bounding box center [1085, 521] width 101 height 55
click at [499, 472] on div "Viorica white box 280х205х85mm Moldova SPEC- 206200 Custom • Custom Source: BYA…" at bounding box center [676, 467] width 447 height 44
click at [498, 477] on link "BYAK-1" at bounding box center [494, 482] width 28 height 10
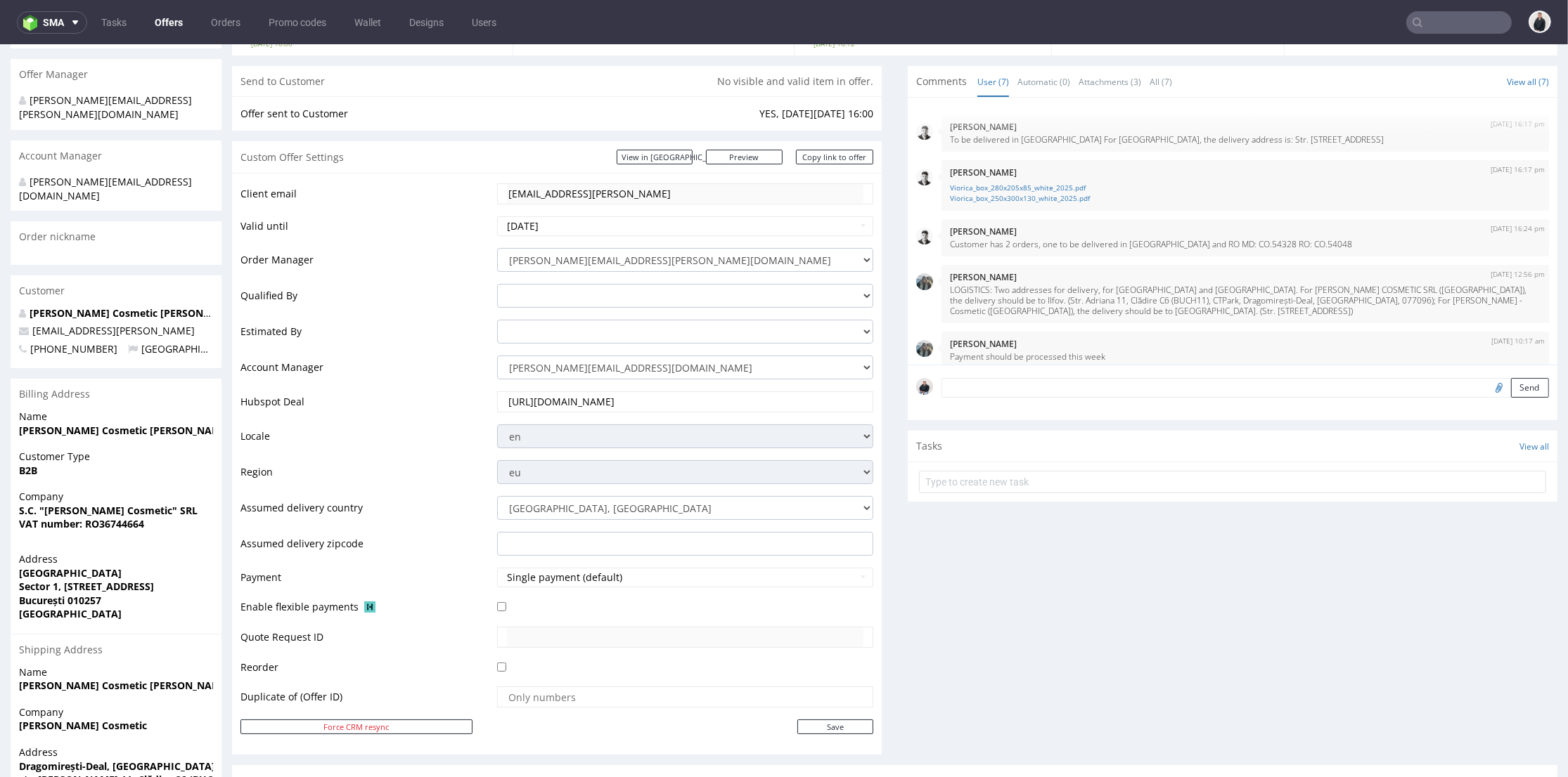
scroll to position [78, 0]
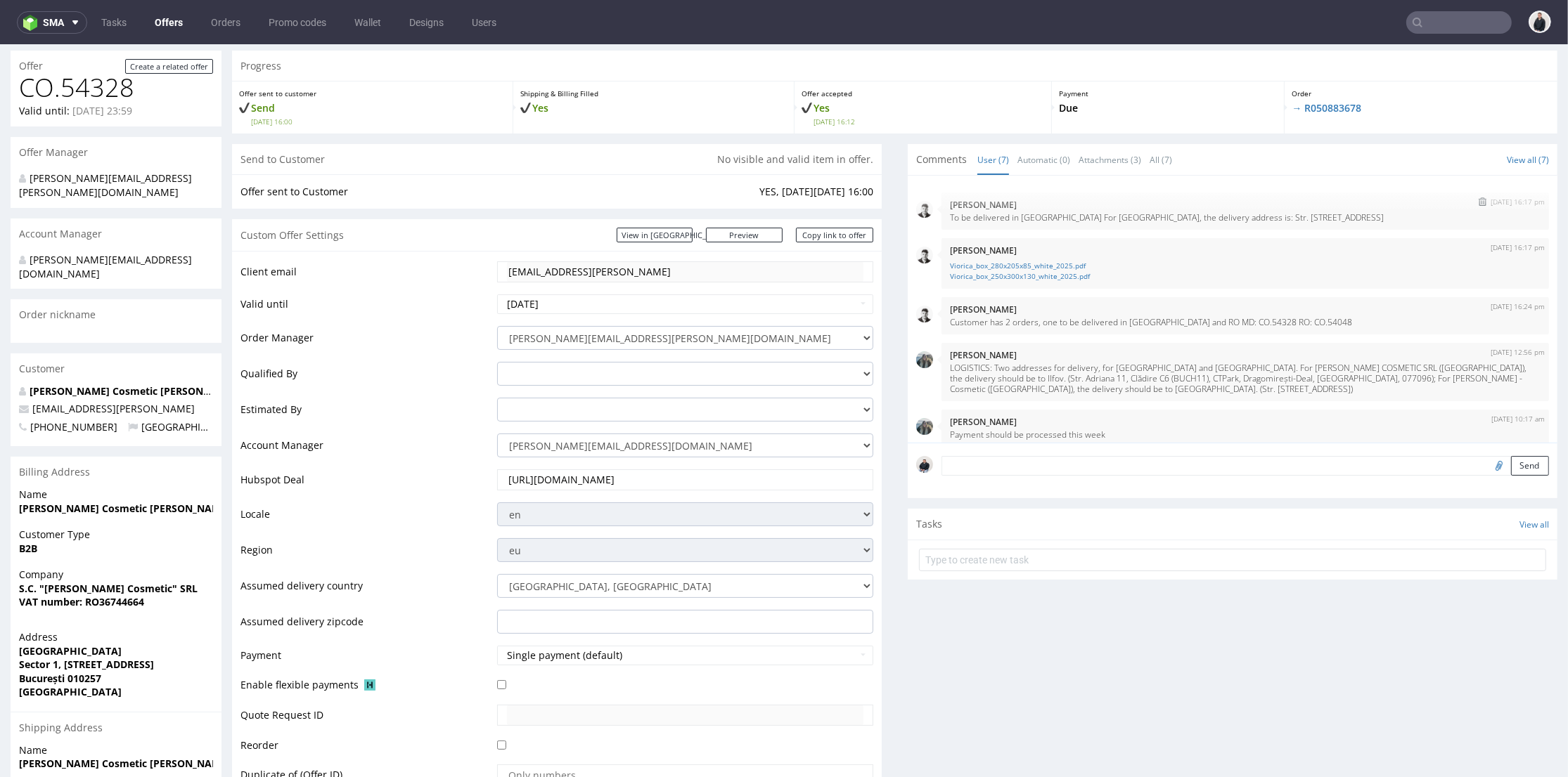
drag, startPoint x: 1354, startPoint y: 212, endPoint x: 1184, endPoint y: 223, distance: 170.4
click at [1184, 223] on div "27th Jan 25 | 16:17 pm Daniel Portillo To be delivered in Moldova For Moldova, …" at bounding box center [1246, 211] width 608 height 37
copy p "Str. Mesager 1, Chișinău, Moldova, MD 2069"
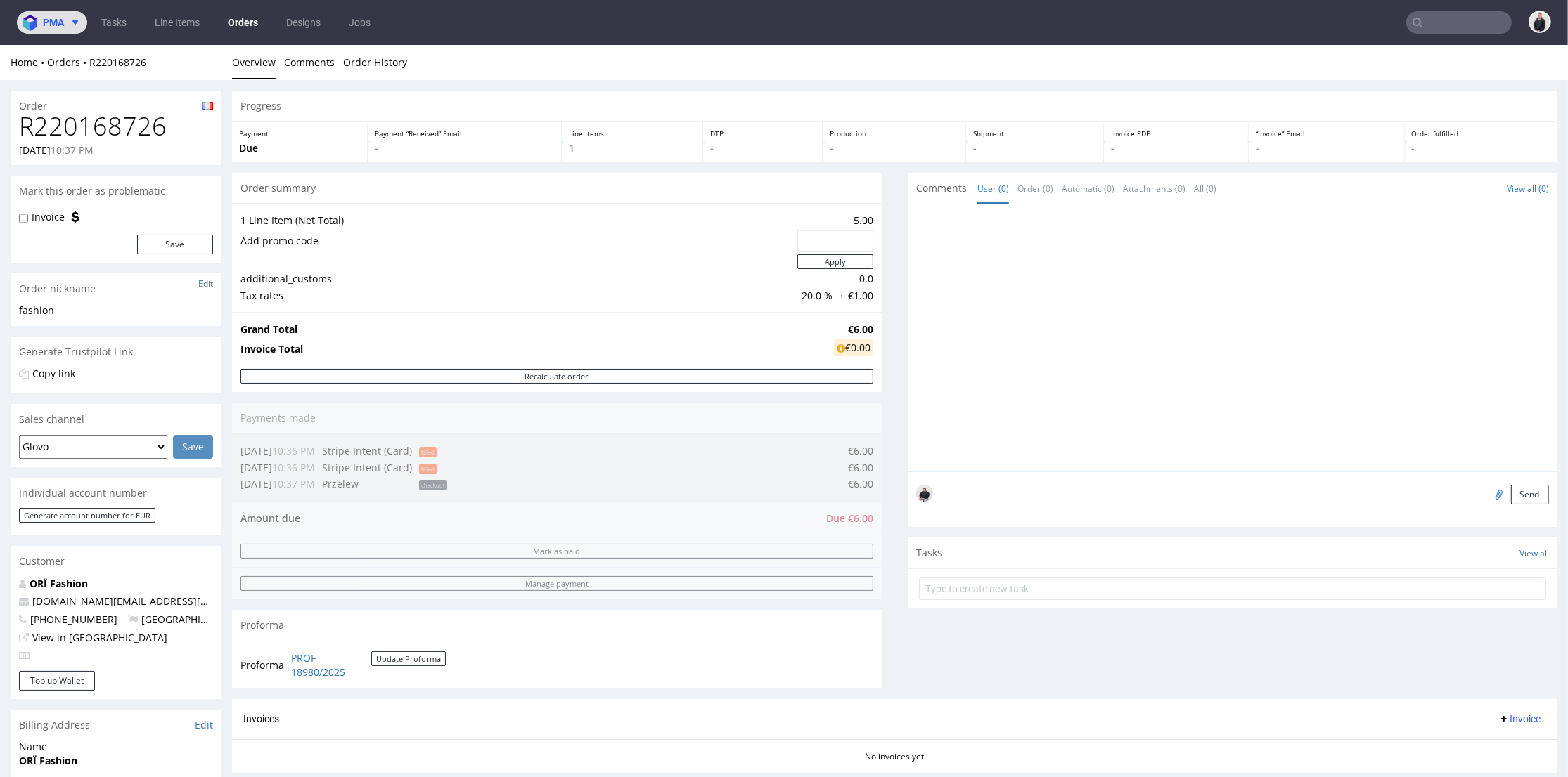
click at [73, 18] on icon at bounding box center [75, 22] width 11 height 11
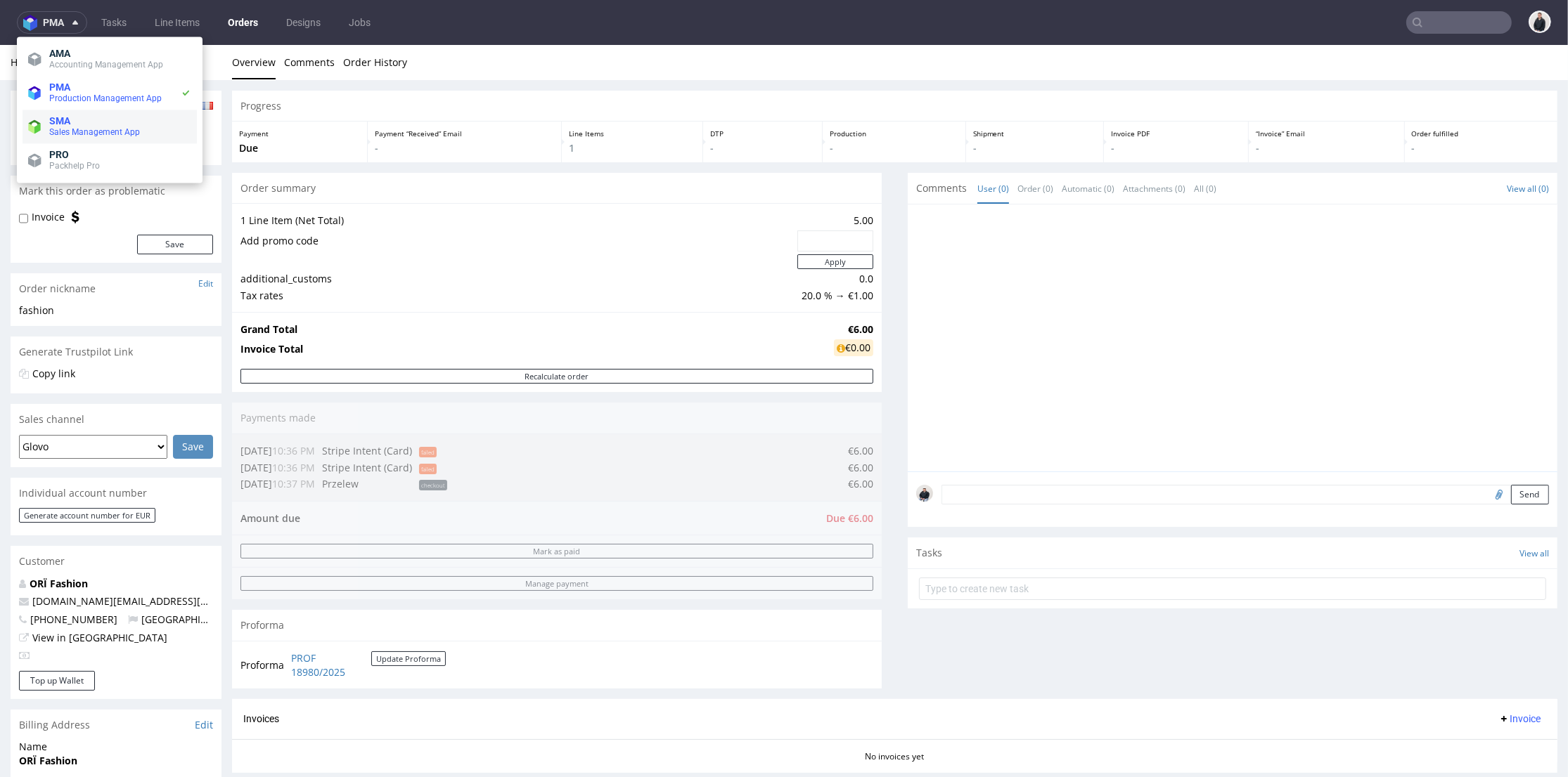
click at [111, 120] on span "SMA" at bounding box center [120, 120] width 142 height 11
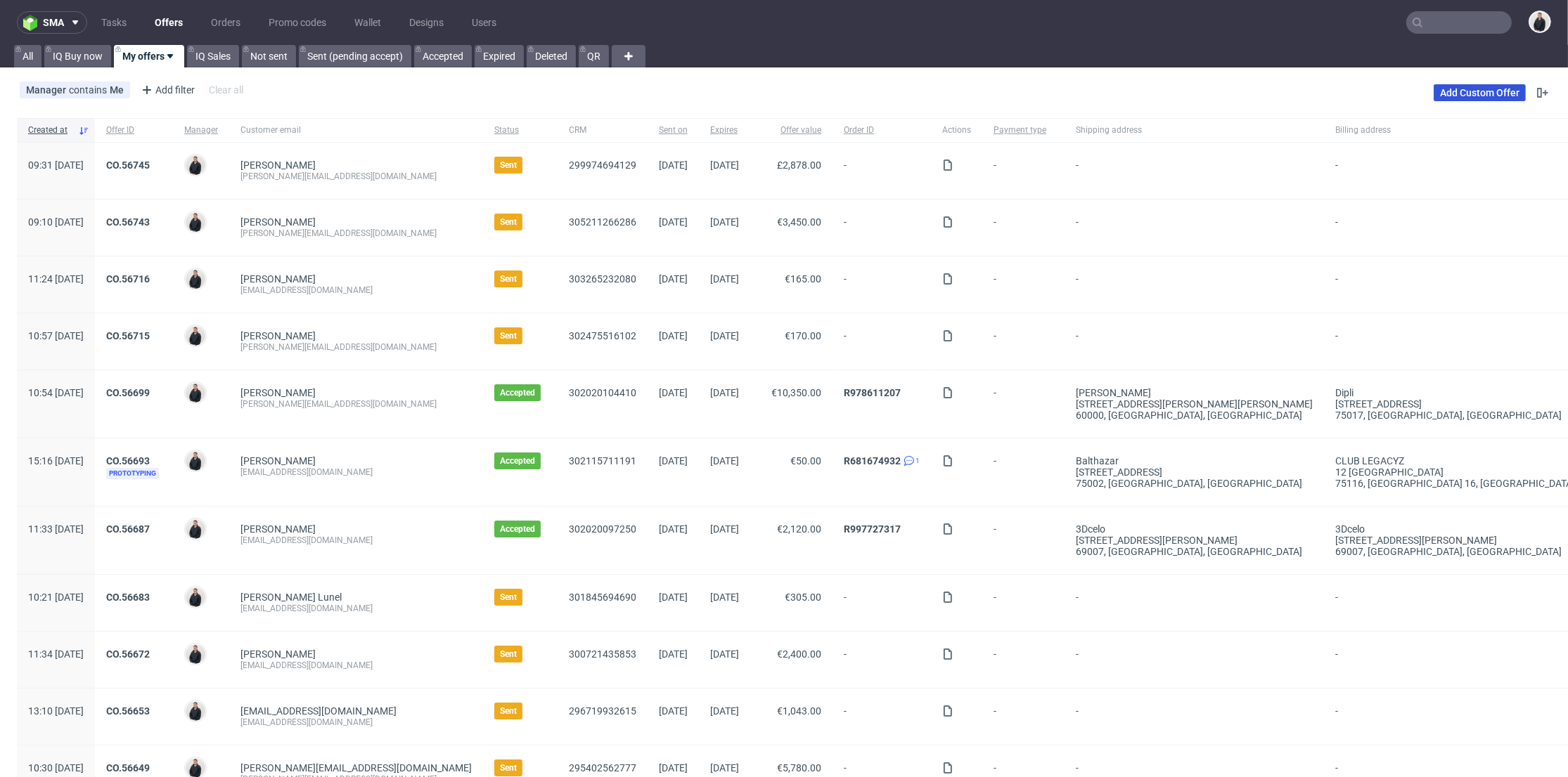
click at [1470, 86] on link "Add Custom Offer" at bounding box center [1480, 93] width 92 height 17
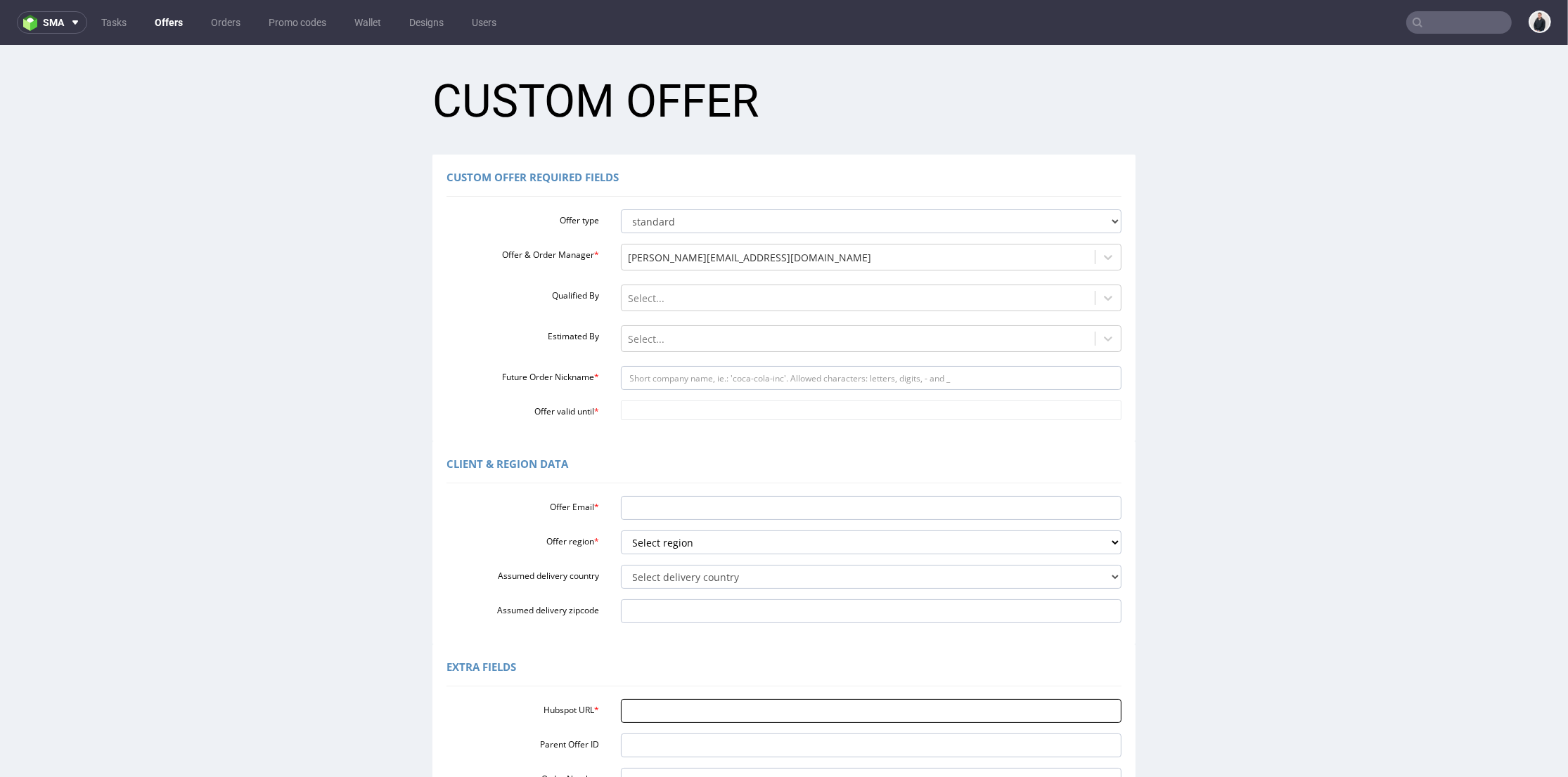
click at [701, 712] on input "Hubspot URL *" at bounding box center [871, 711] width 501 height 23
paste input "[URL][DOMAIN_NAME]"
type input "[URL][DOMAIN_NAME]"
click at [694, 541] on select "Select region eu gb de pl fr it es" at bounding box center [871, 542] width 501 height 23
select select "eu"
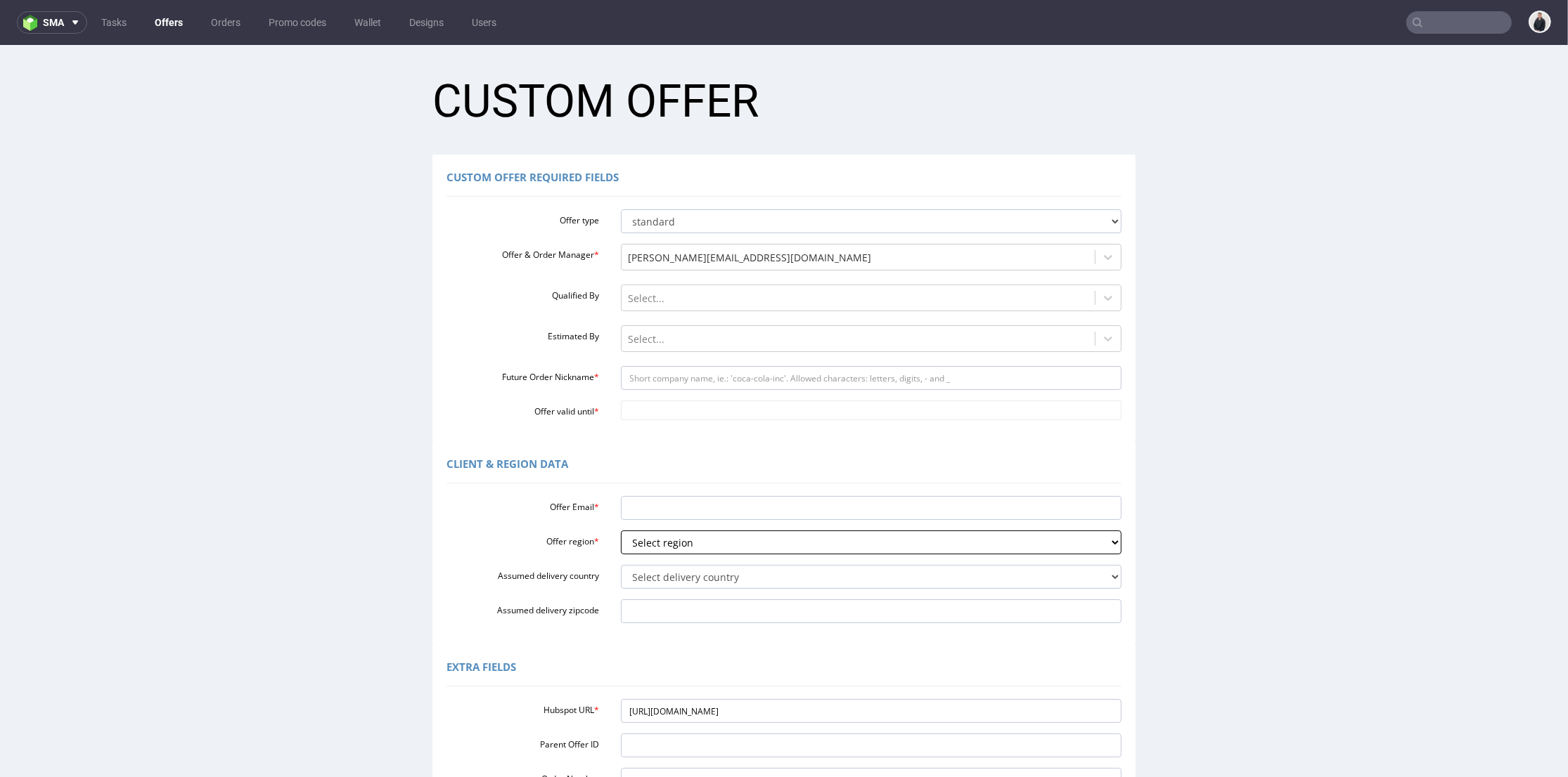
click at [621, 530] on select "Select region eu gb de pl fr it es" at bounding box center [871, 542] width 501 height 23
click at [677, 573] on select "Select delivery country [GEOGRAPHIC_DATA] [GEOGRAPHIC_DATA] [GEOGRAPHIC_DATA] […" at bounding box center [871, 576] width 501 height 23
click at [676, 576] on select "Select delivery country [GEOGRAPHIC_DATA] [GEOGRAPHIC_DATA] [GEOGRAPHIC_DATA] […" at bounding box center [871, 576] width 501 height 23
click at [724, 506] on input "Offer Email *" at bounding box center [871, 508] width 501 height 23
paste input "[EMAIL_ADDRESS][PERSON_NAME]"
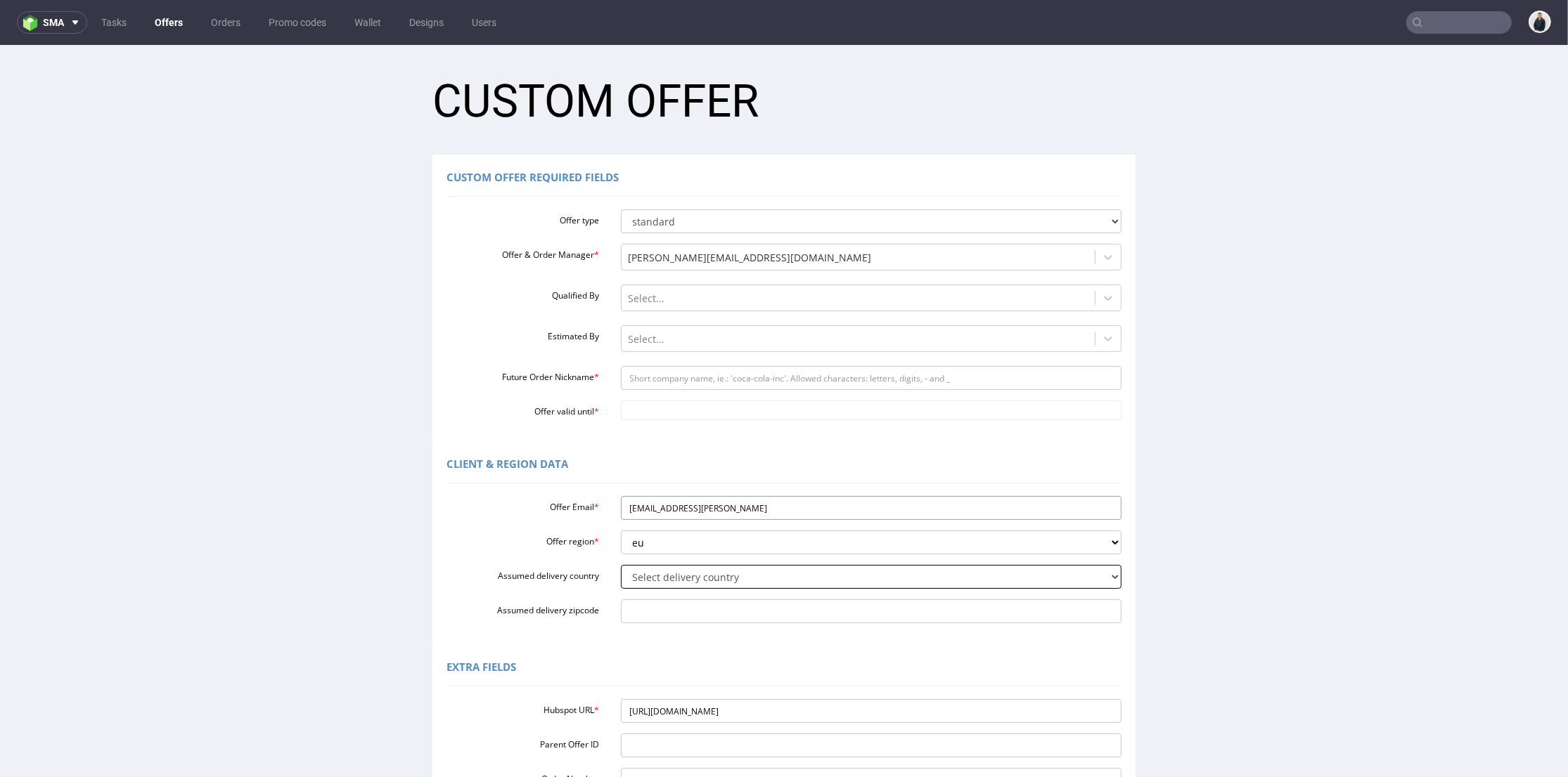
type input "[EMAIL_ADDRESS][PERSON_NAME]"
click at [696, 579] on select "Select delivery country [GEOGRAPHIC_DATA] [GEOGRAPHIC_DATA] [GEOGRAPHIC_DATA] […" at bounding box center [871, 576] width 501 height 23
select select "139"
click at [621, 565] on select "Select delivery country [GEOGRAPHIC_DATA] [GEOGRAPHIC_DATA] [GEOGRAPHIC_DATA] […" at bounding box center [871, 576] width 501 height 23
click at [690, 379] on input "Future Order Nickname *" at bounding box center [871, 378] width 501 height 23
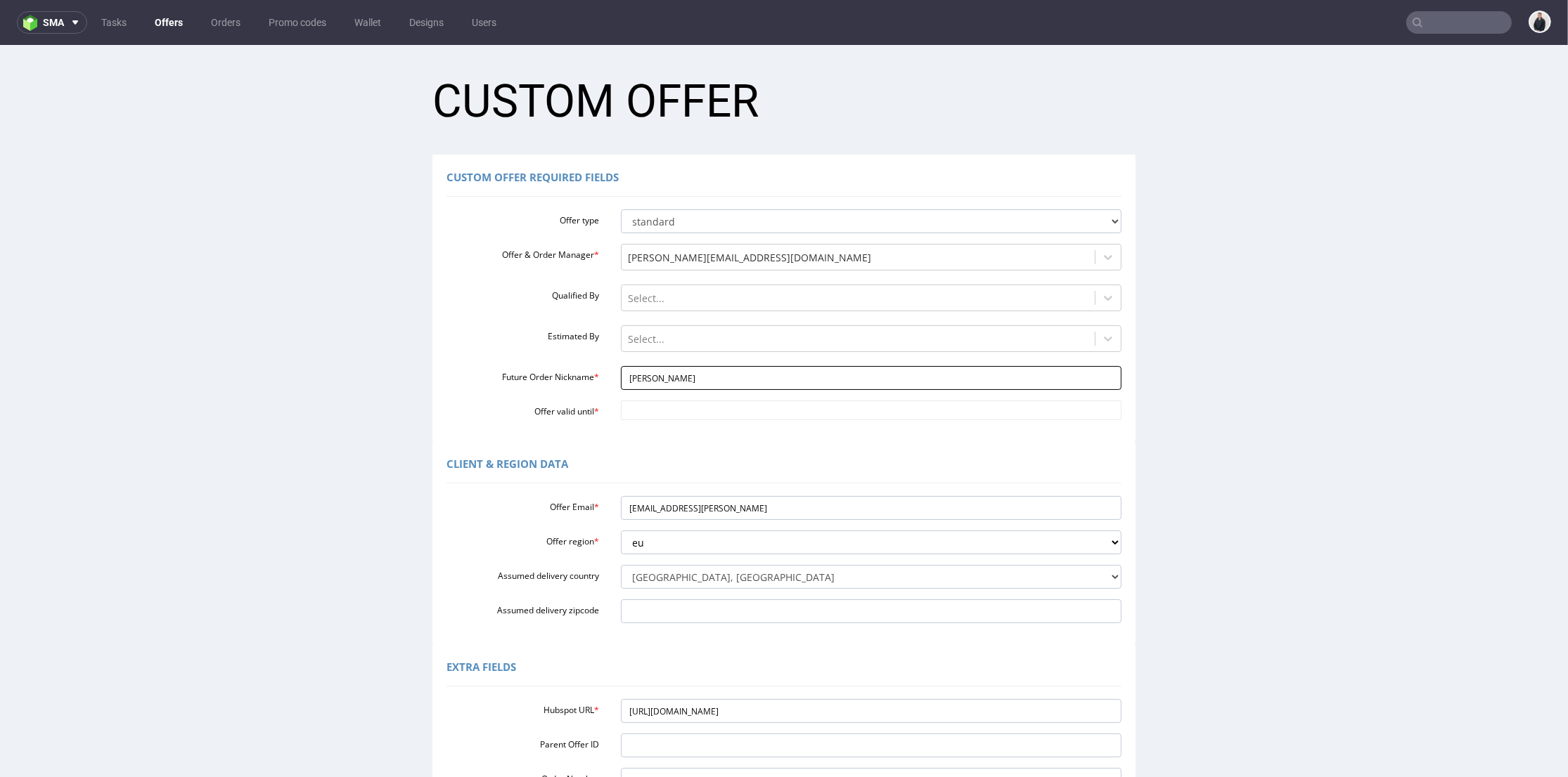
type input "[PERSON_NAME]"
click at [760, 357] on td "4" at bounding box center [752, 368] width 21 height 21
type input "[DATE]"
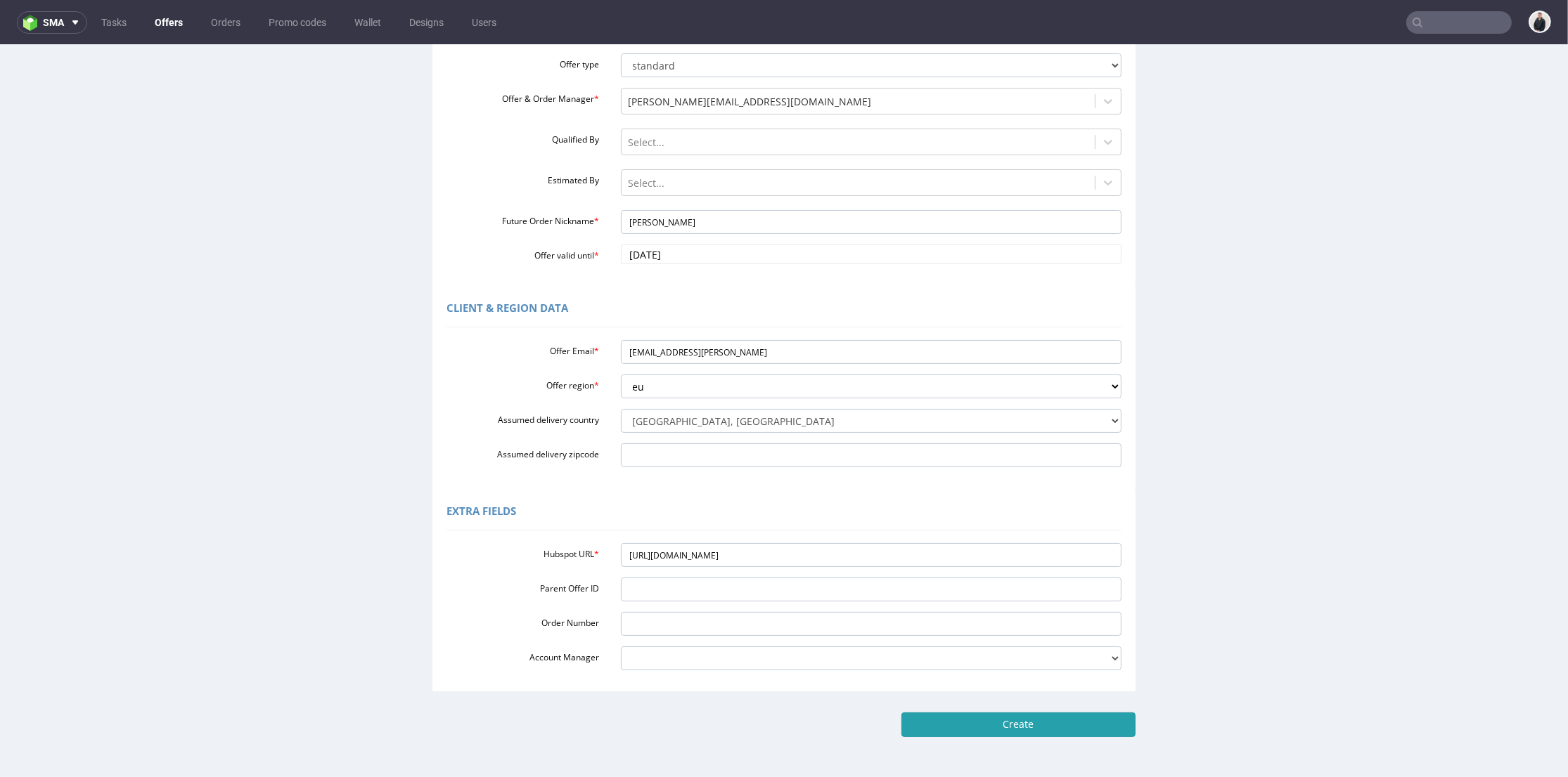
click at [1001, 726] on input "Create" at bounding box center [1018, 724] width 234 height 23
type input "Please wait..."
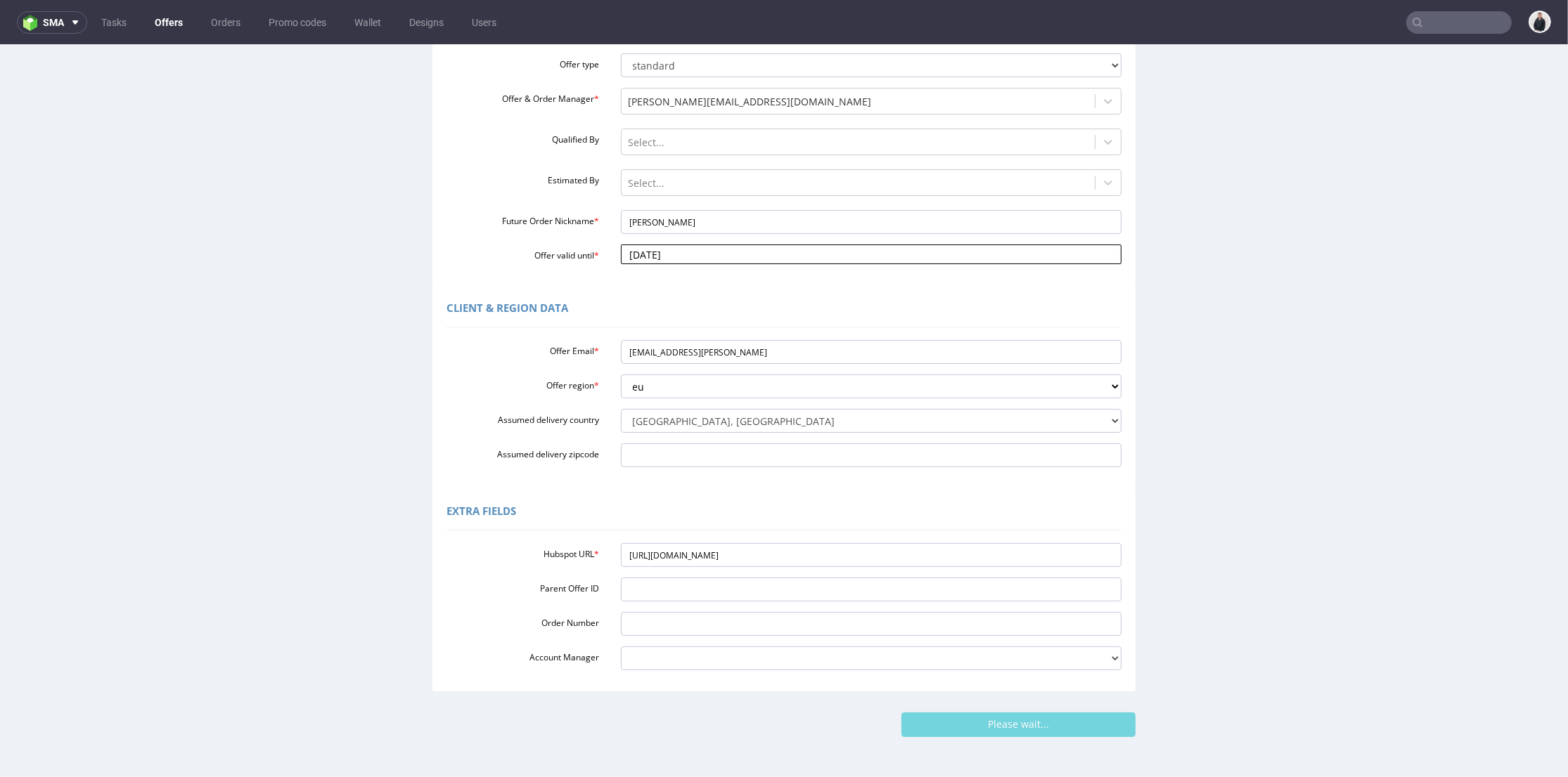
scroll to position [0, 0]
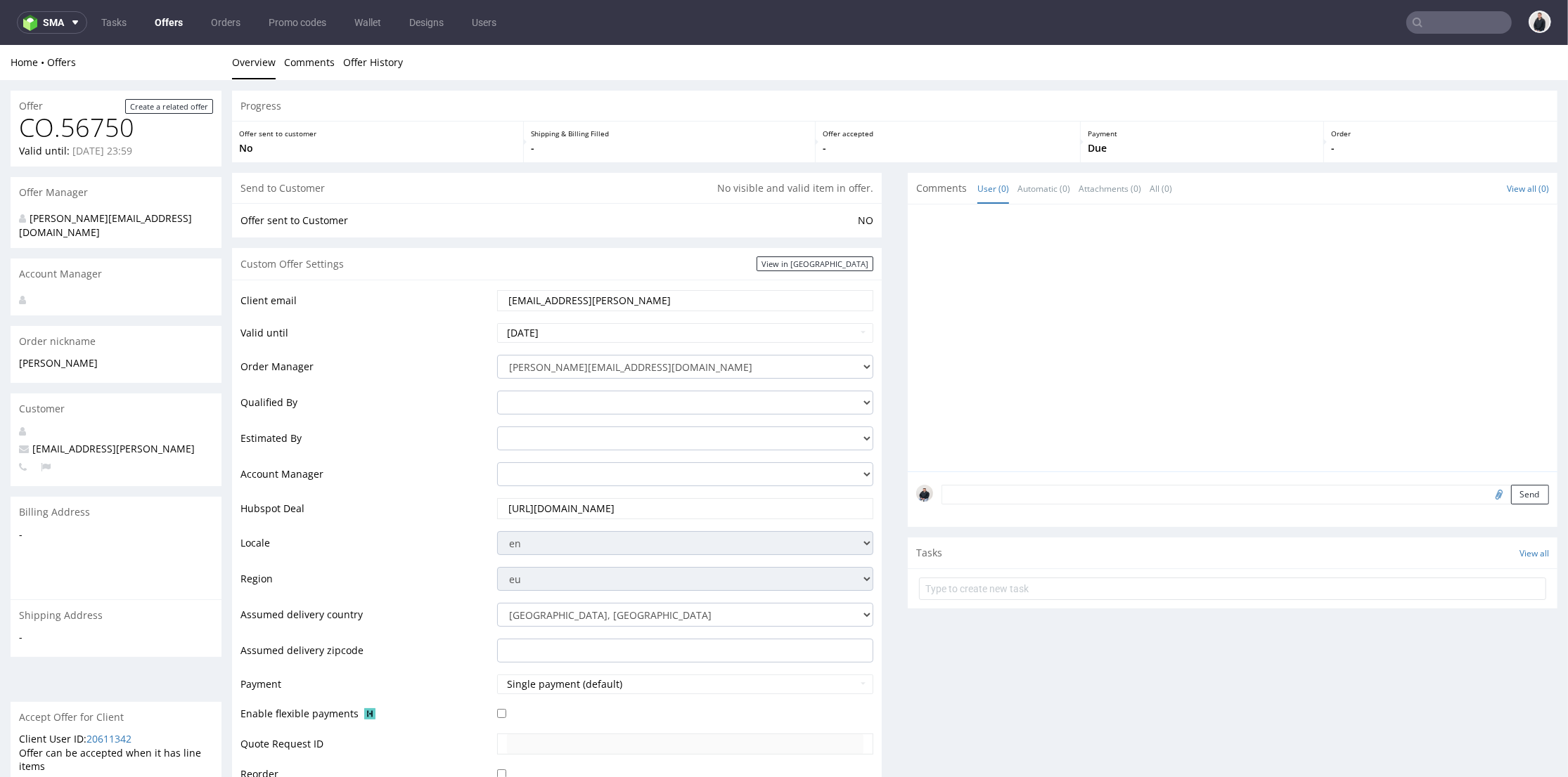
scroll to position [525, 0]
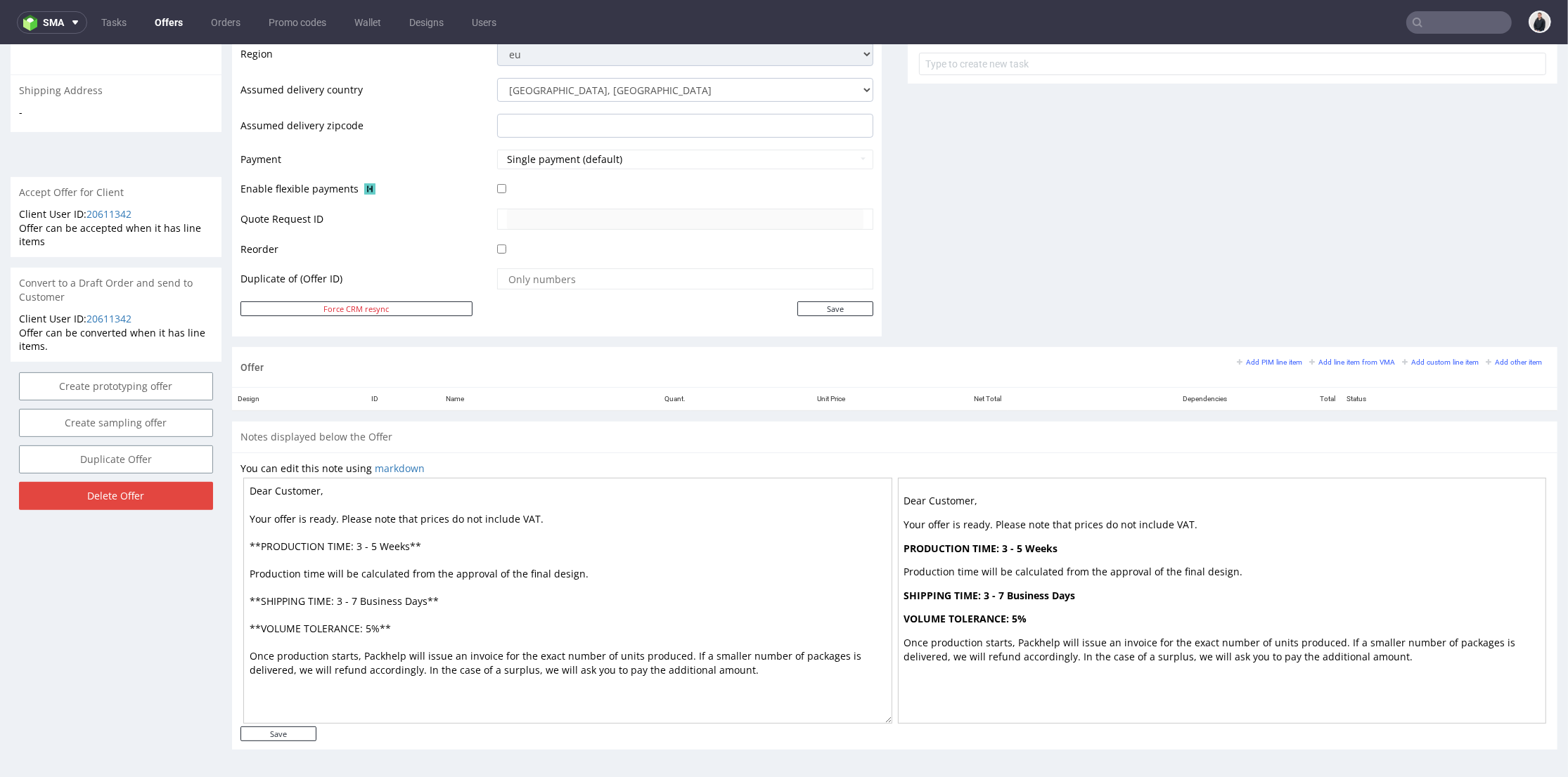
click at [1322, 352] on div "Offer Add PIM line item Add line item from VMA Add custom line item Add other i…" at bounding box center [894, 368] width 1325 height 40
click at [1322, 358] on small "Add line item from VMA" at bounding box center [1352, 362] width 86 height 8
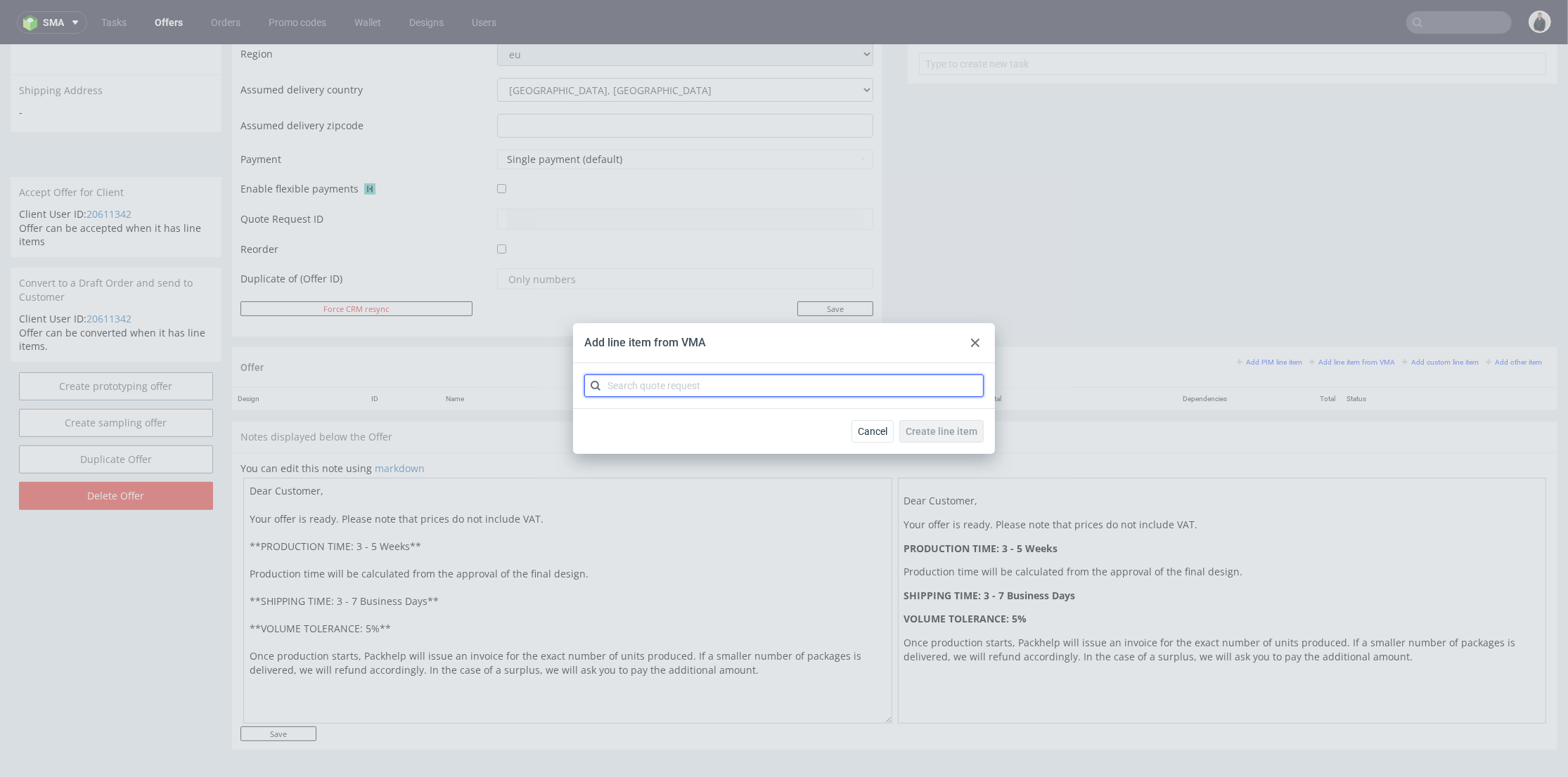
click at [825, 378] on input "text" at bounding box center [784, 385] width 400 height 23
type input "cbdj"
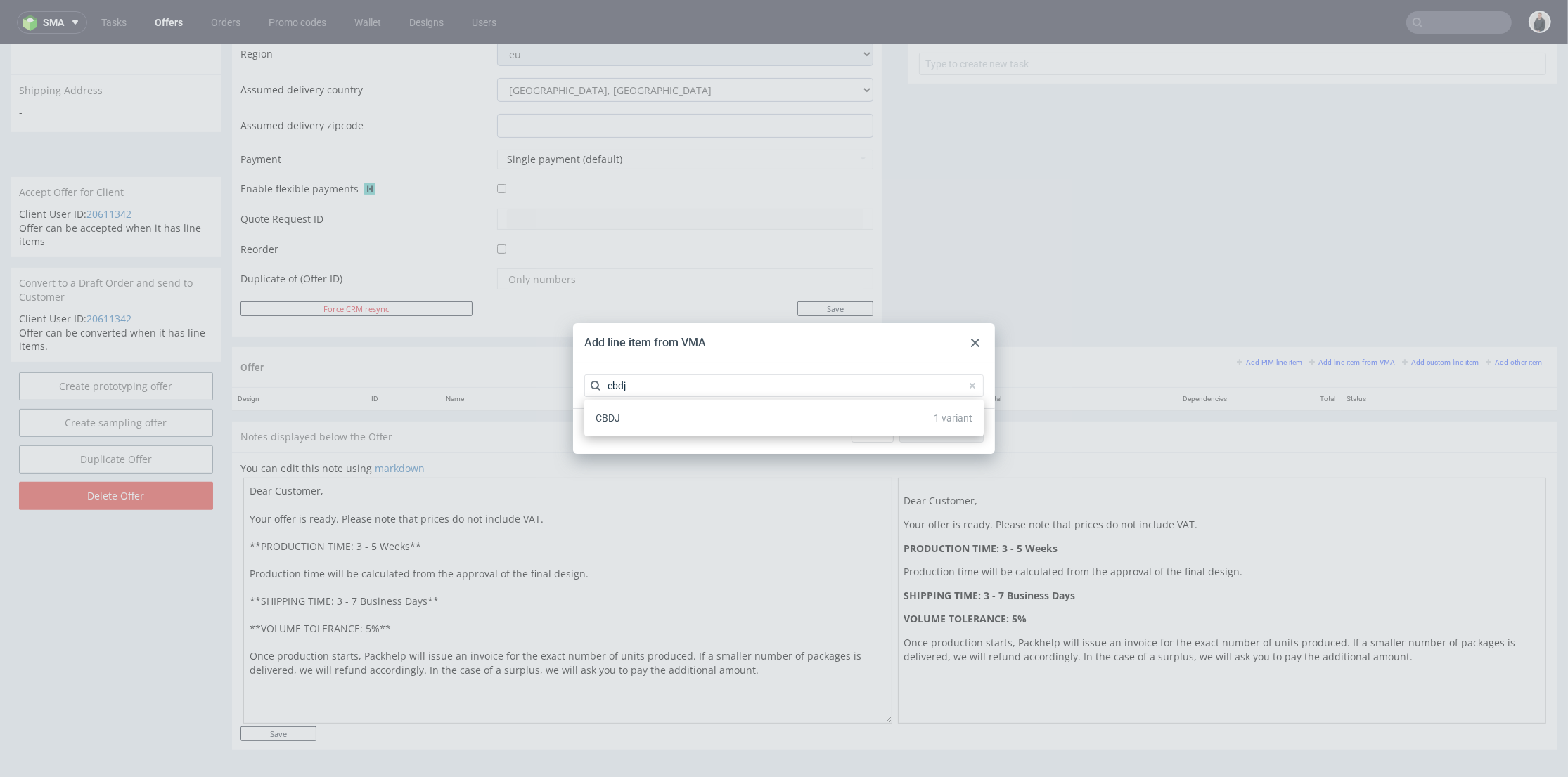
click at [673, 418] on div "CBDJ 1 variant" at bounding box center [784, 418] width 388 height 25
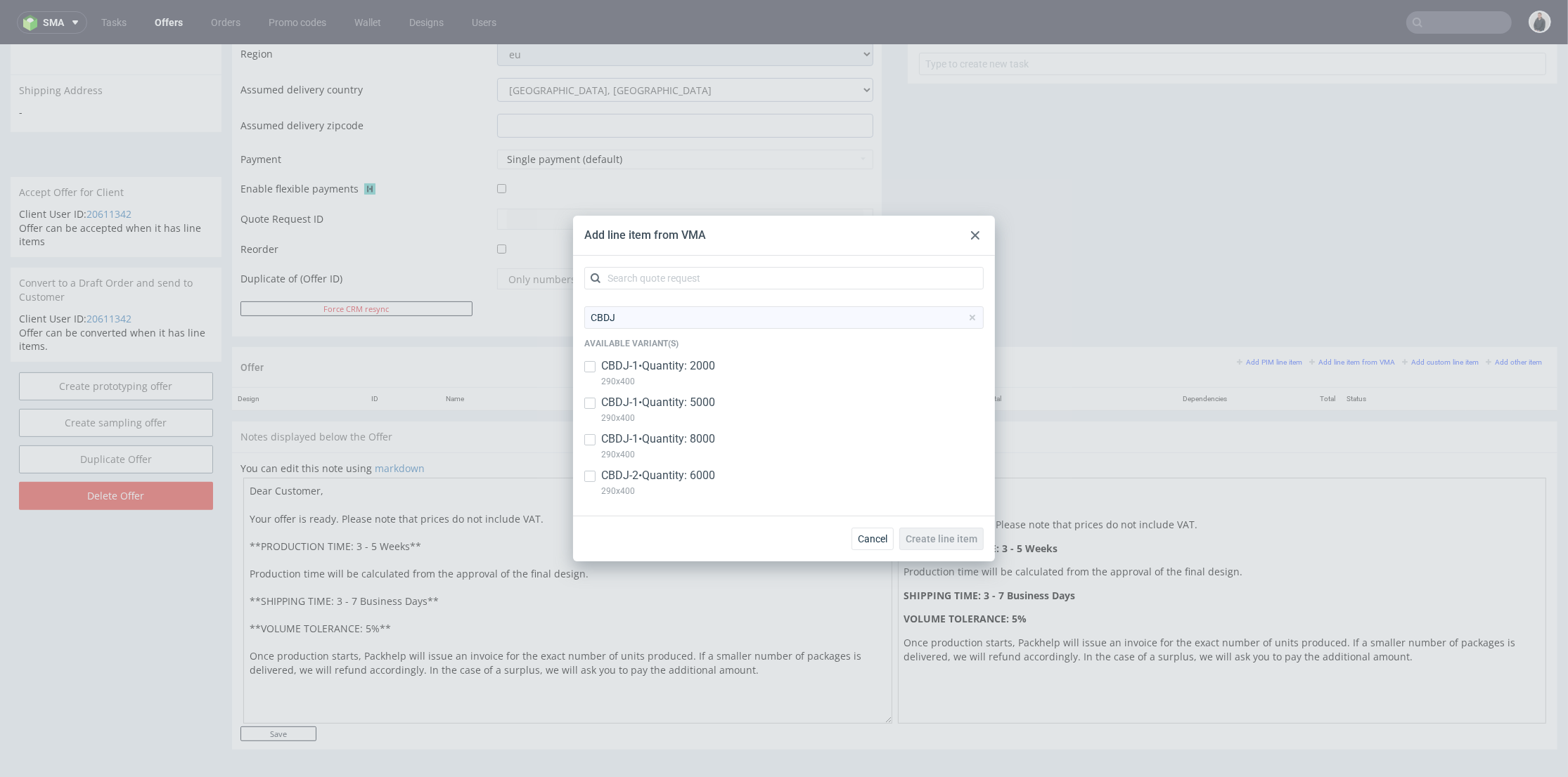
click at [690, 370] on p "CBDJ-1 • Quantity: 2000" at bounding box center [658, 366] width 114 height 15
checkbox input "true"
click at [691, 400] on p "CBDJ-1 • Quantity: 5000" at bounding box center [658, 403] width 114 height 15
checkbox input "true"
click at [691, 446] on p "CBDJ-1 • Quantity: 8000" at bounding box center [658, 439] width 114 height 15
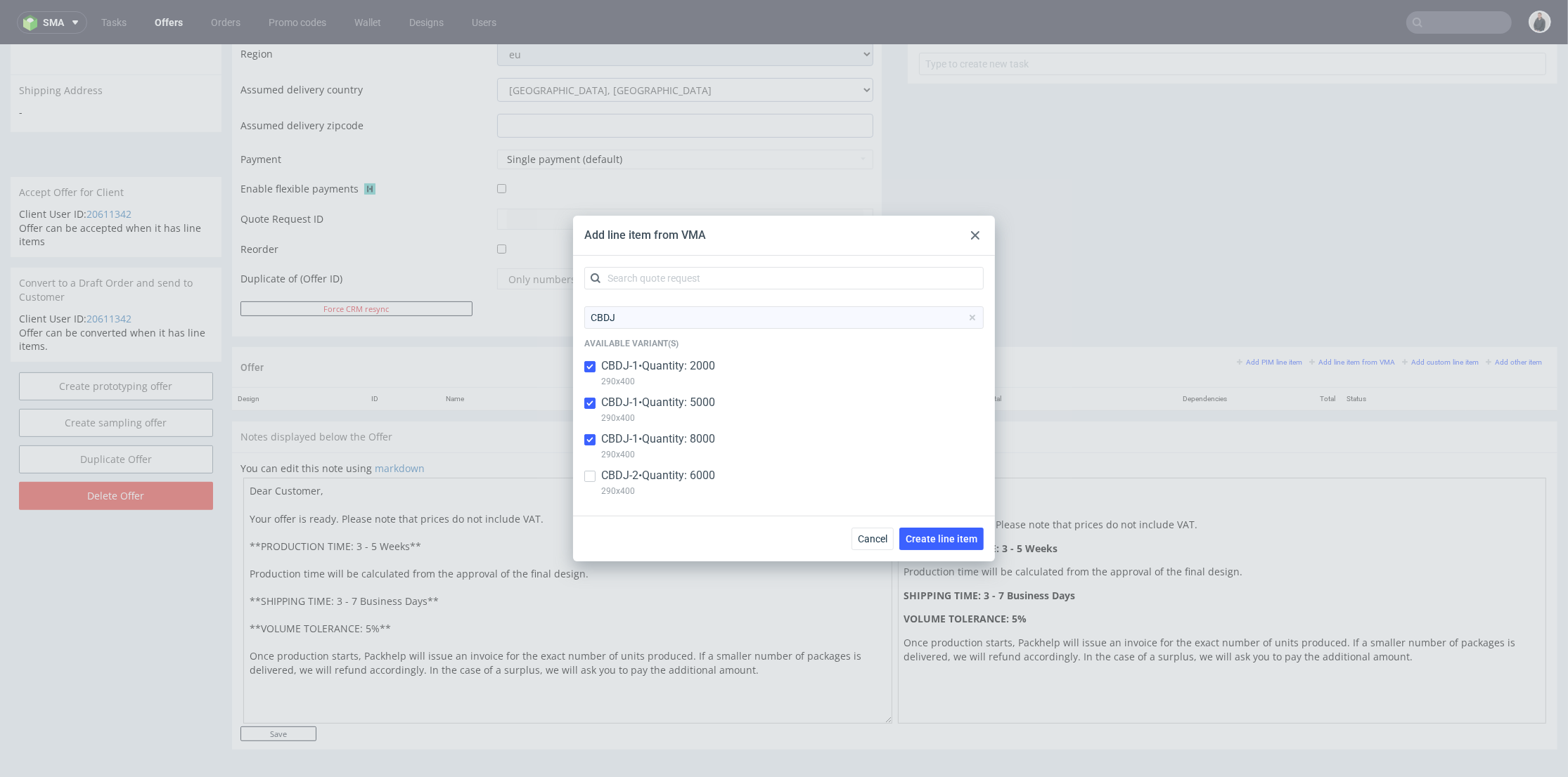
checkbox input "true"
click at [691, 409] on p "CBDJ-1 • Quantity: 5000" at bounding box center [658, 403] width 114 height 15
checkbox input "false"
click at [682, 446] on p "CBDJ-1 • Quantity: 8000" at bounding box center [658, 439] width 114 height 15
checkbox input "false"
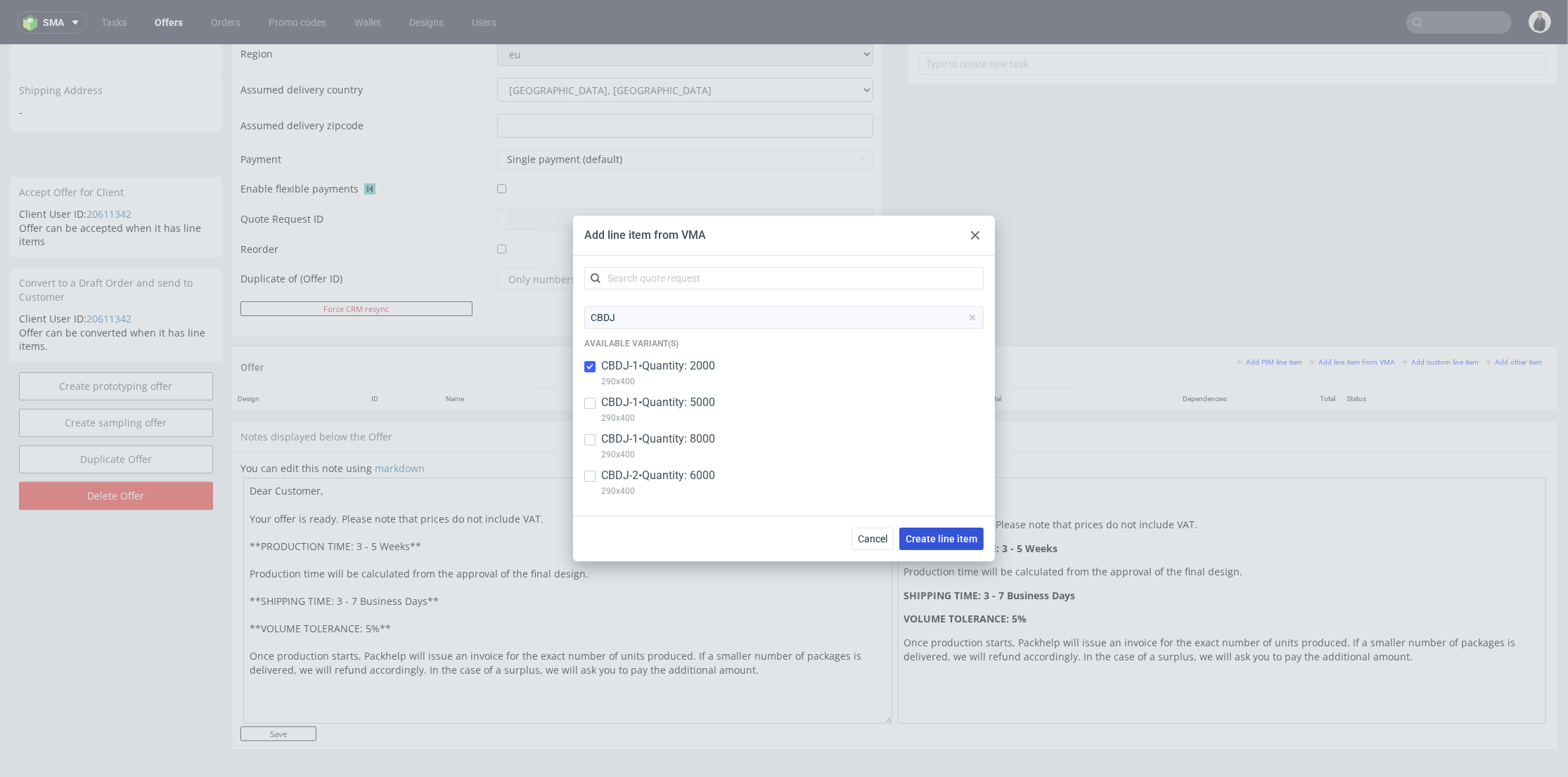
click at [943, 543] on span "Create line item" at bounding box center [941, 540] width 71 height 10
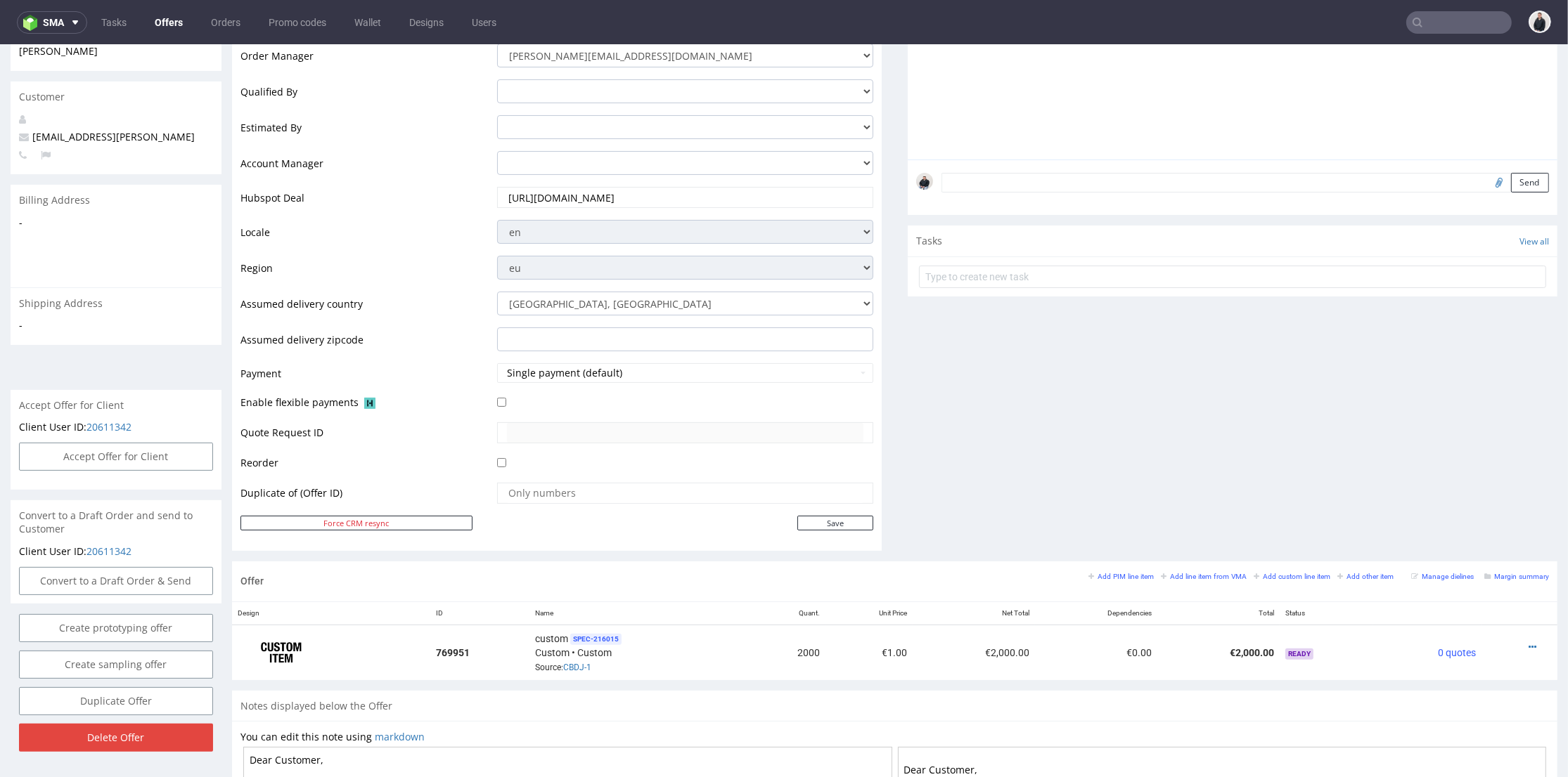
scroll to position [390, 0]
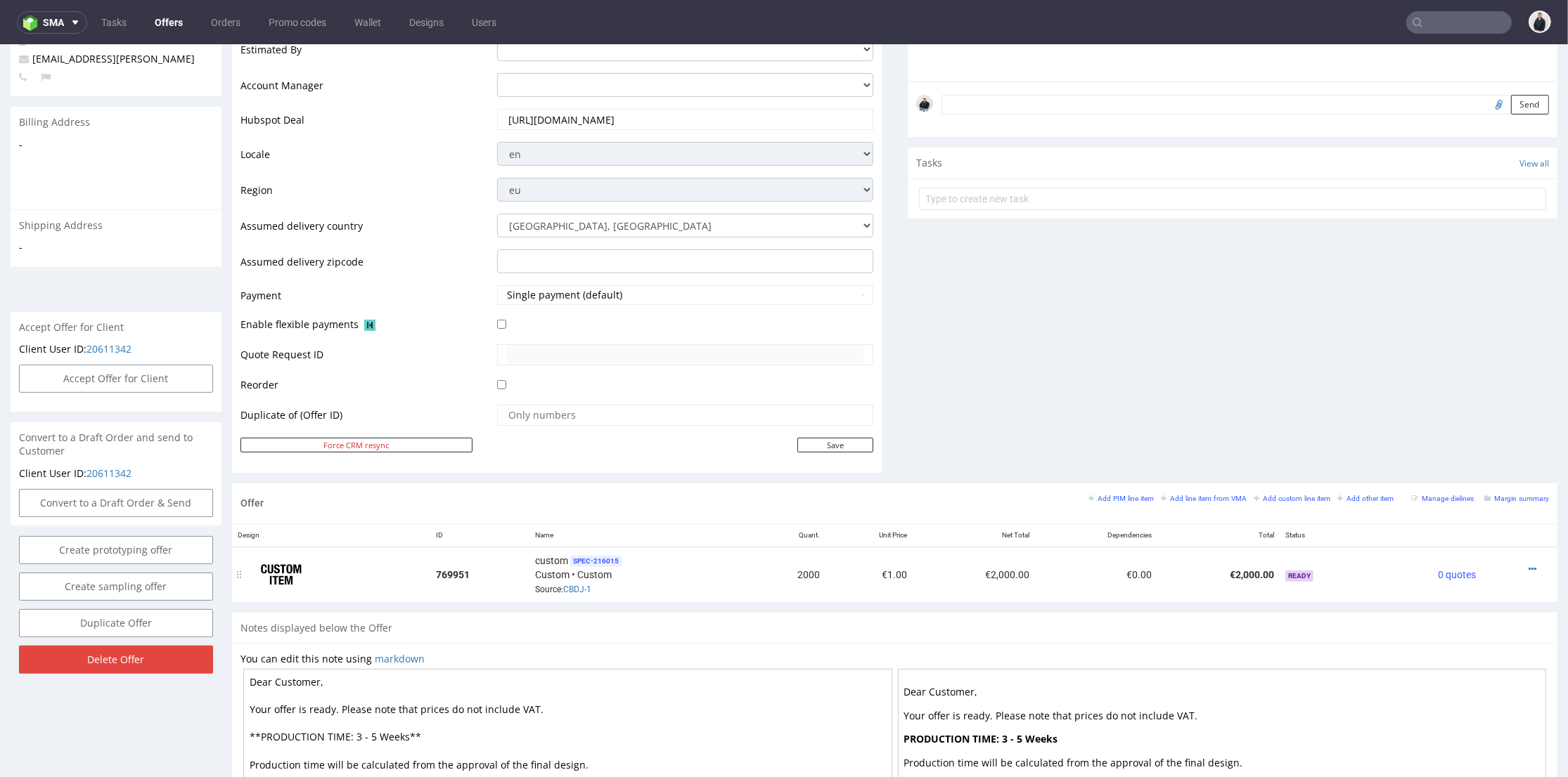
click at [1513, 567] on div at bounding box center [1514, 569] width 56 height 14
click at [1529, 567] on icon at bounding box center [1532, 570] width 8 height 10
click at [1465, 540] on span "Delete Item" at bounding box center [1469, 540] width 113 height 14
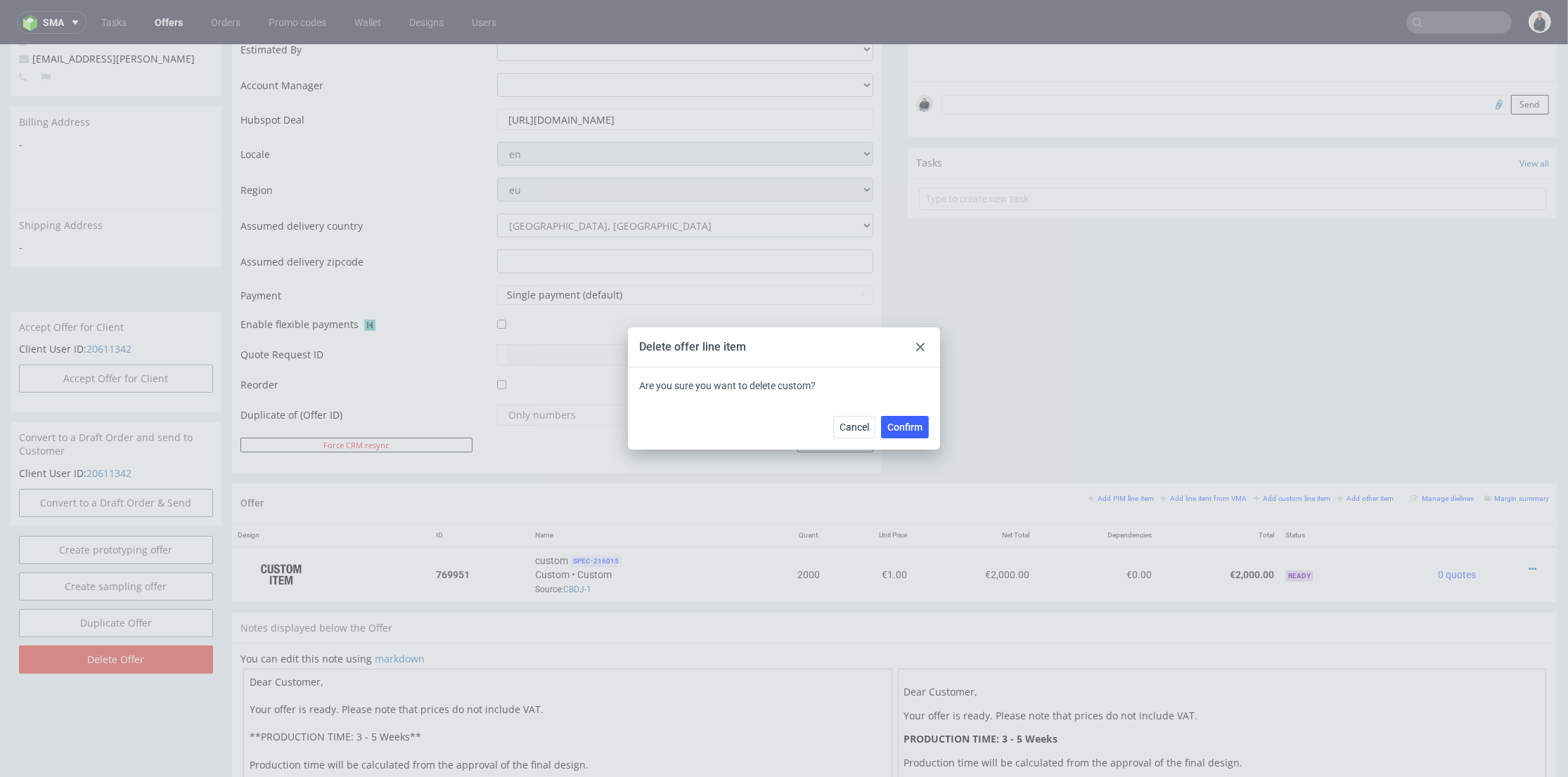
click at [907, 410] on div "Cancel Confirm" at bounding box center [784, 427] width 312 height 45
click at [909, 422] on span "Confirm" at bounding box center [905, 427] width 35 height 10
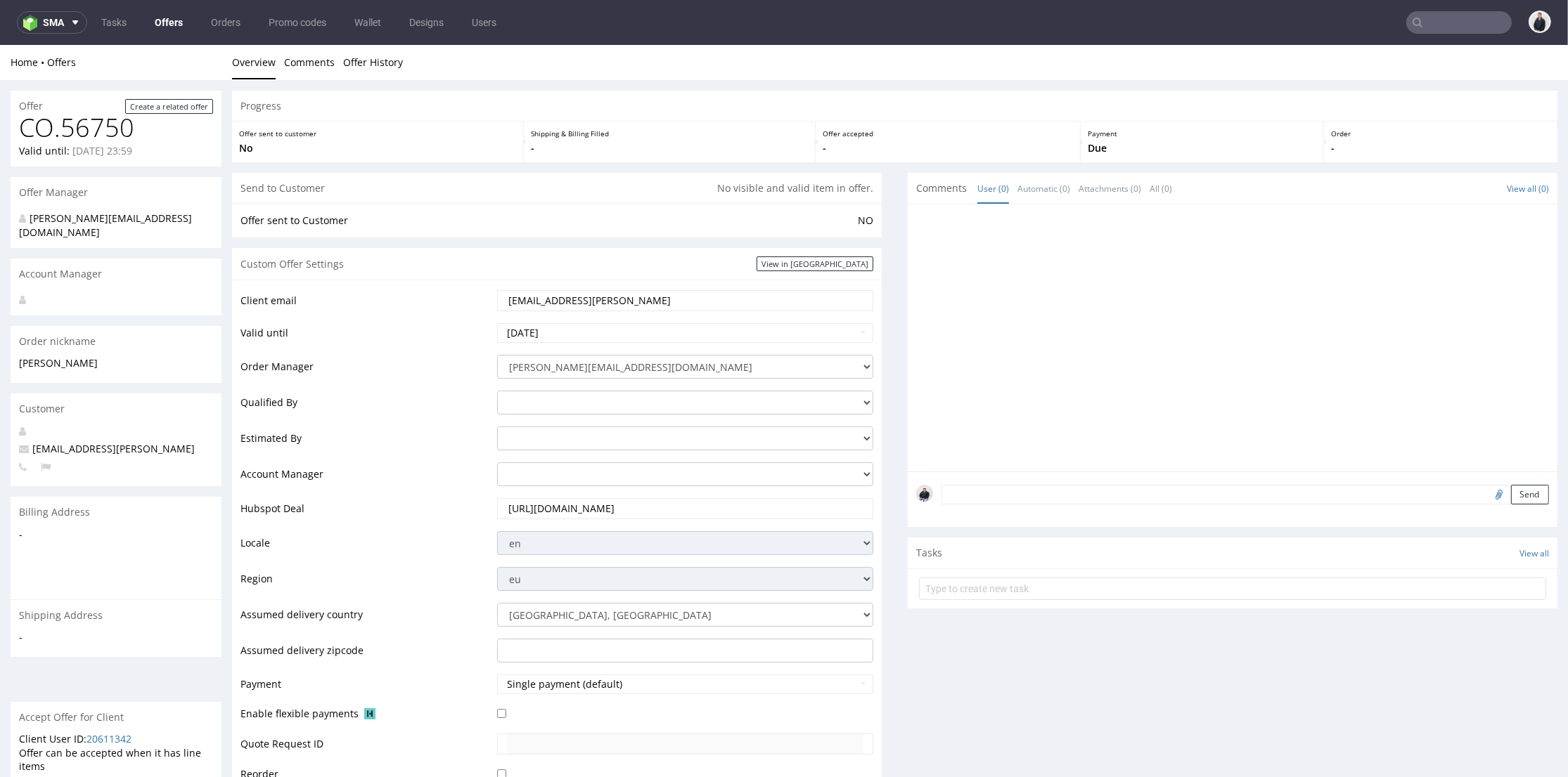
scroll to position [312, 0]
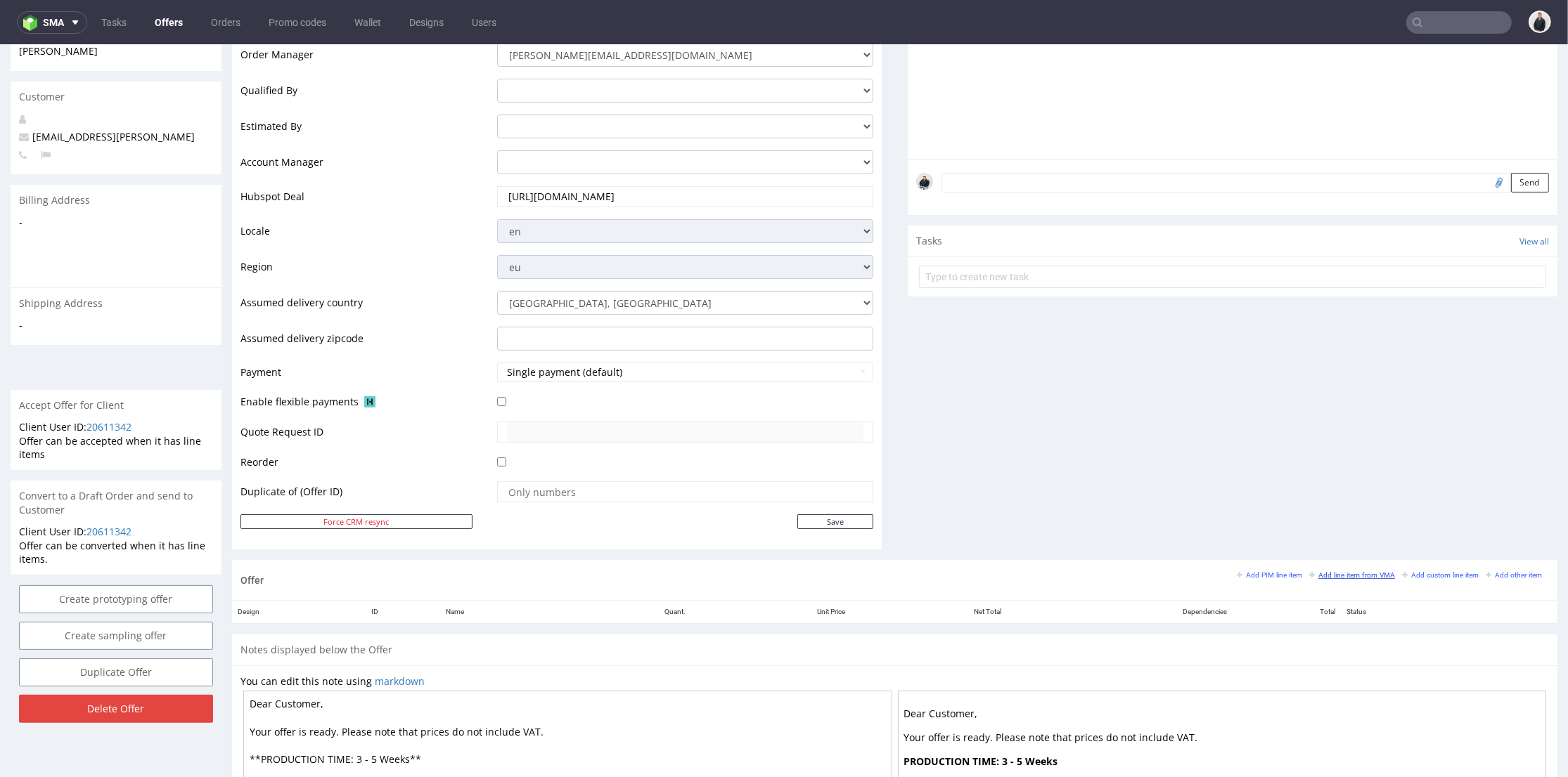
click at [1329, 573] on small "Add line item from VMA" at bounding box center [1352, 575] width 86 height 8
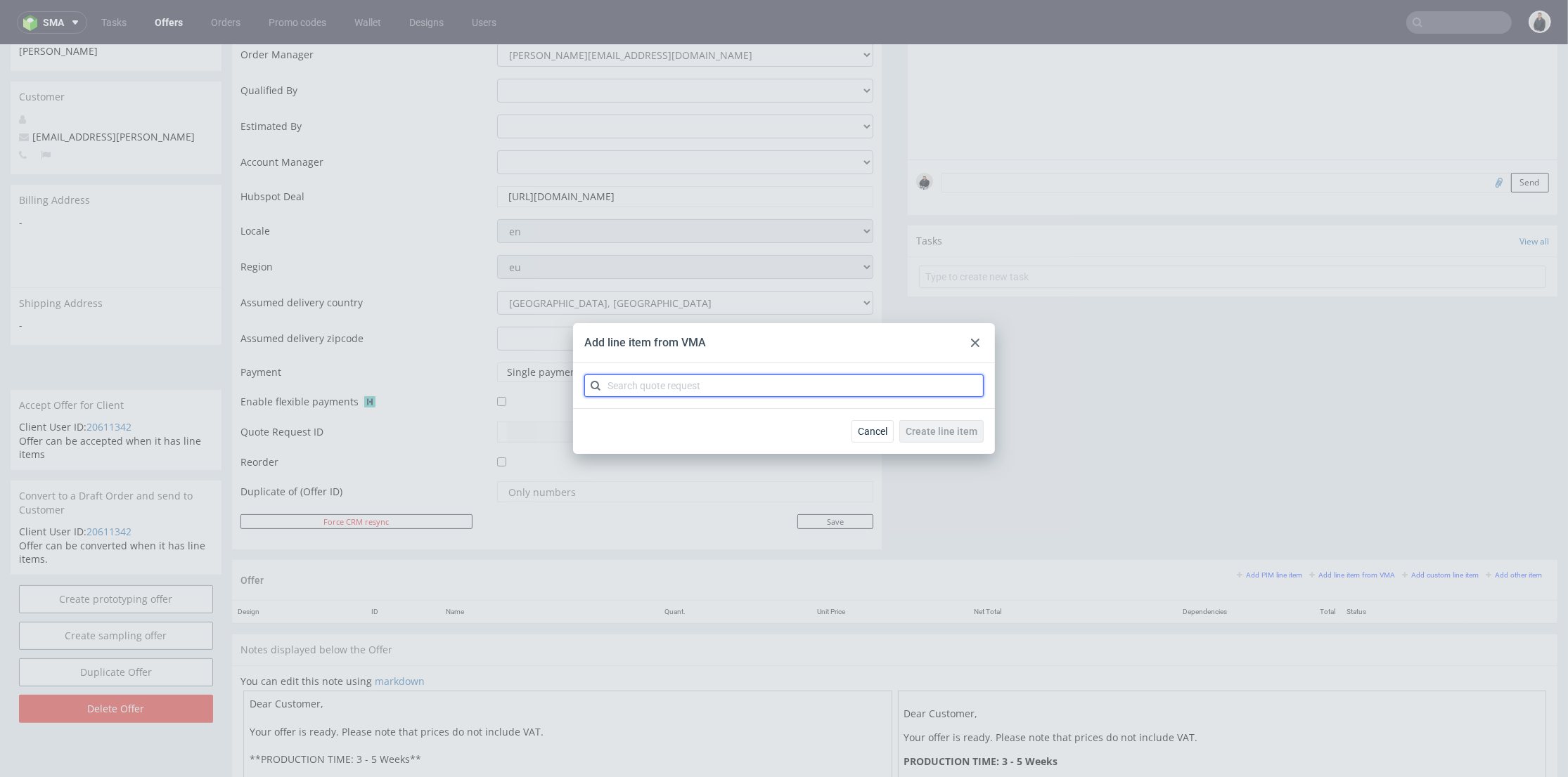
click at [781, 388] on input "text" at bounding box center [784, 385] width 400 height 23
type input "cbjd"
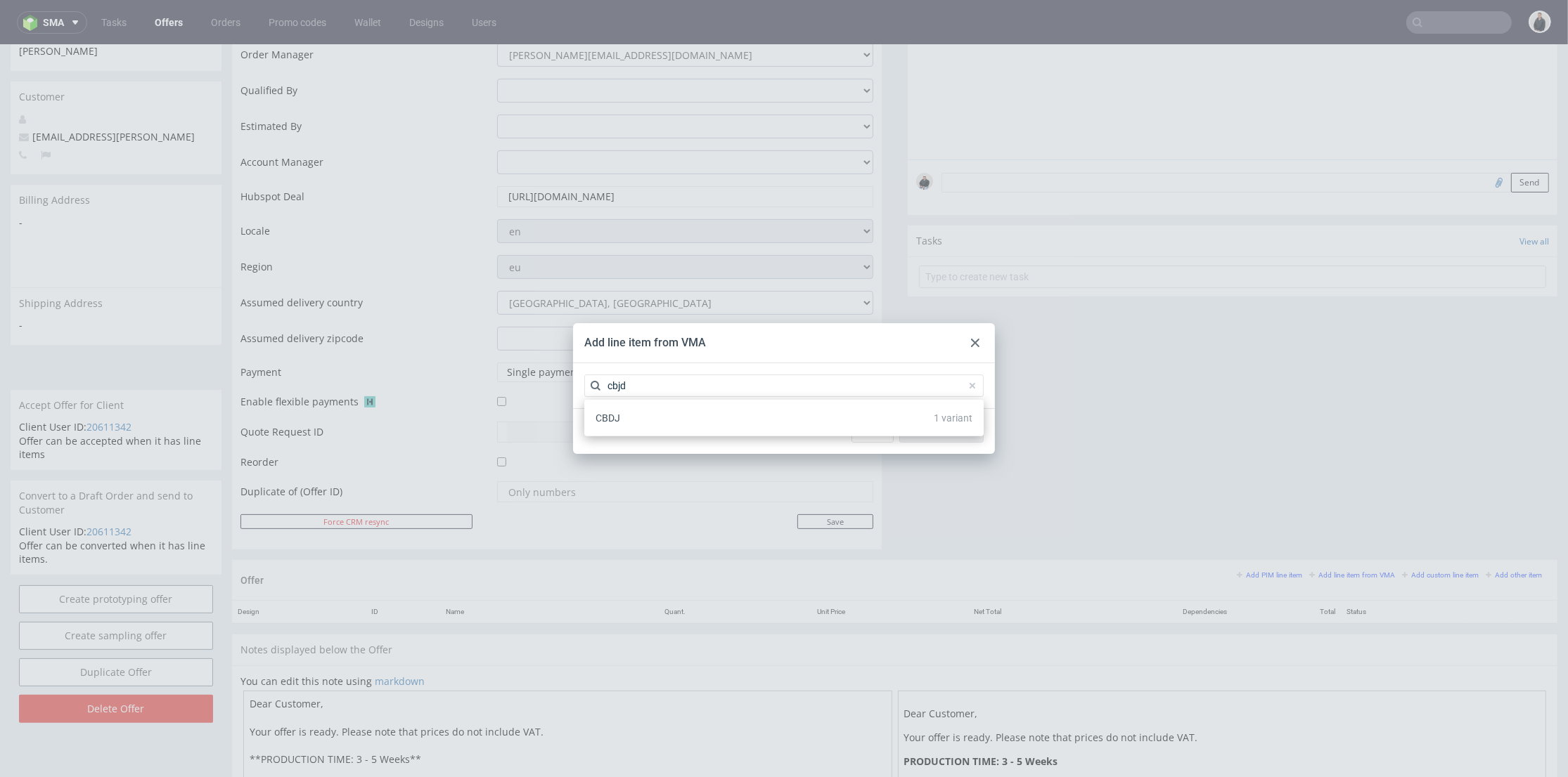
click at [741, 418] on div "CBDJ 1 variant" at bounding box center [784, 418] width 388 height 25
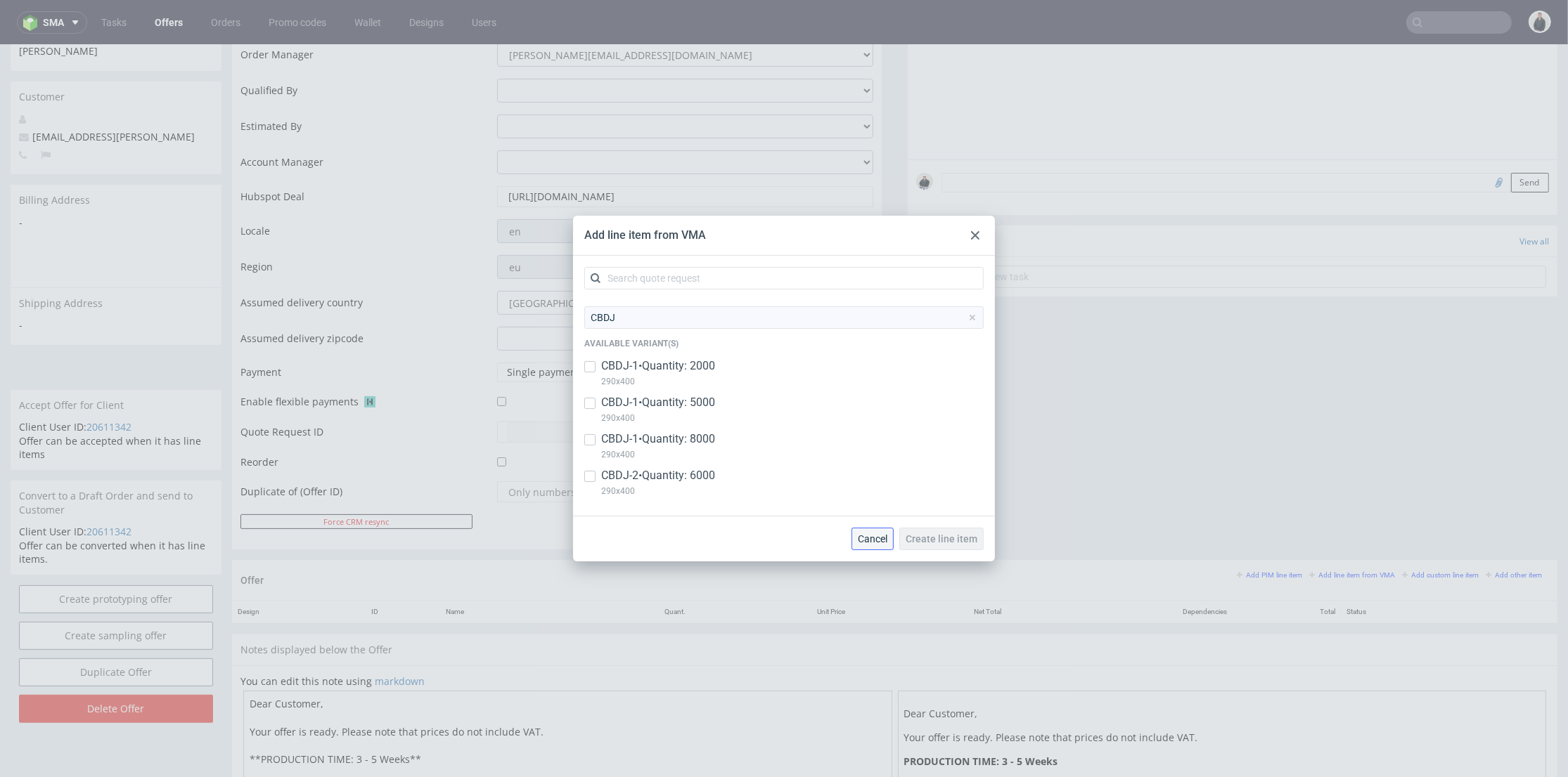
drag, startPoint x: 878, startPoint y: 529, endPoint x: 907, endPoint y: 488, distance: 50.2
click at [878, 529] on button "Cancel" at bounding box center [872, 539] width 42 height 23
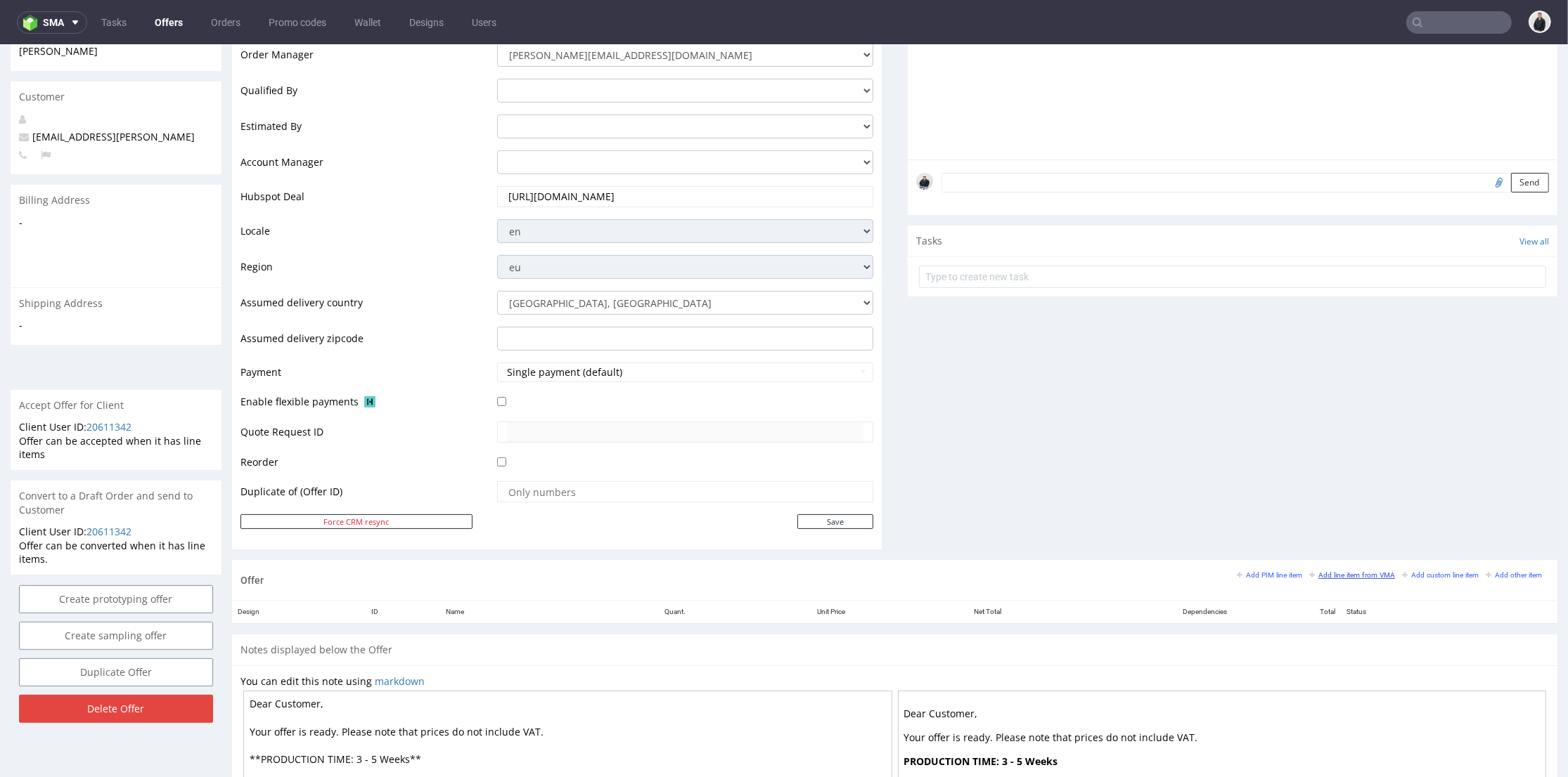
click at [1327, 571] on small "Add line item from VMA" at bounding box center [1352, 575] width 86 height 8
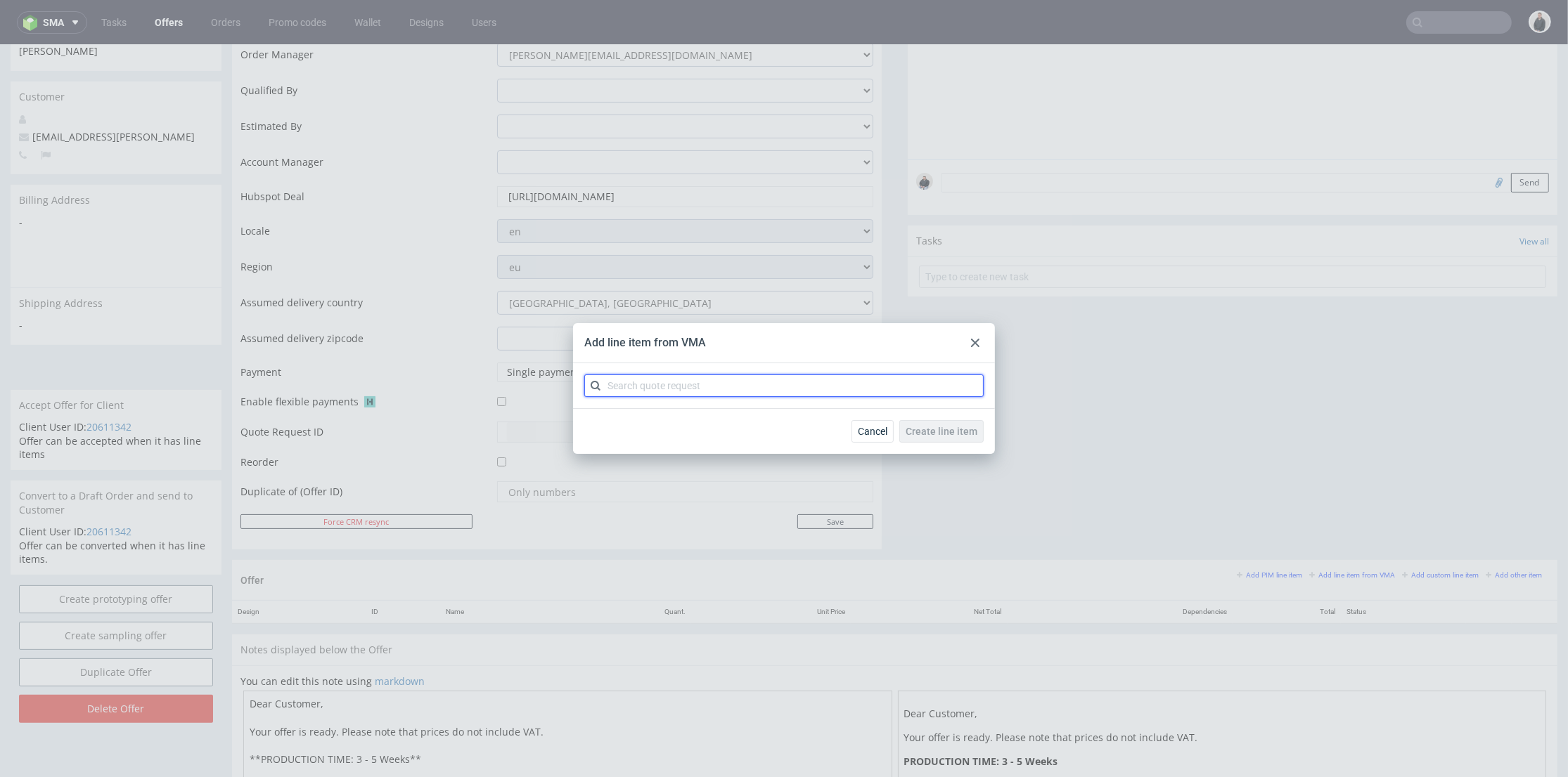
click at [799, 388] on input "text" at bounding box center [784, 385] width 400 height 23
type input "cbjd"
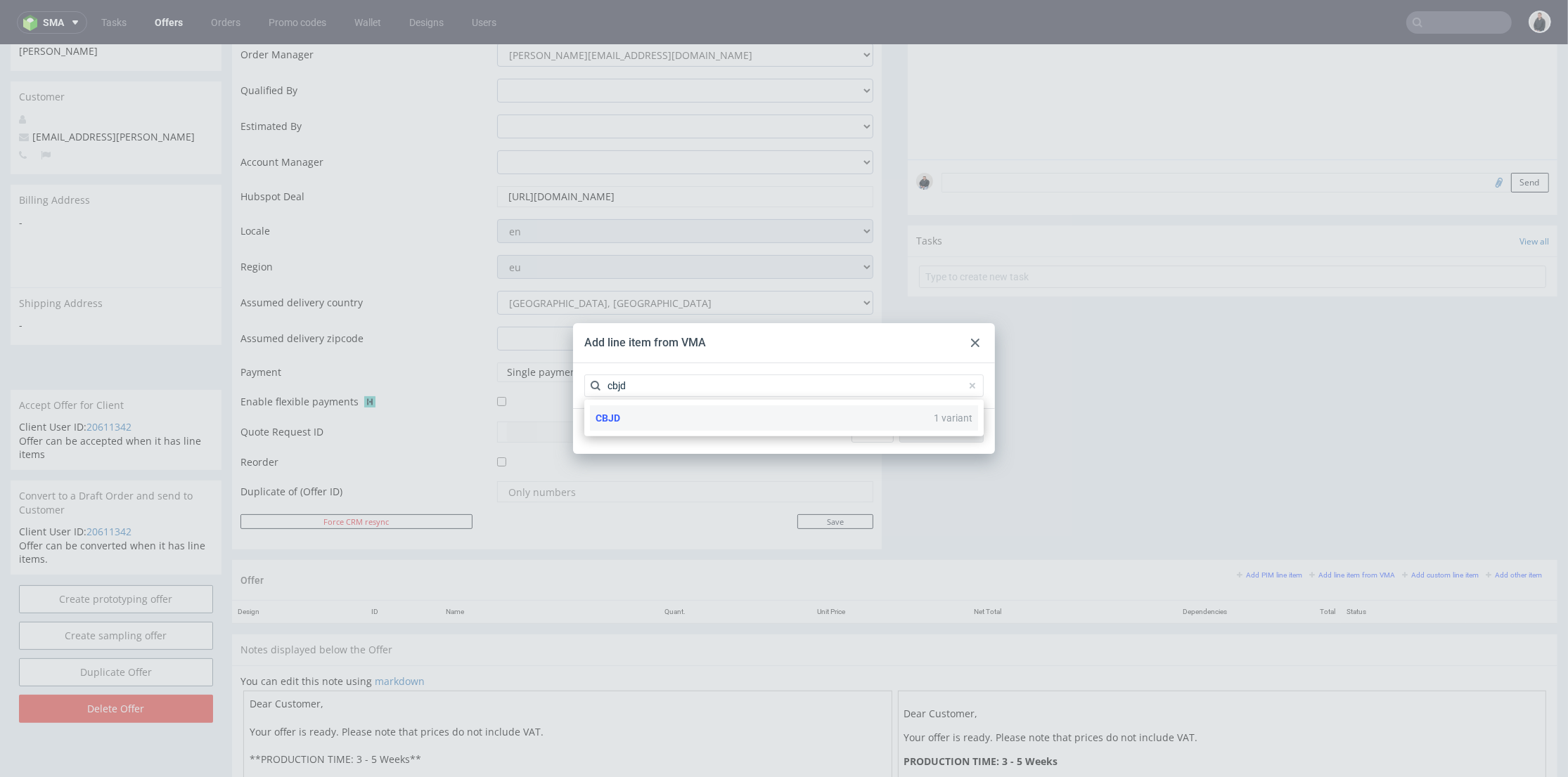
click at [665, 415] on div "CBJD 1 variant" at bounding box center [784, 418] width 388 height 25
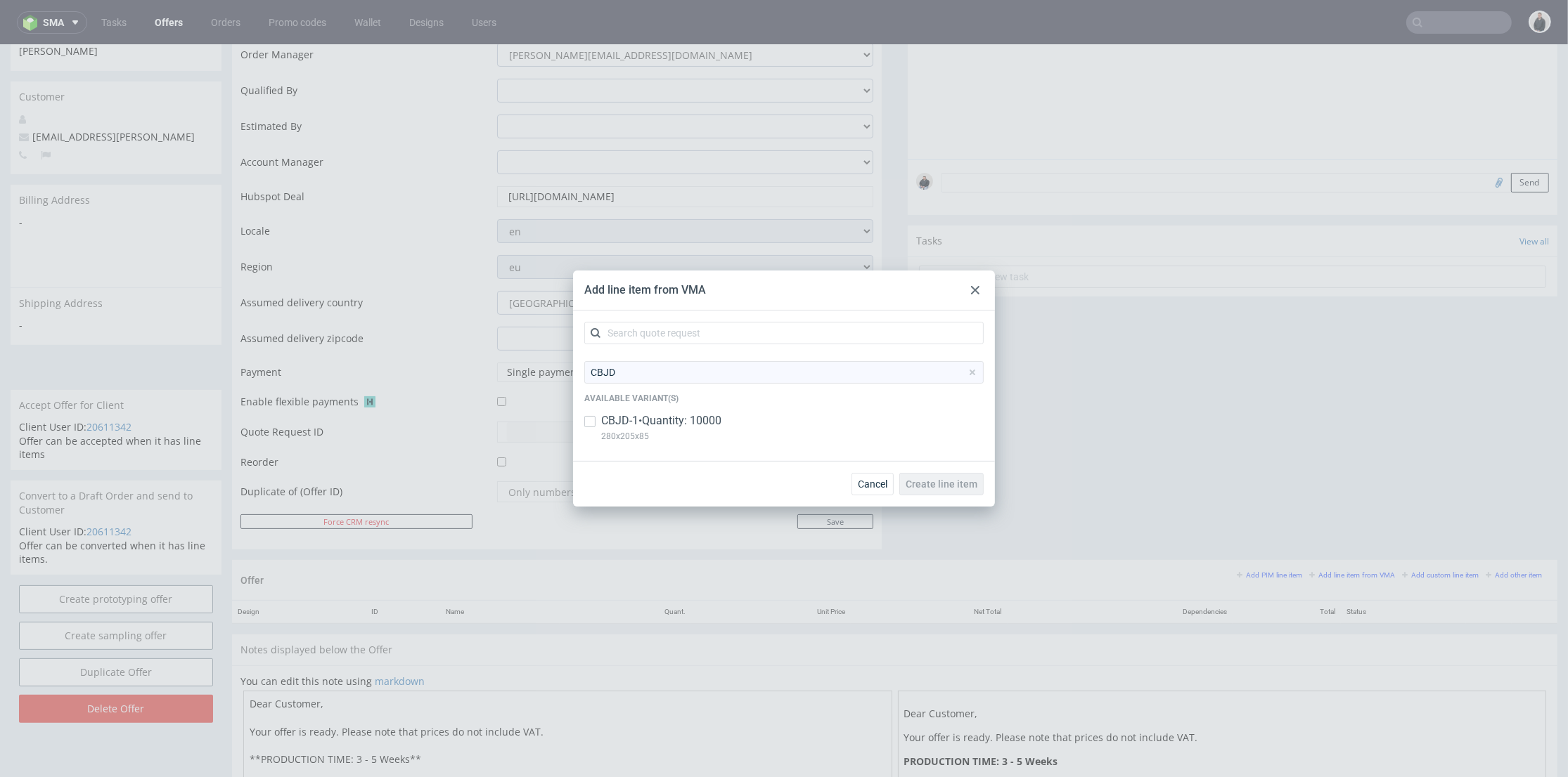
click at [664, 419] on p "CBJD-1 • Quantity: 10000" at bounding box center [661, 420] width 120 height 15
checkbox input "true"
click at [964, 480] on span "Create line item" at bounding box center [941, 484] width 71 height 10
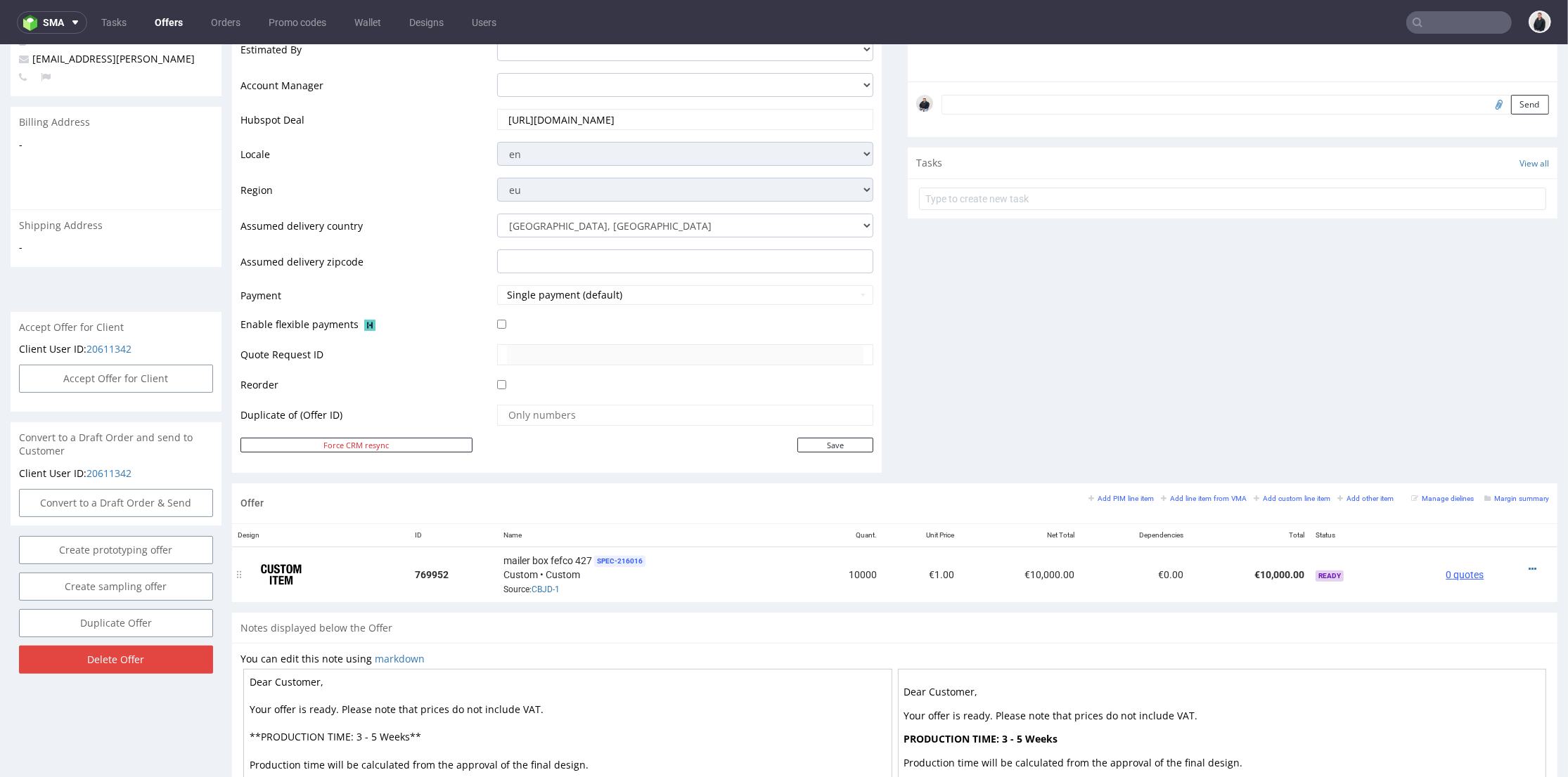
scroll to position [468, 0]
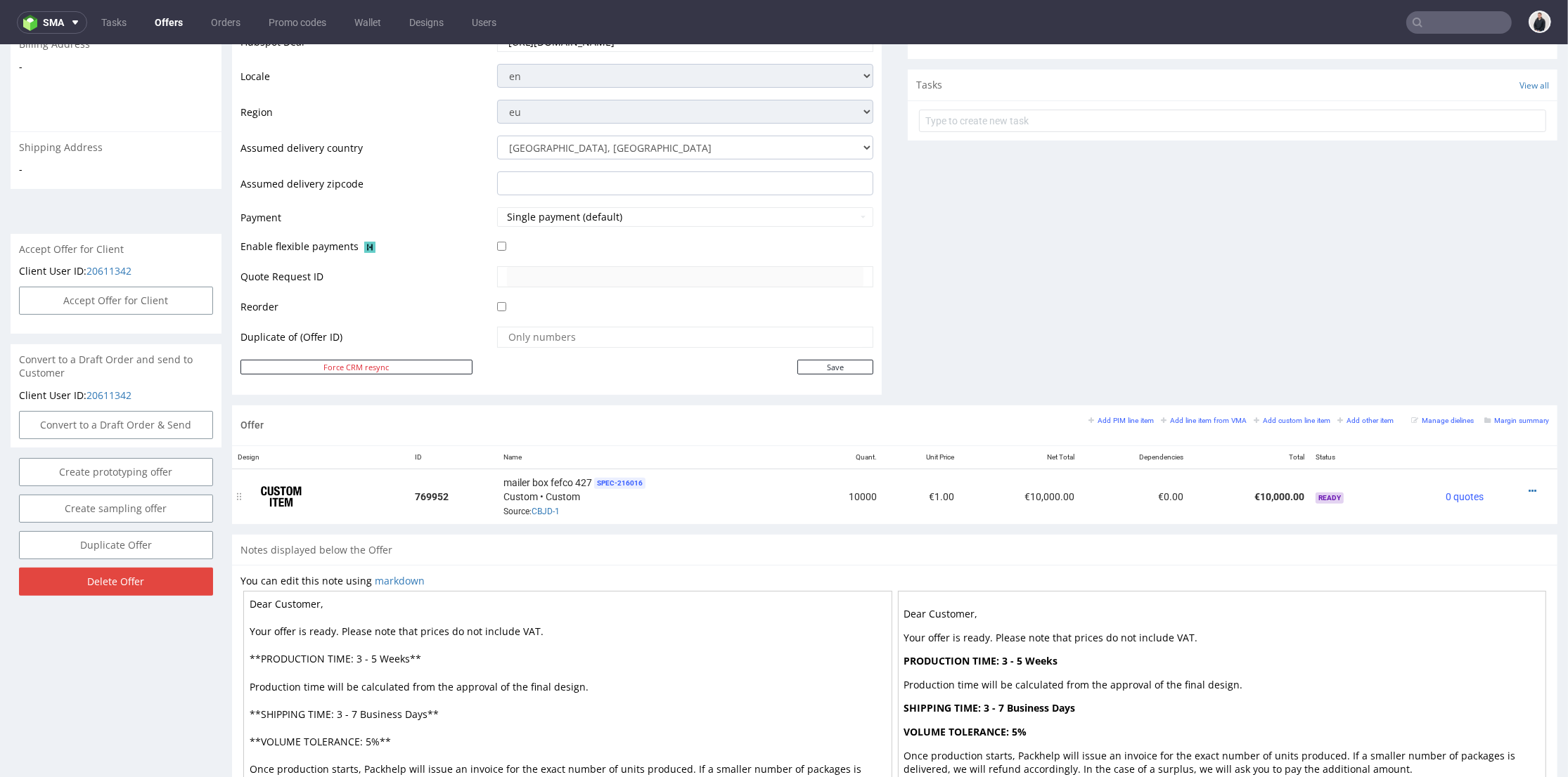
click at [1529, 490] on icon at bounding box center [1532, 492] width 8 height 10
click at [1529, 487] on icon at bounding box center [1532, 492] width 8 height 10
click at [1437, 303] on span "Edit item specification" at bounding box center [1469, 310] width 113 height 14
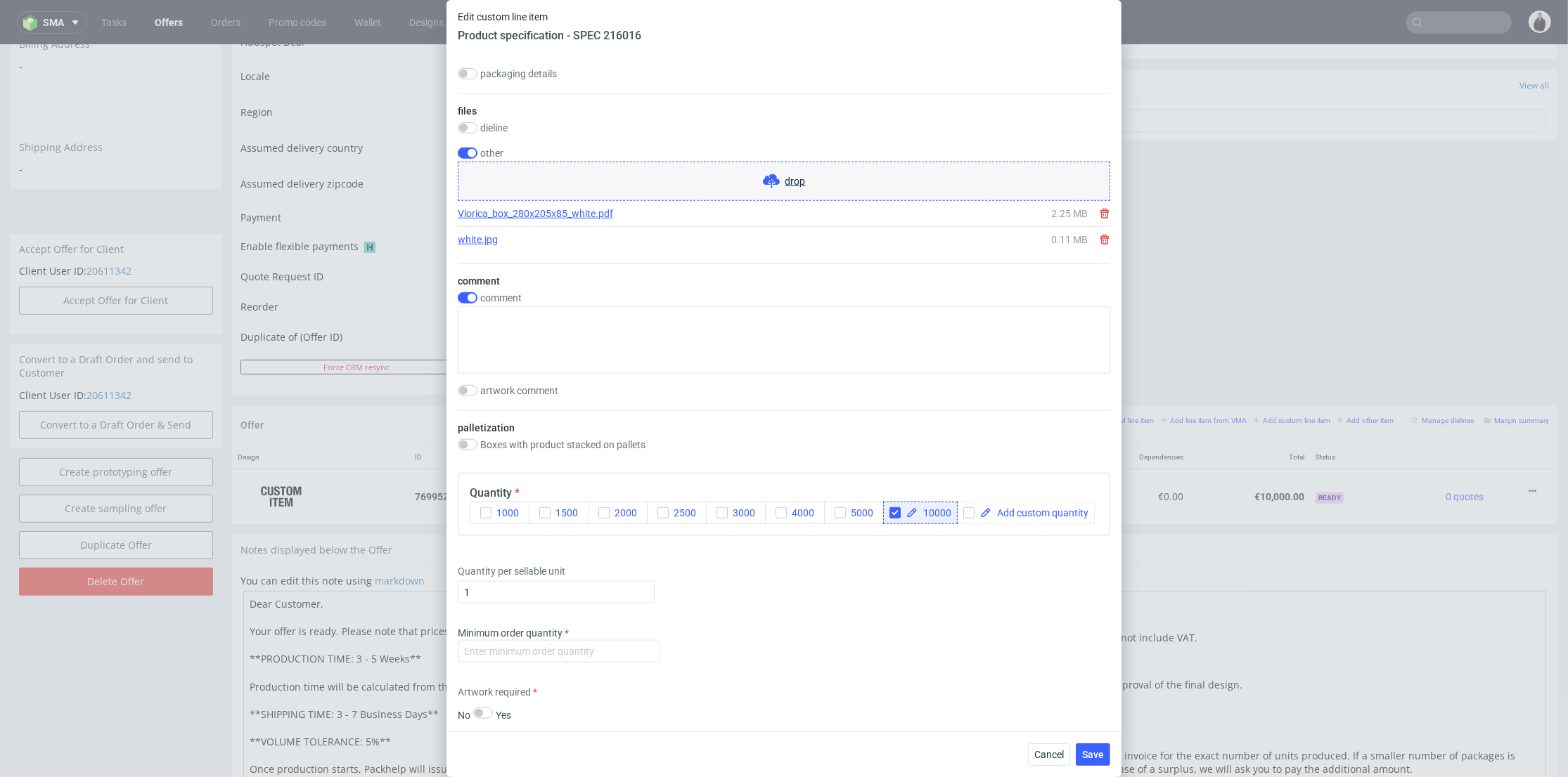
scroll to position [2282, 0]
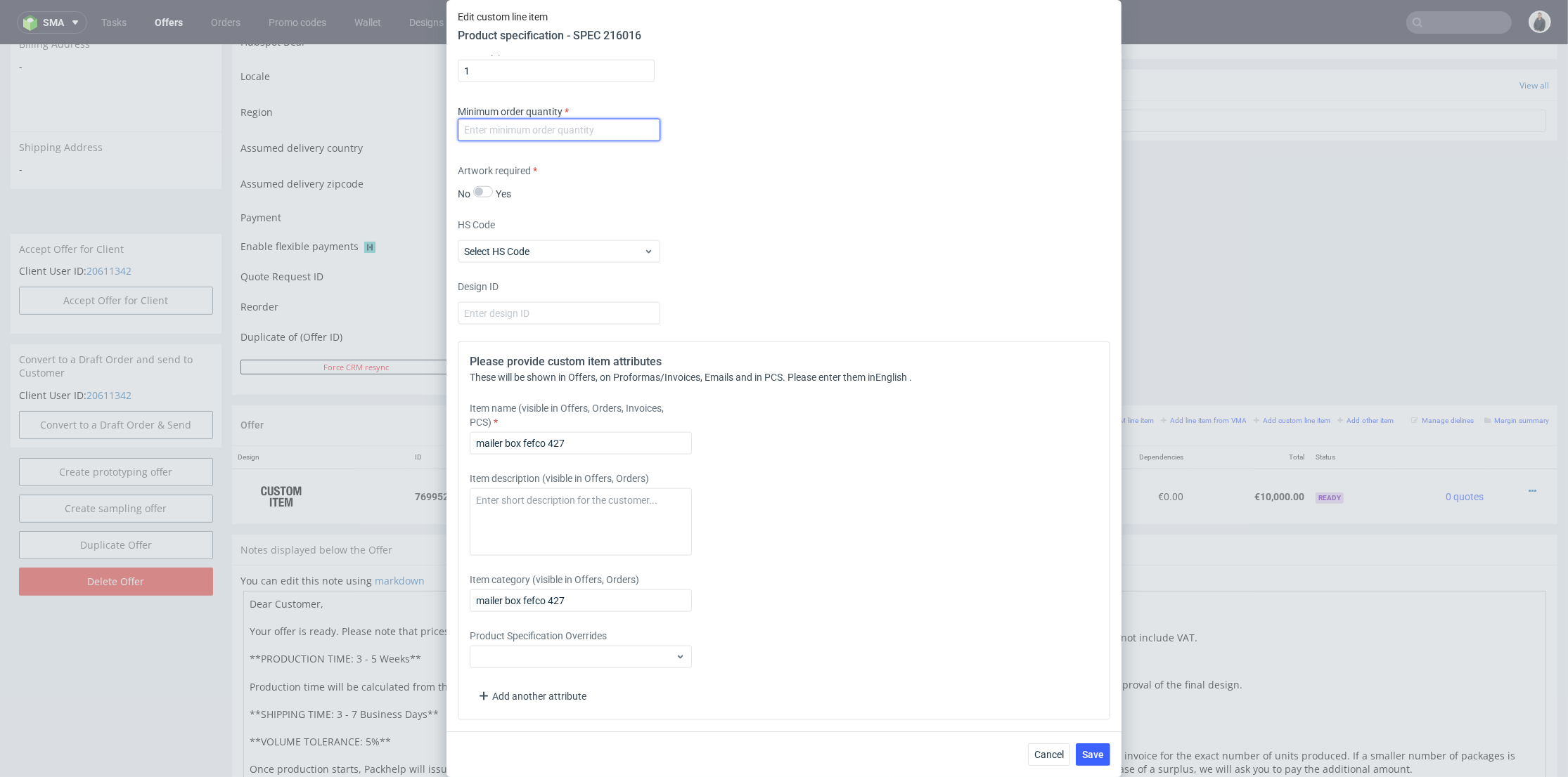
click at [598, 130] on input "number" at bounding box center [558, 130] width 202 height 23
type input "1"
drag, startPoint x: 625, startPoint y: 441, endPoint x: 474, endPoint y: 450, distance: 151.3
click at [393, 446] on div "Edit custom line item Product specification - SPEC 216016 Supplier [PERSON_NAME…" at bounding box center [784, 388] width 1568 height 777
paste input "[PERSON_NAME] box 280х205х85mm [GEOGRAPHIC_DATA]"
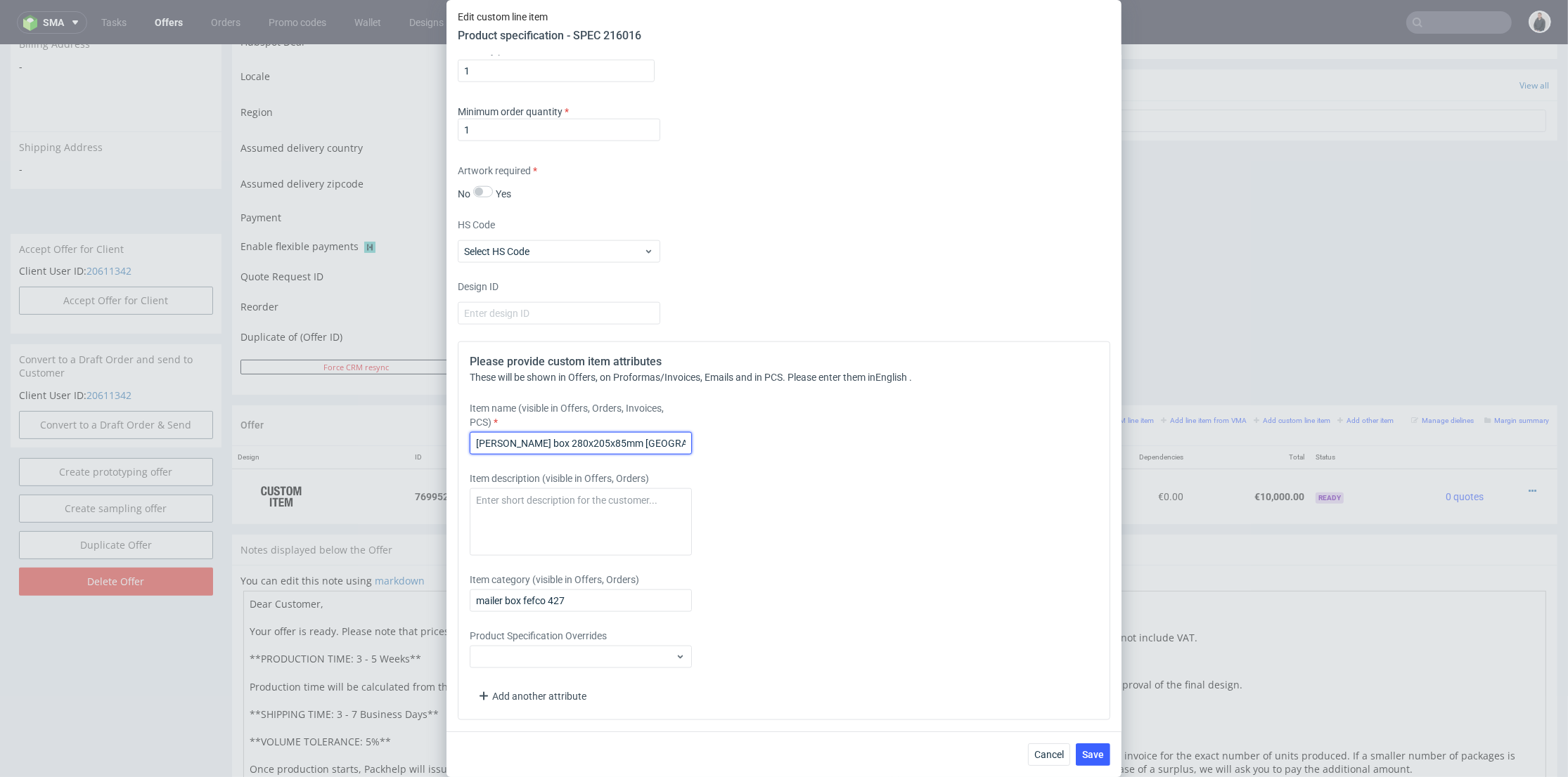
drag, startPoint x: 650, startPoint y: 445, endPoint x: 628, endPoint y: 444, distance: 22.0
click at [628, 444] on input "[PERSON_NAME] box 280х205х85mm [GEOGRAPHIC_DATA]" at bounding box center [580, 443] width 222 height 23
type input "[PERSON_NAME] box 280х205х85mm"
click at [1090, 753] on span "Save" at bounding box center [1093, 755] width 22 height 10
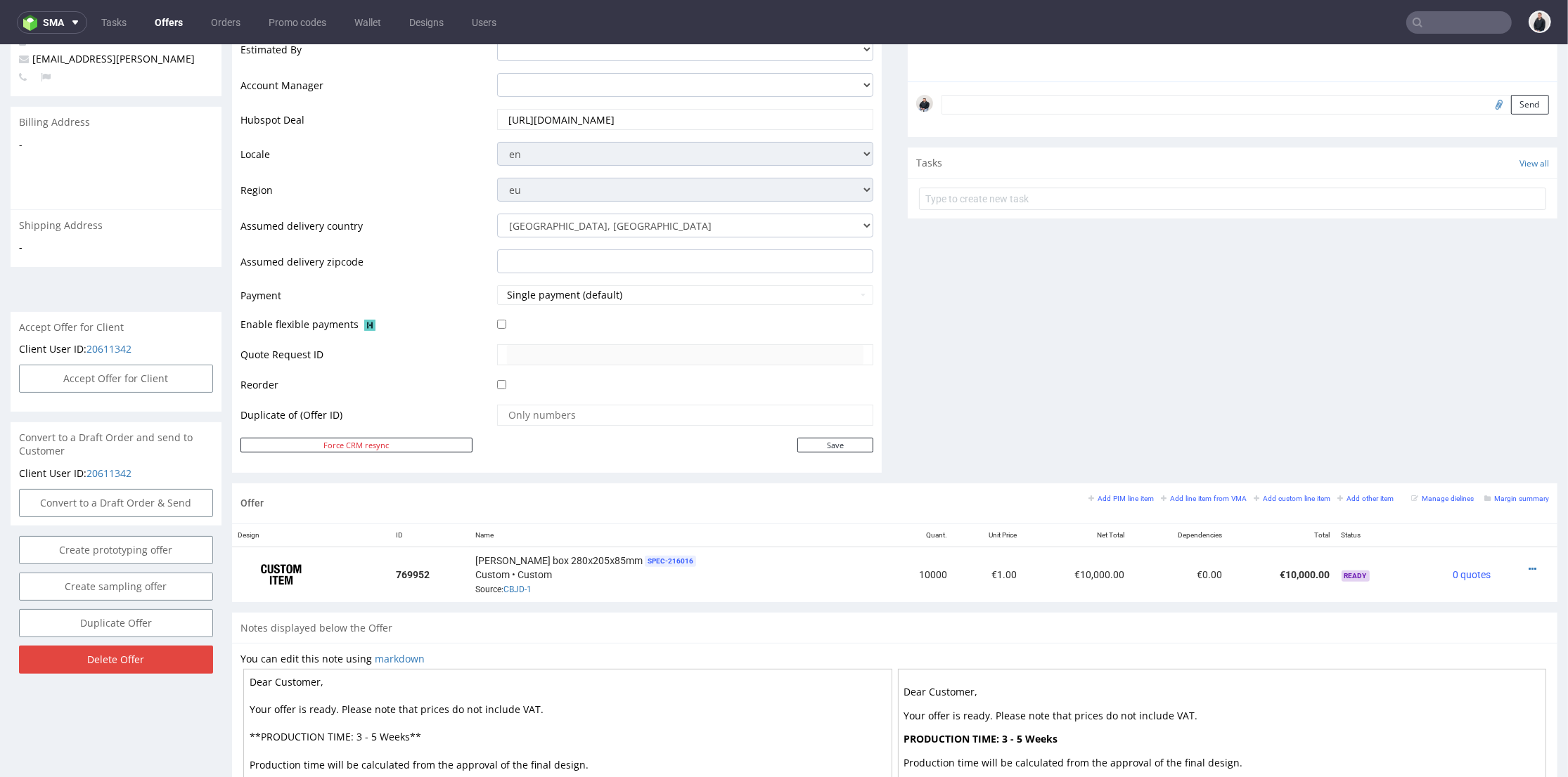
scroll to position [468, 0]
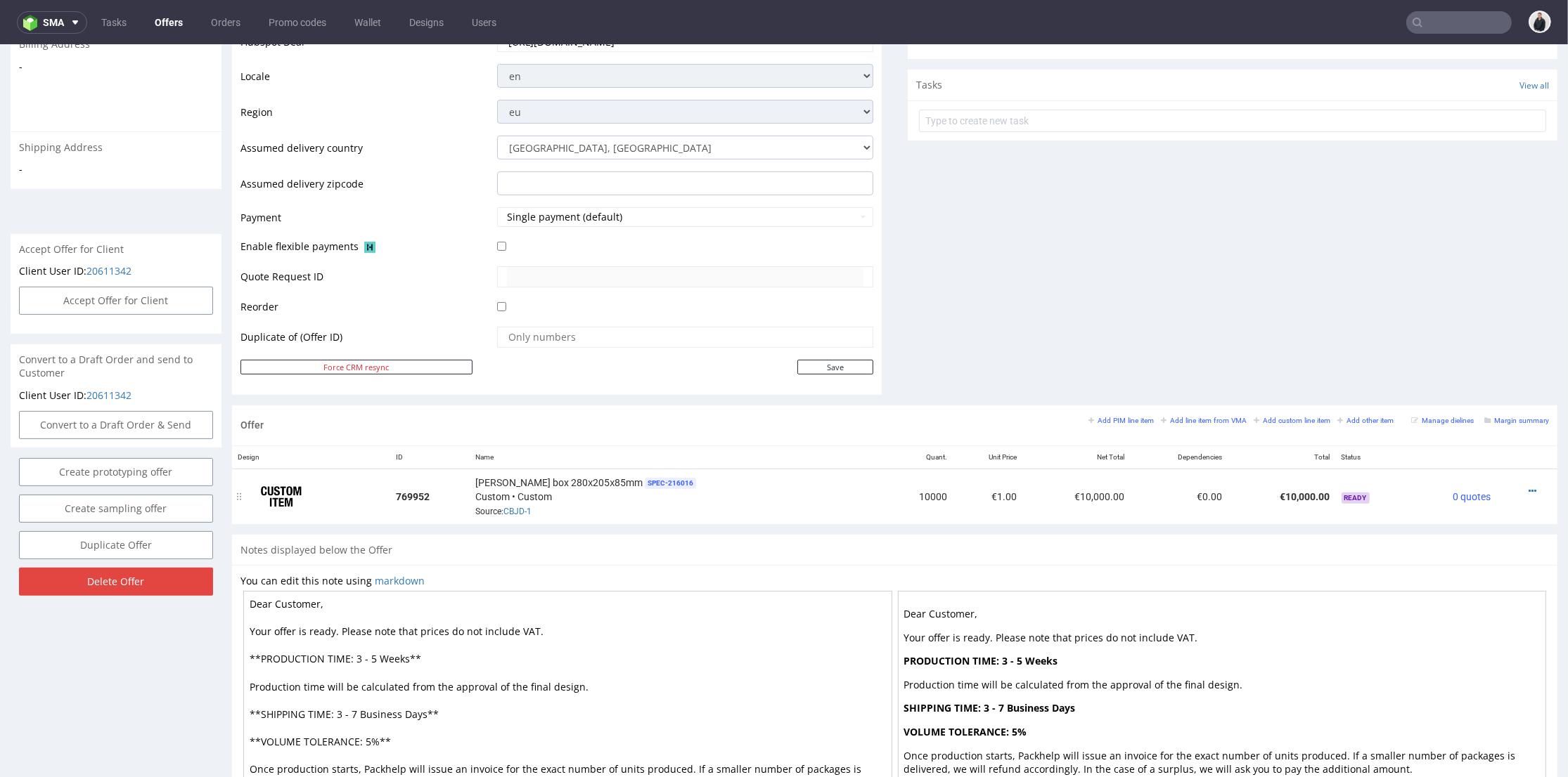
click at [1517, 488] on div at bounding box center [1523, 491] width 41 height 14
click at [1529, 488] on icon at bounding box center [1532, 492] width 8 height 10
click at [1457, 336] on span "Edit item price" at bounding box center [1469, 335] width 113 height 14
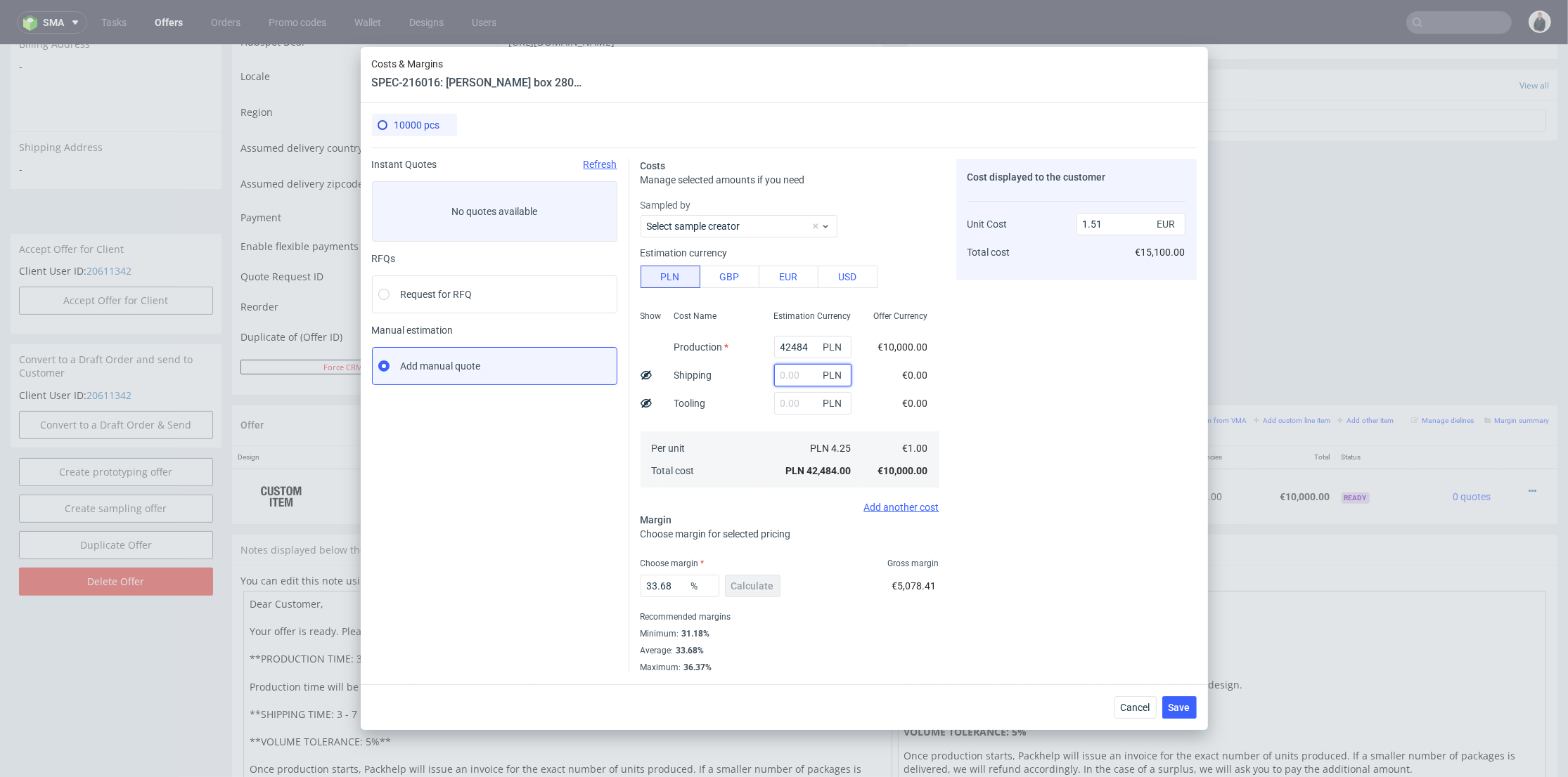
click at [788, 373] on input "text" at bounding box center [813, 375] width 77 height 23
type input "5100"
type input "1.69"
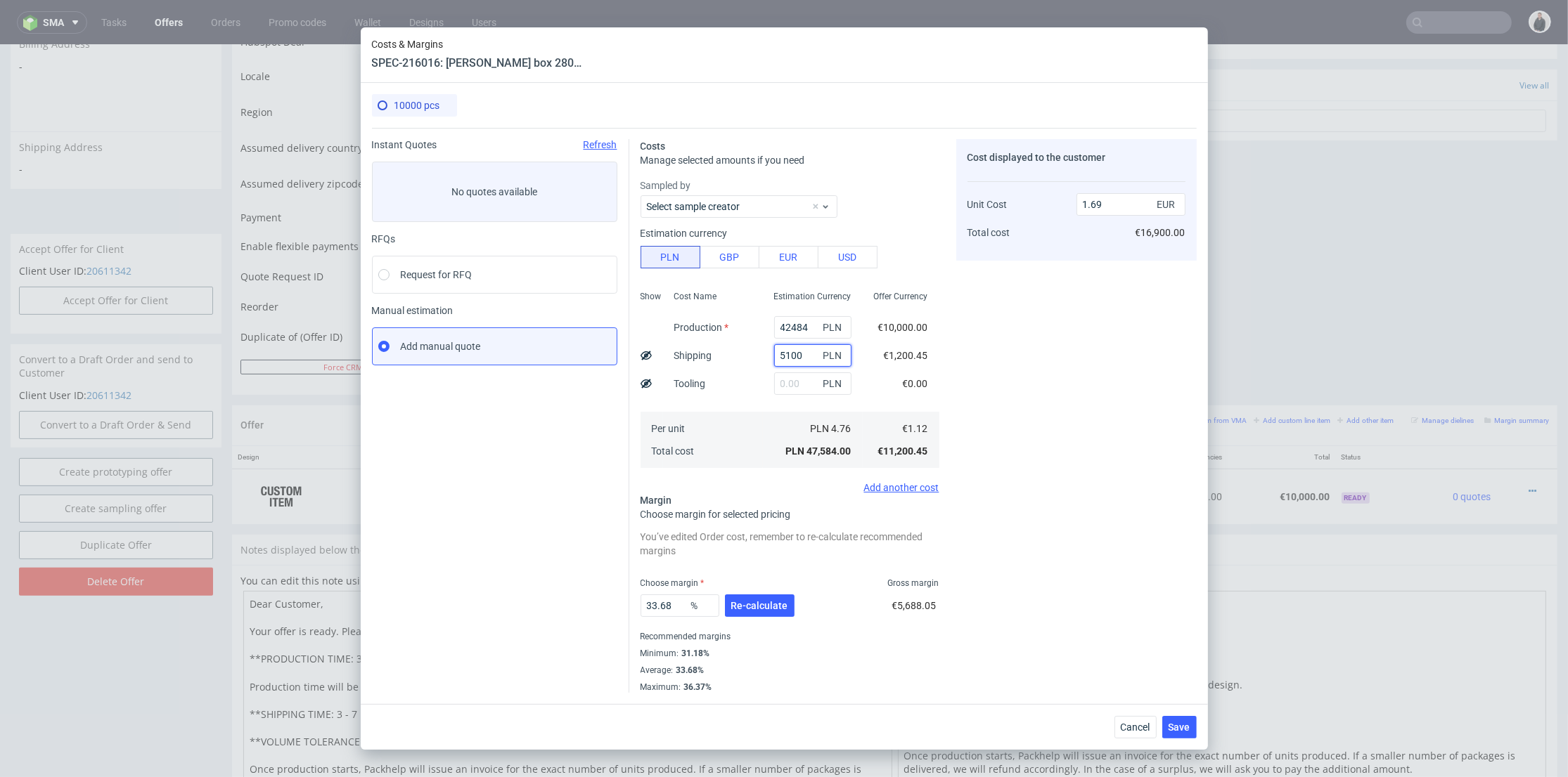
type input "5100"
click at [797, 321] on input "42484" at bounding box center [813, 327] width 77 height 23
paste input "19500"
type input "19500"
type input "0.87"
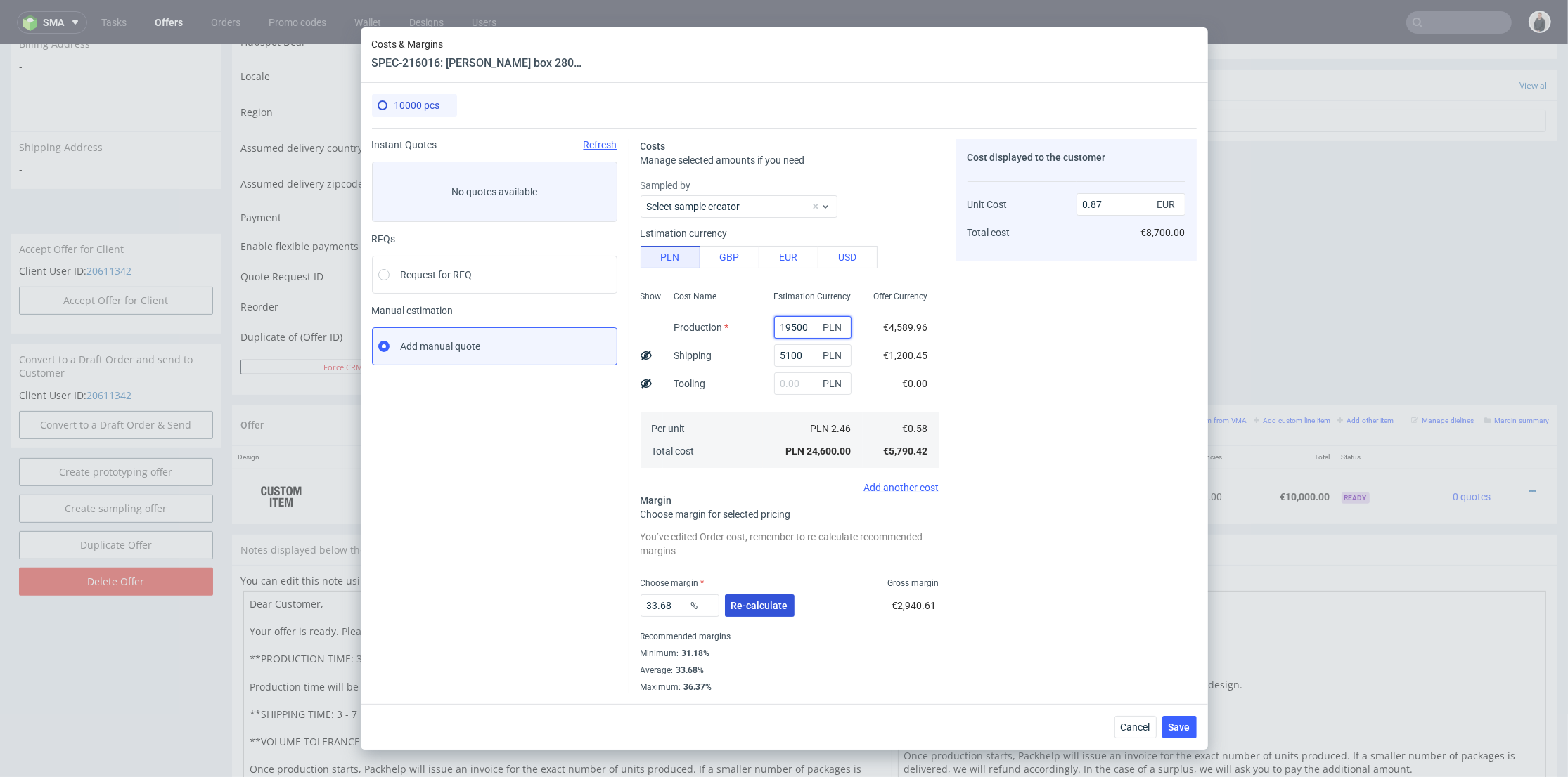
type input "19500"
click at [763, 606] on span "Re-calculate" at bounding box center [760, 606] width 57 height 10
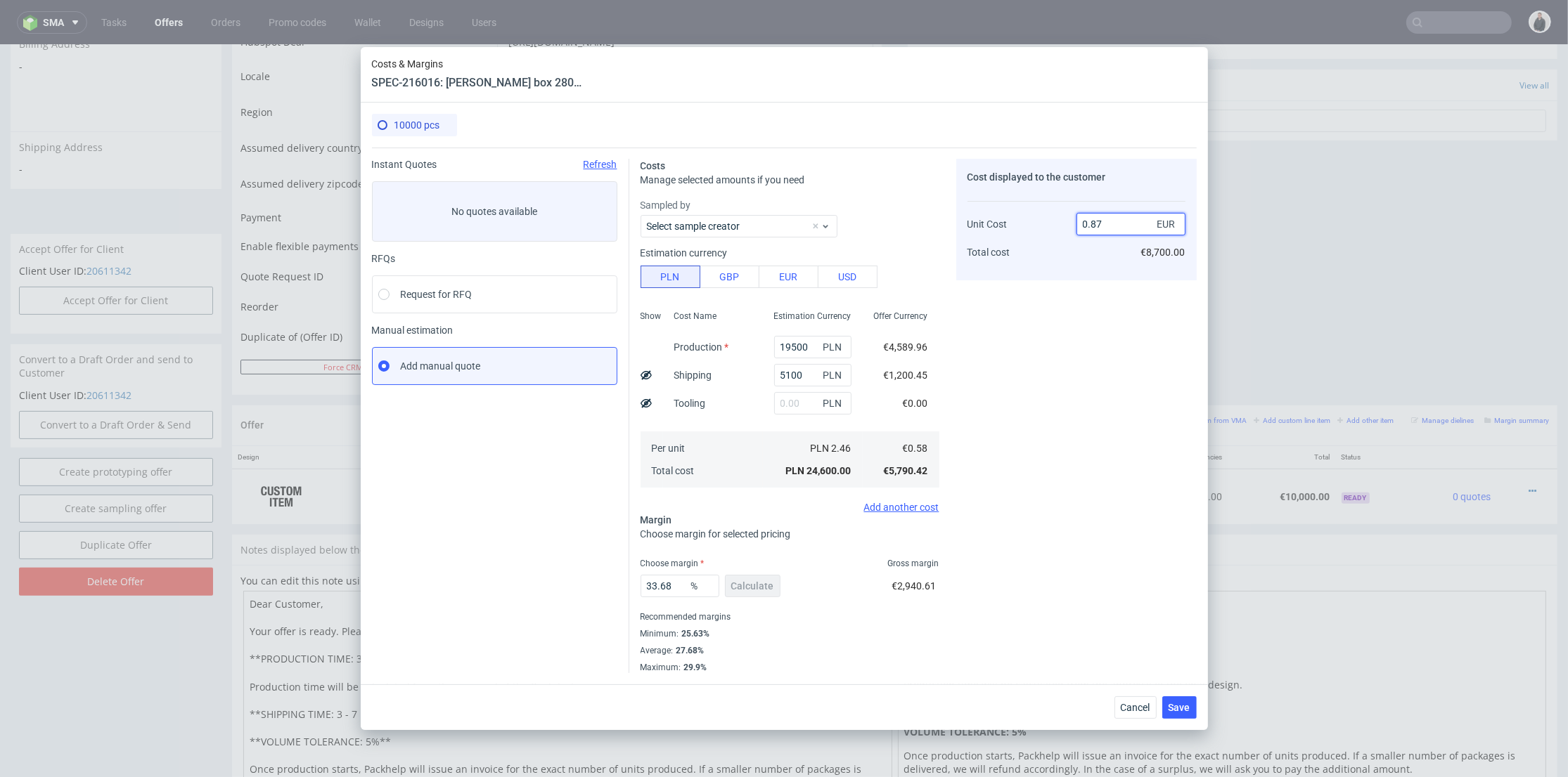
drag, startPoint x: 1090, startPoint y: 222, endPoint x: 1080, endPoint y: 279, distance: 57.9
click at [1105, 223] on input "0.87" at bounding box center [1131, 224] width 109 height 23
type input "0.9"
click at [1056, 320] on div "Cost displayed to the customer Unit Cost Total cost 0.9 EUR €8,700.00" at bounding box center [1076, 415] width 240 height 514
type input "35.55555555555556"
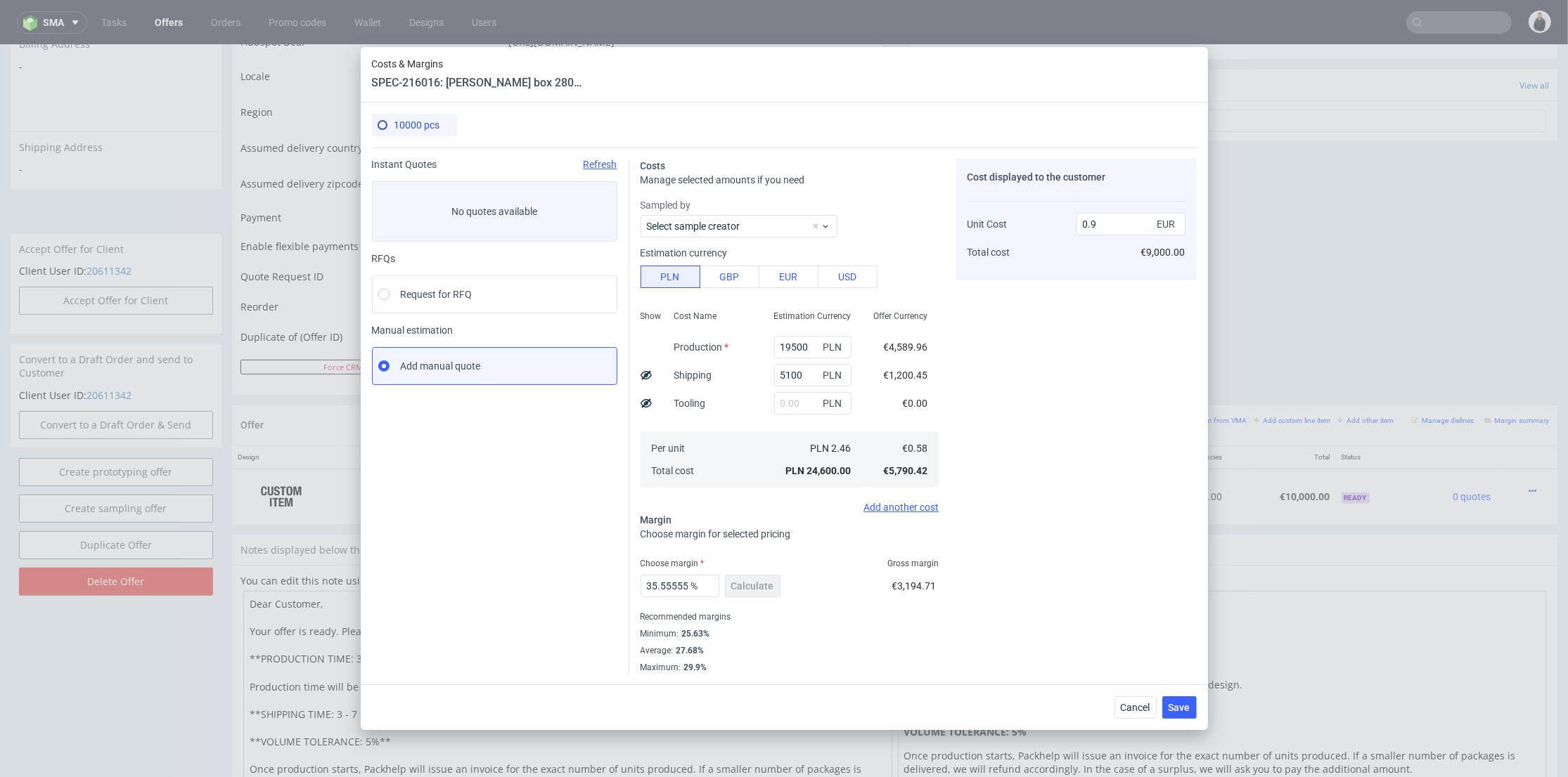
click at [1046, 357] on div "Cost displayed to the customer Unit Cost Total cost 0.9 EUR €9,000.00" at bounding box center [1076, 415] width 240 height 514
click at [1104, 229] on input "0.9" at bounding box center [1131, 224] width 109 height 23
type input "0.95"
click at [1028, 336] on div "Cost displayed to the customer Unit Cost Total cost 0.95 EUR €9,000.00" at bounding box center [1076, 415] width 240 height 514
type input "38.94736842105263"
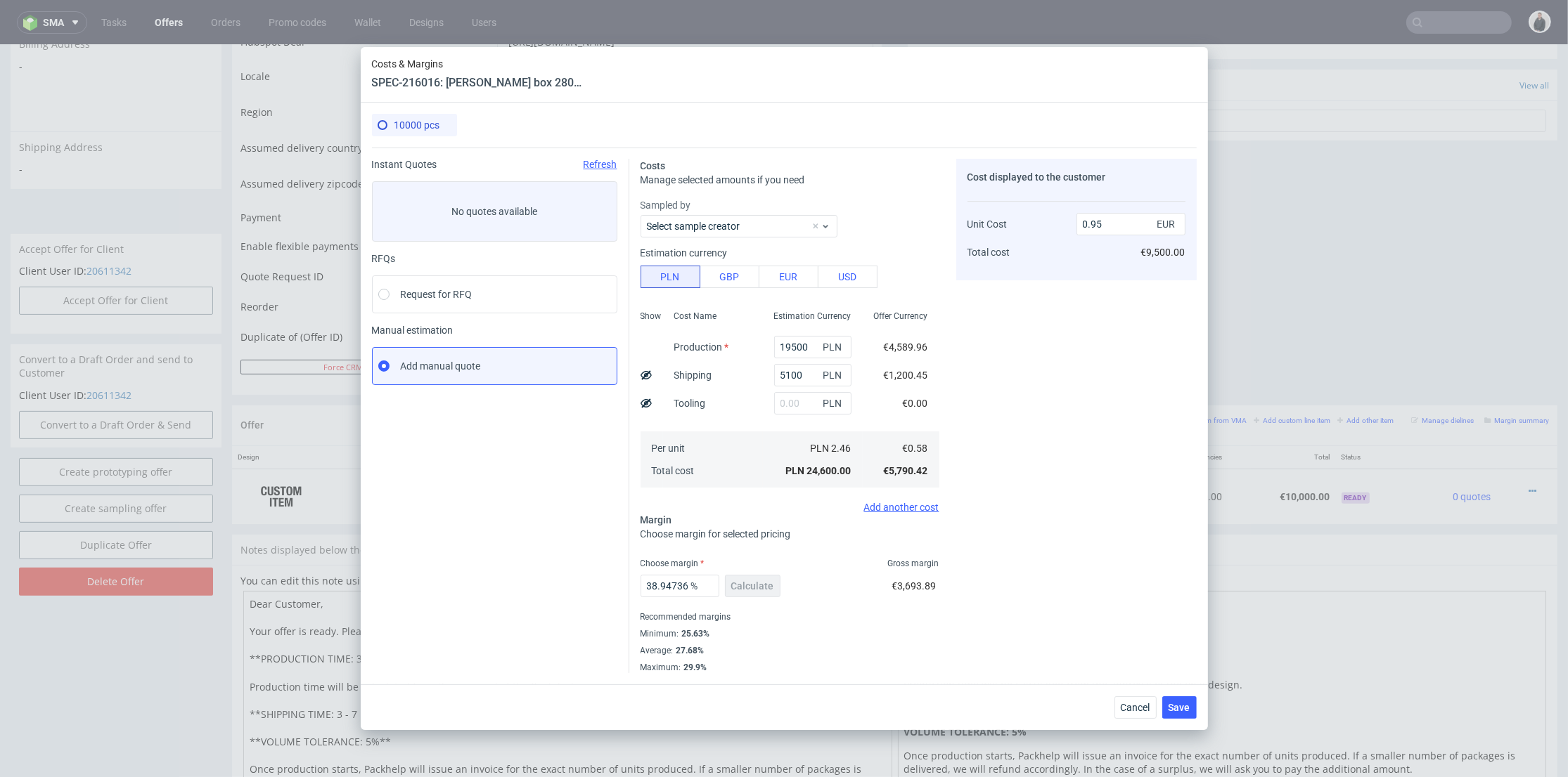
click at [1119, 436] on div "Cost displayed to the customer Unit Cost Total cost 0.95 EUR €9,500.00" at bounding box center [1076, 415] width 240 height 514
click at [1178, 715] on button "Save" at bounding box center [1179, 707] width 34 height 23
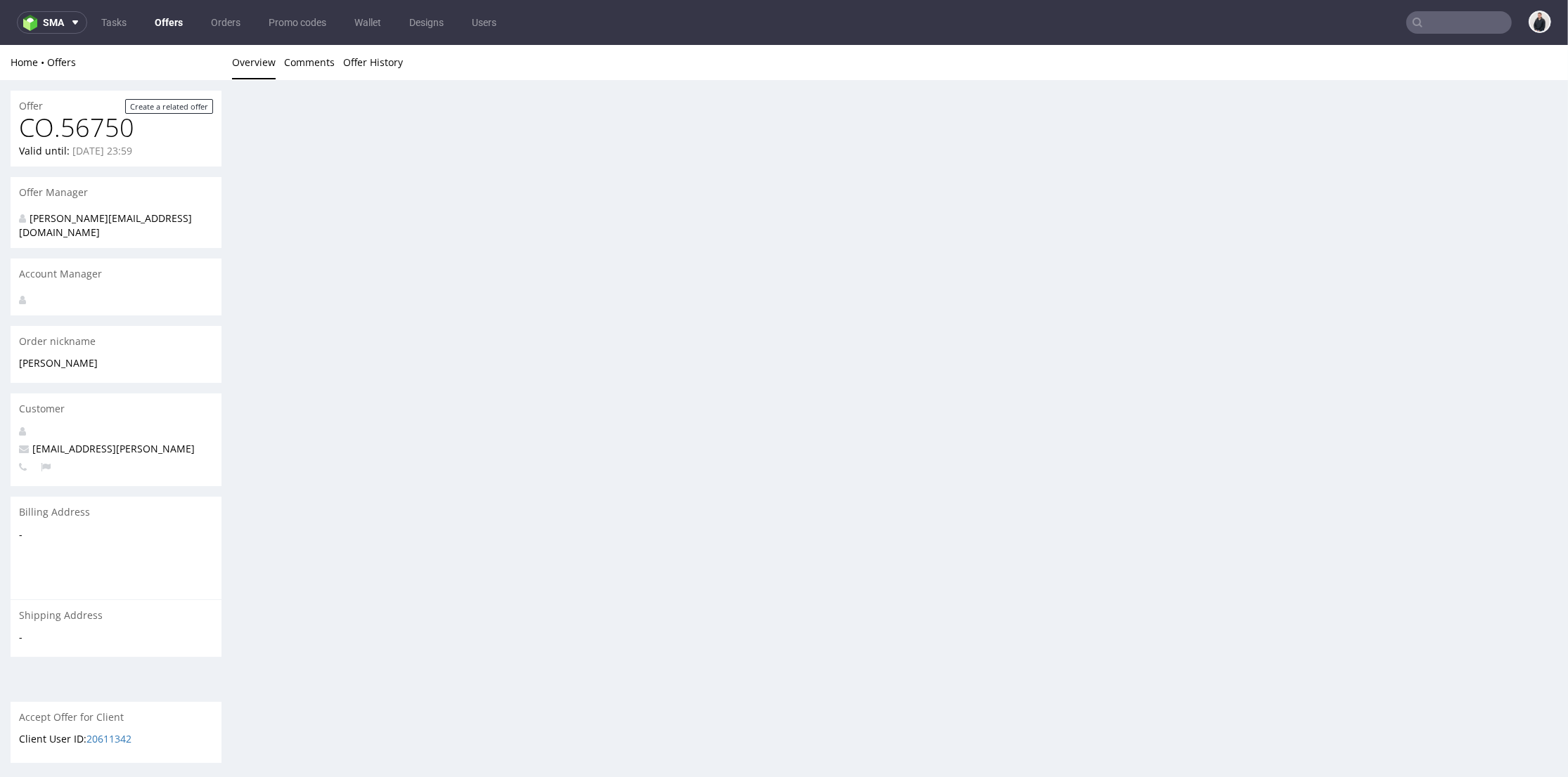
scroll to position [0, 0]
